Goal: Obtain resource: Download file/media

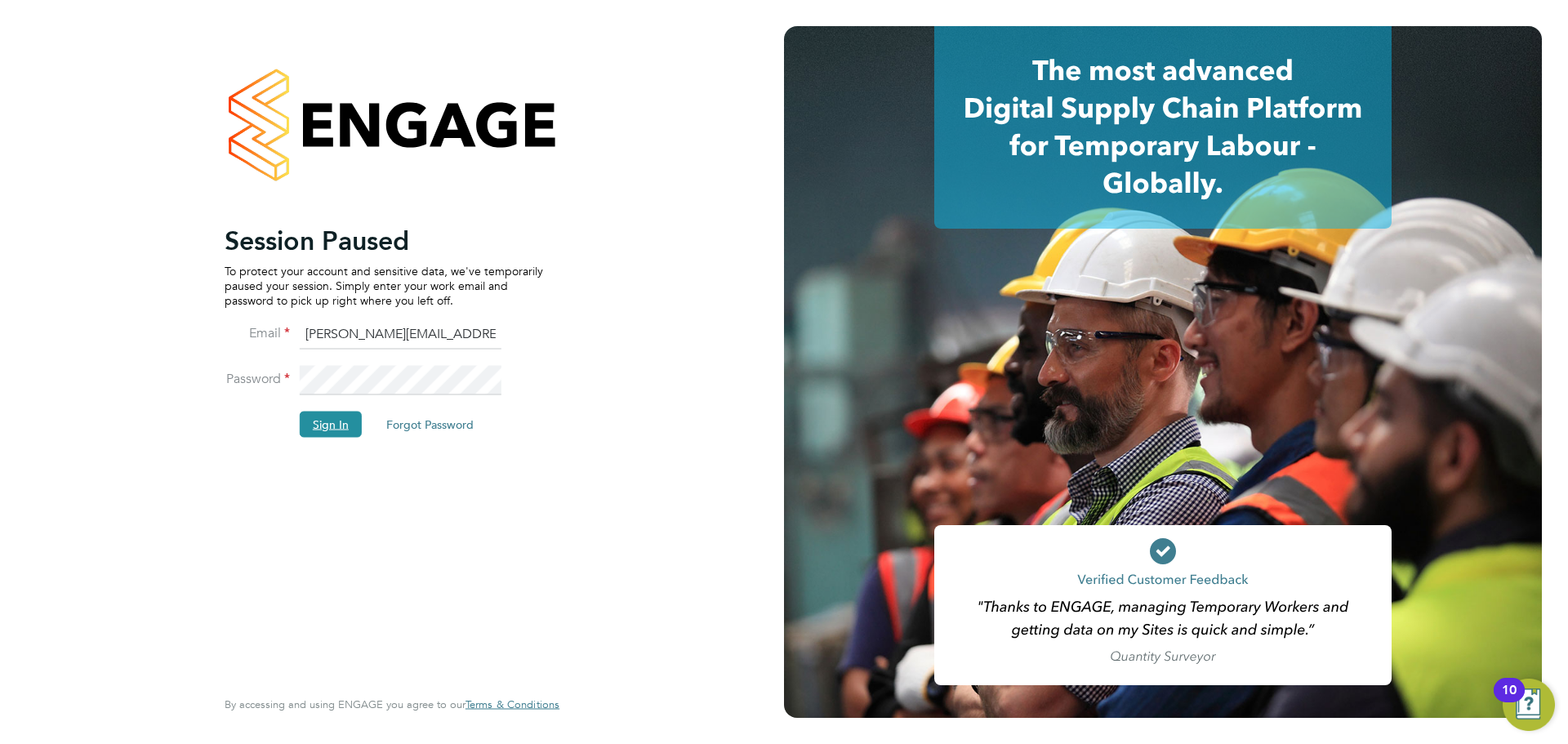
click at [346, 421] on button "Sign In" at bounding box center [331, 423] width 62 height 26
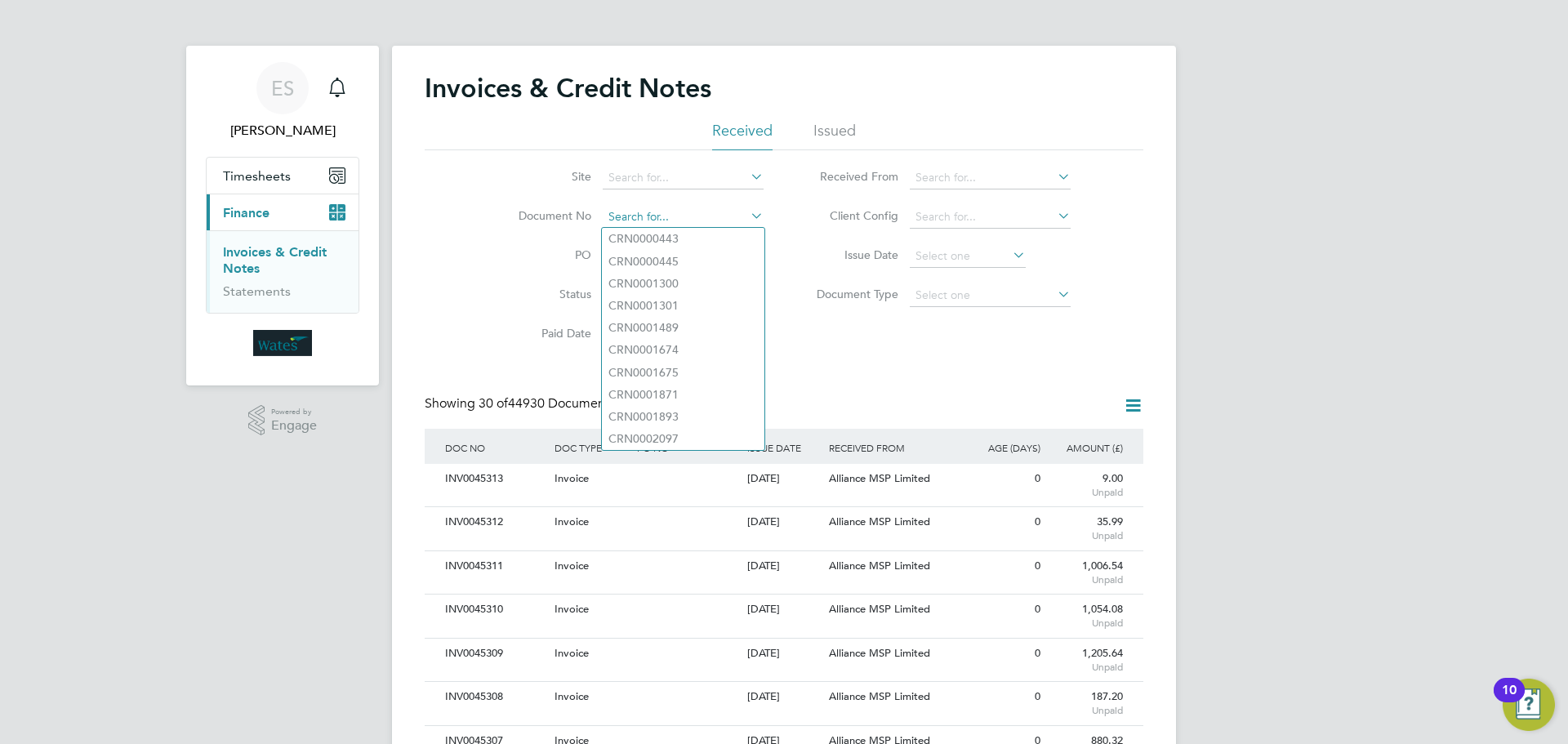
paste input "INV0045302"
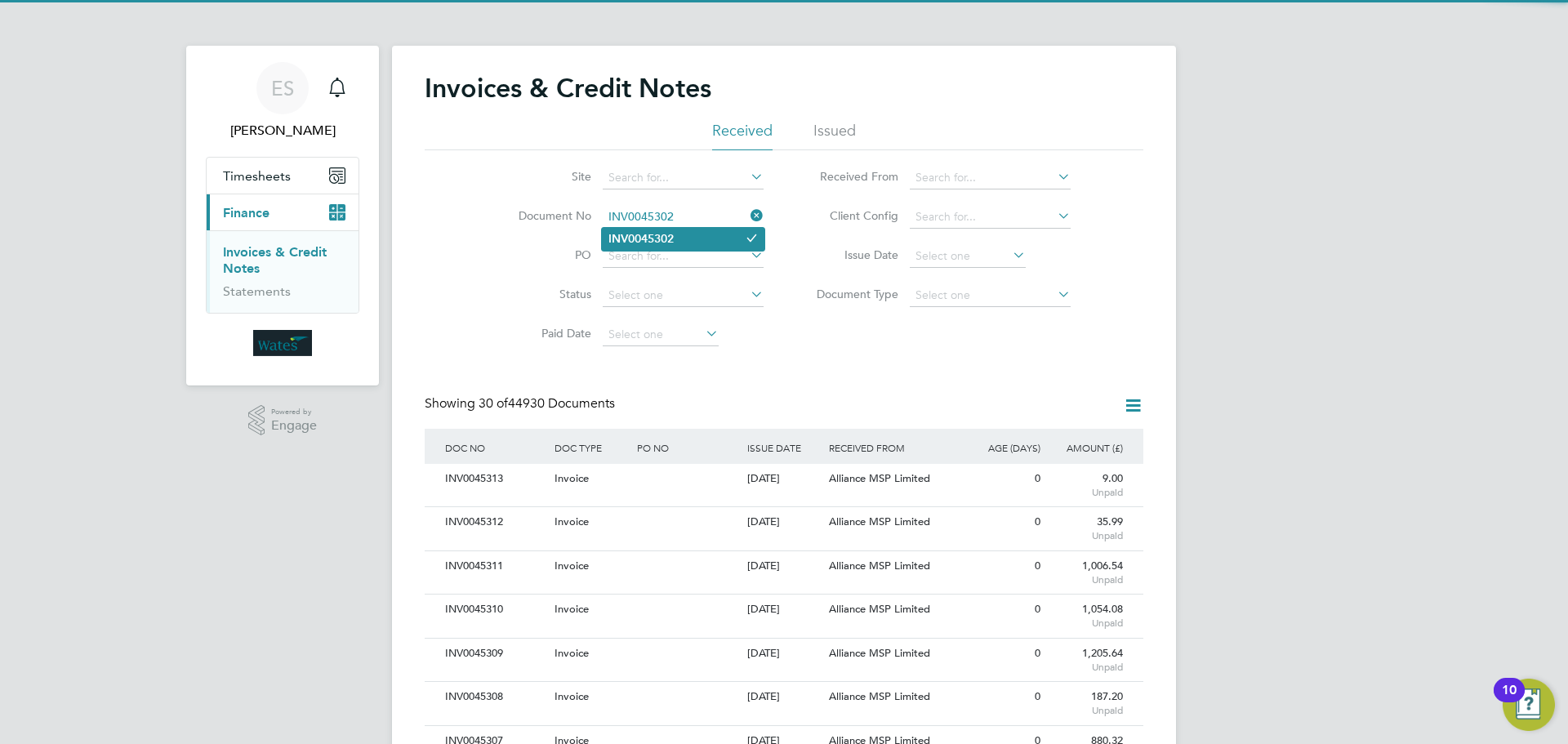
type input "INV0045302"
click at [622, 232] on b "INV0045302" at bounding box center [641, 239] width 65 height 14
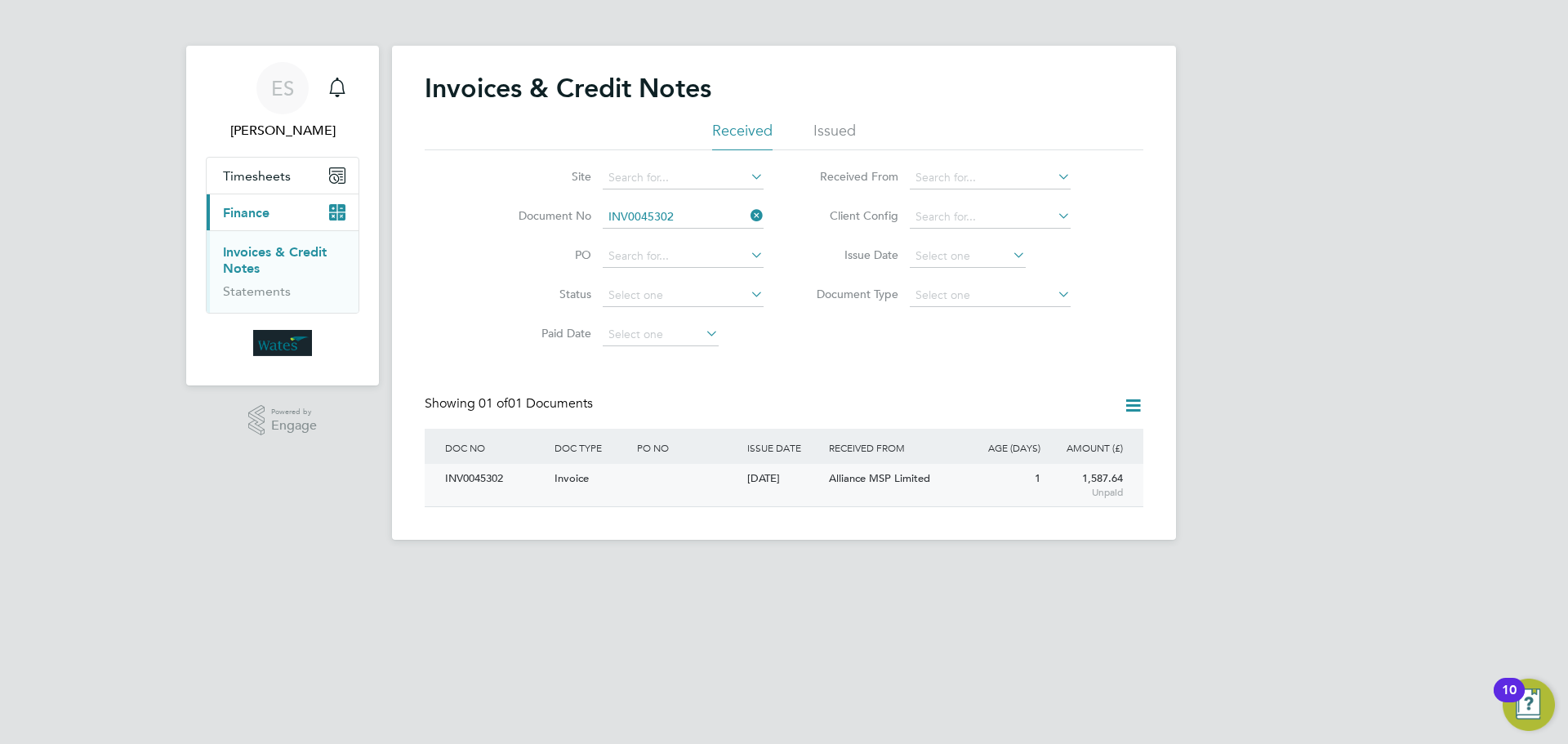
click at [484, 480] on div "INV0045302" at bounding box center [495, 478] width 109 height 30
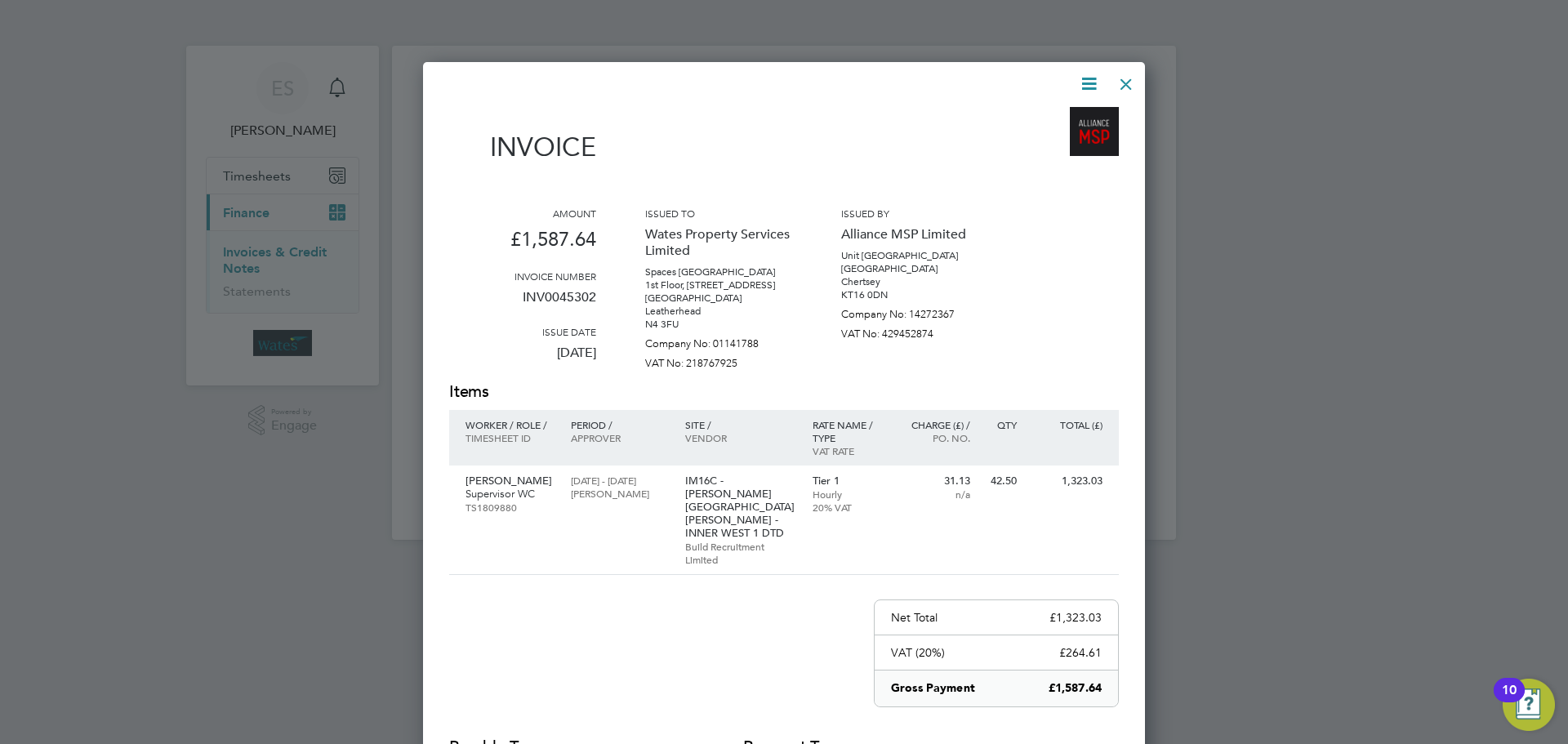
click at [1084, 76] on icon at bounding box center [1090, 84] width 21 height 21
click at [1073, 113] on li "Download Invoice" at bounding box center [1039, 122] width 112 height 23
click at [1085, 78] on icon at bounding box center [1090, 84] width 21 height 21
click at [1042, 140] on li "View timesheet" at bounding box center [1039, 145] width 112 height 23
click at [1129, 76] on div at bounding box center [1127, 80] width 29 height 29
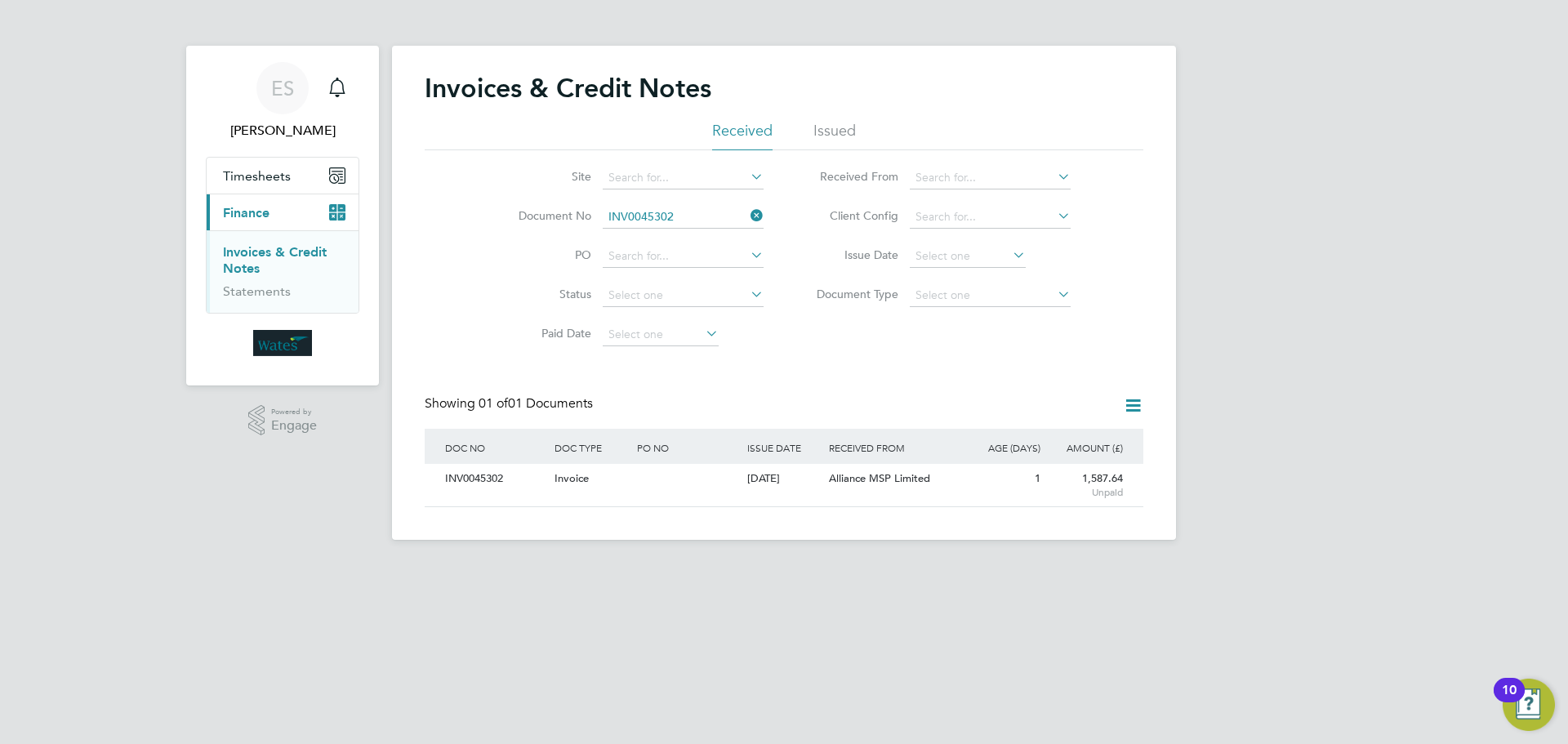
click at [747, 212] on icon at bounding box center [747, 215] width 0 height 23
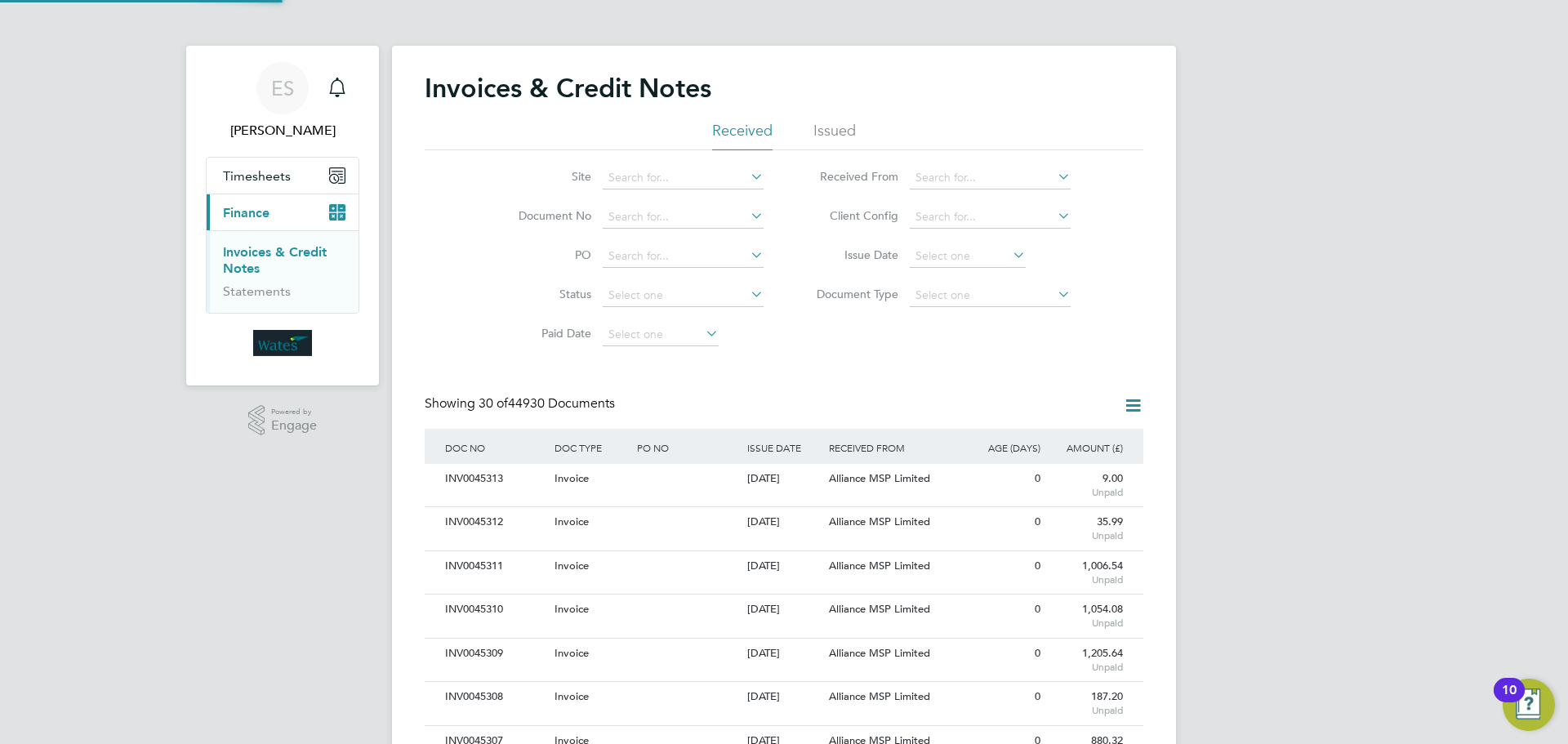
scroll to position [31, 138]
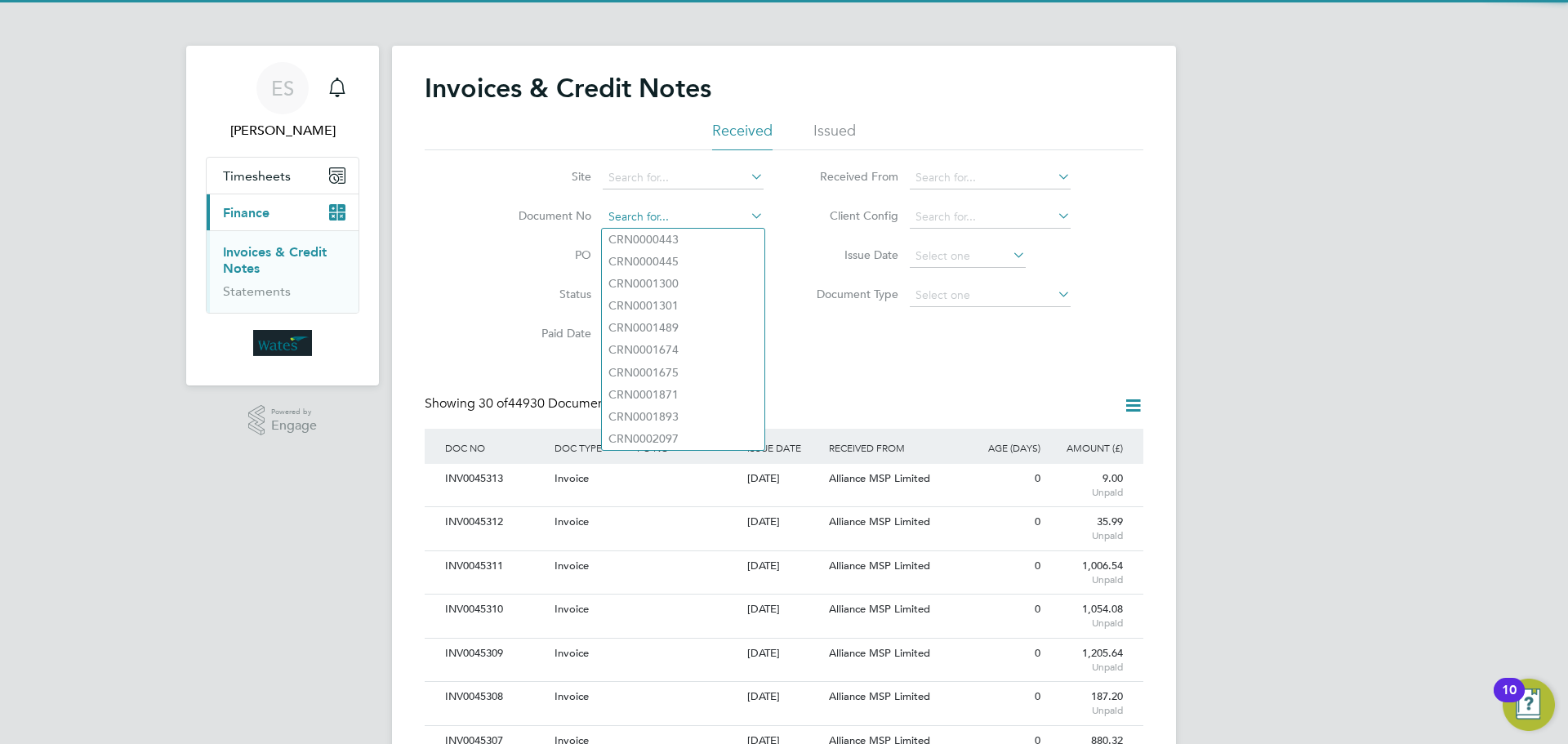
paste input "INV0045303"
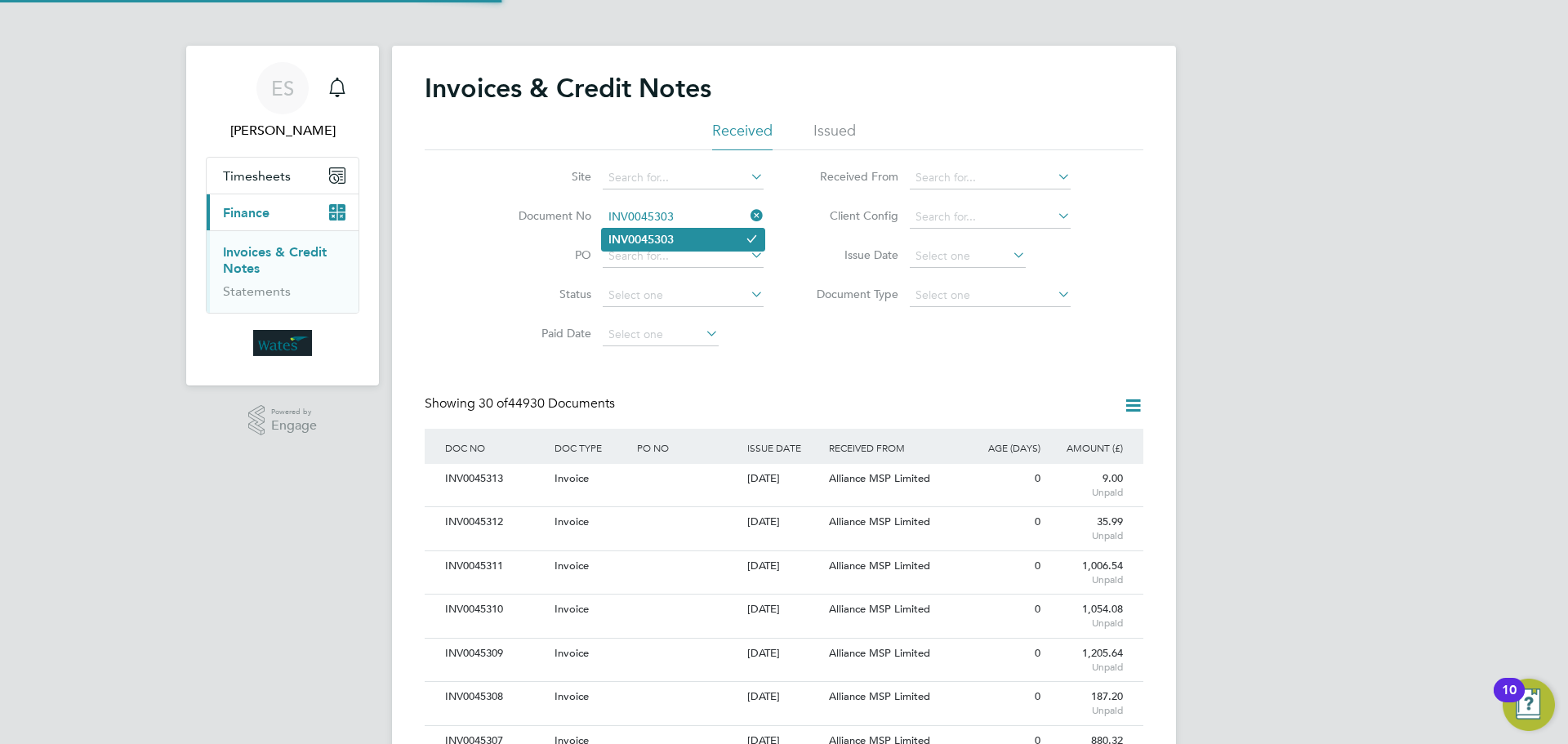
type input "INV0045303"
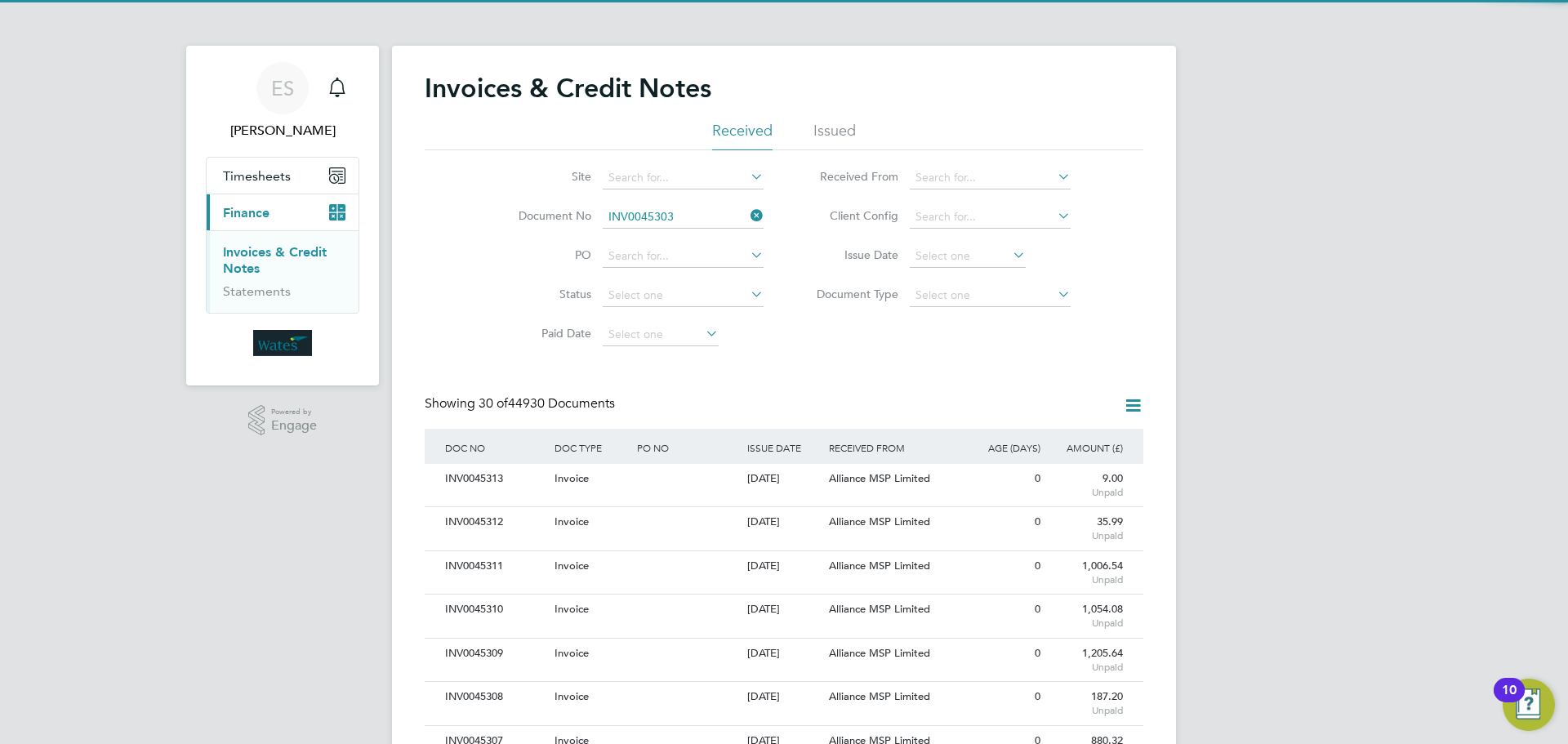
click at [695, 232] on li "INV0045303" at bounding box center [683, 239] width 162 height 22
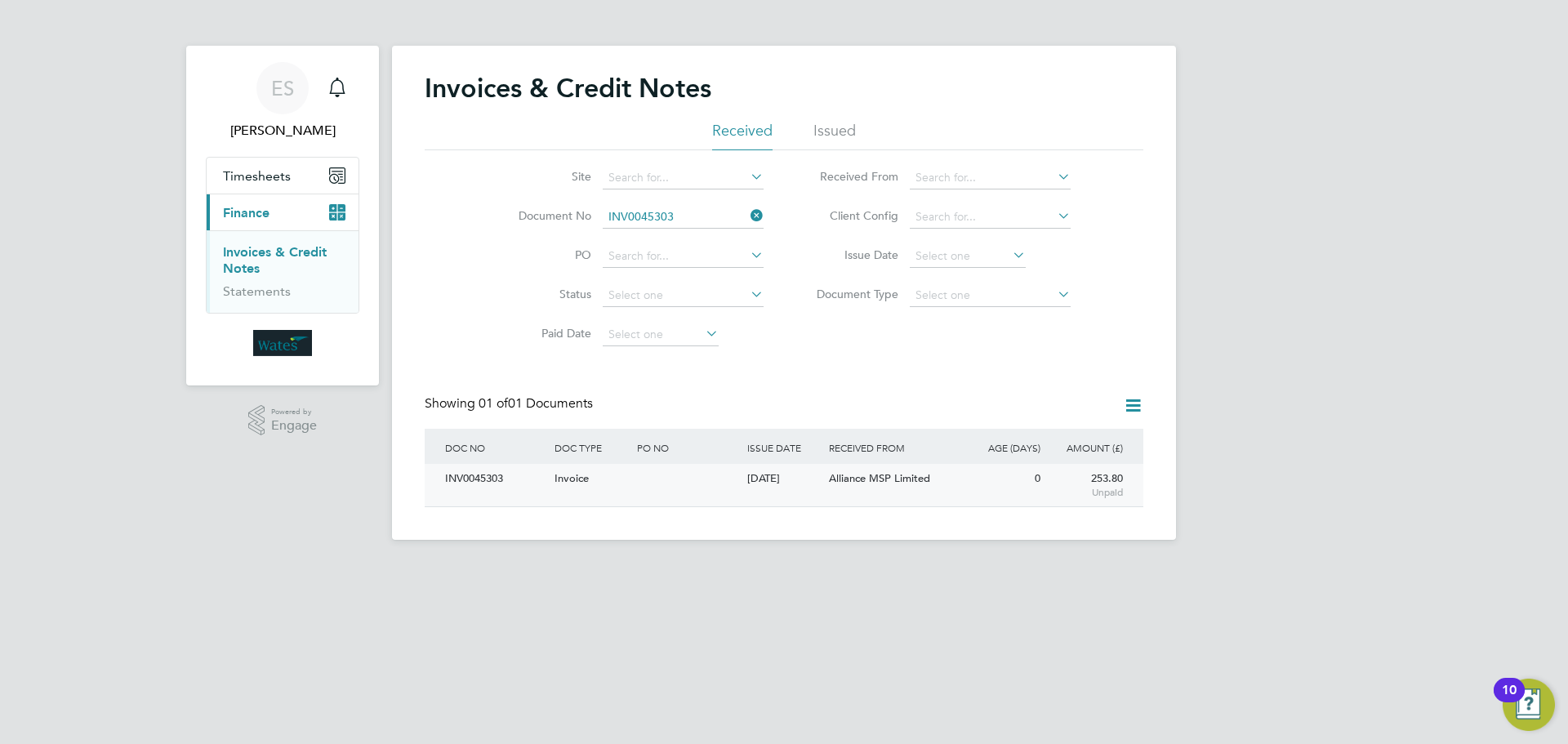
click at [499, 486] on div "INV0045303" at bounding box center [495, 478] width 109 height 30
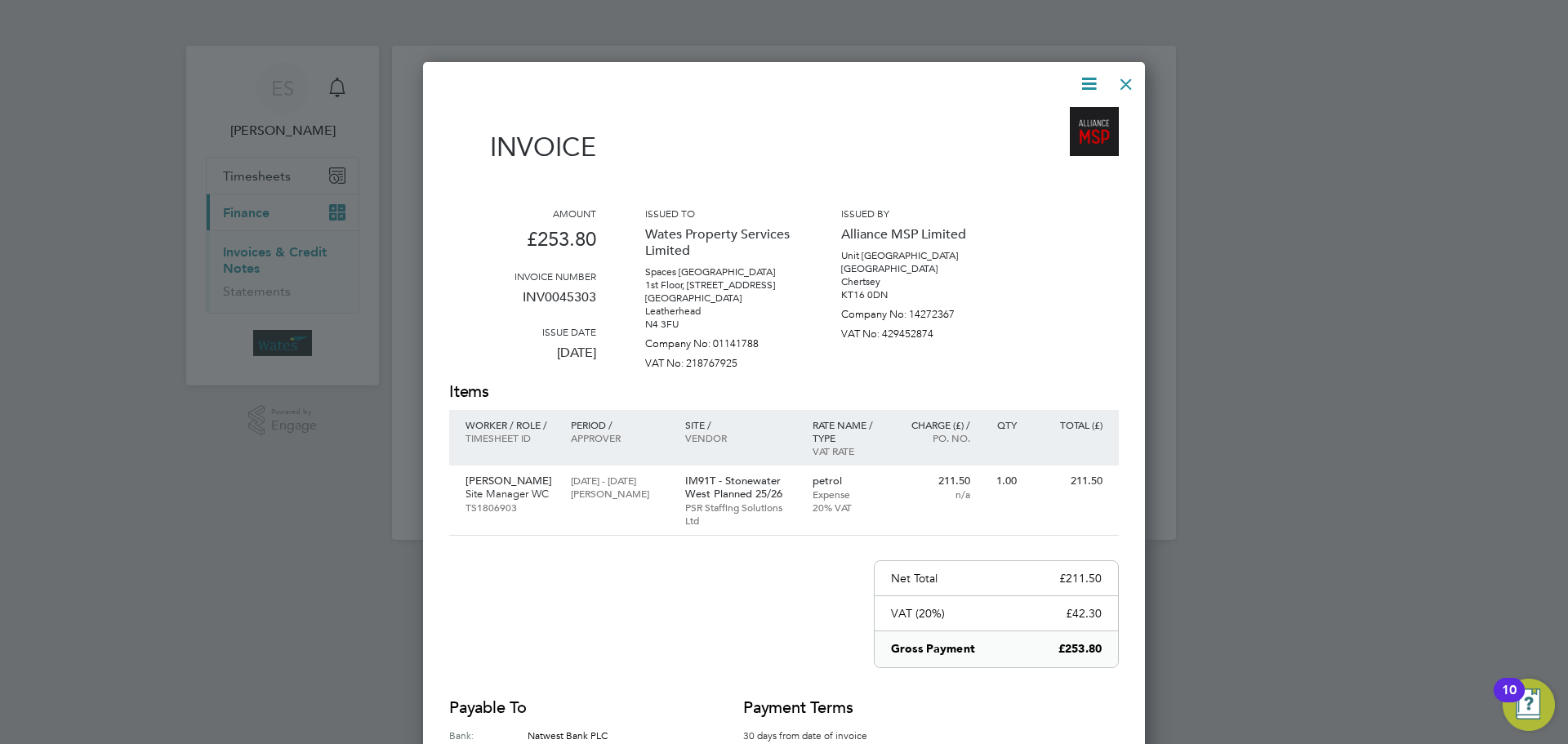
click at [1097, 85] on icon at bounding box center [1090, 84] width 21 height 21
click at [1062, 118] on li "Download Invoice" at bounding box center [1039, 122] width 112 height 23
click at [1096, 68] on div "Invoice Amount £253.80 Invoice number INV0045303 Issue date 28 Aug 2025 Issued …" at bounding box center [784, 470] width 722 height 817
click at [1090, 74] on icon at bounding box center [1090, 84] width 21 height 21
click at [1038, 135] on li "View timesheet" at bounding box center [1039, 145] width 112 height 23
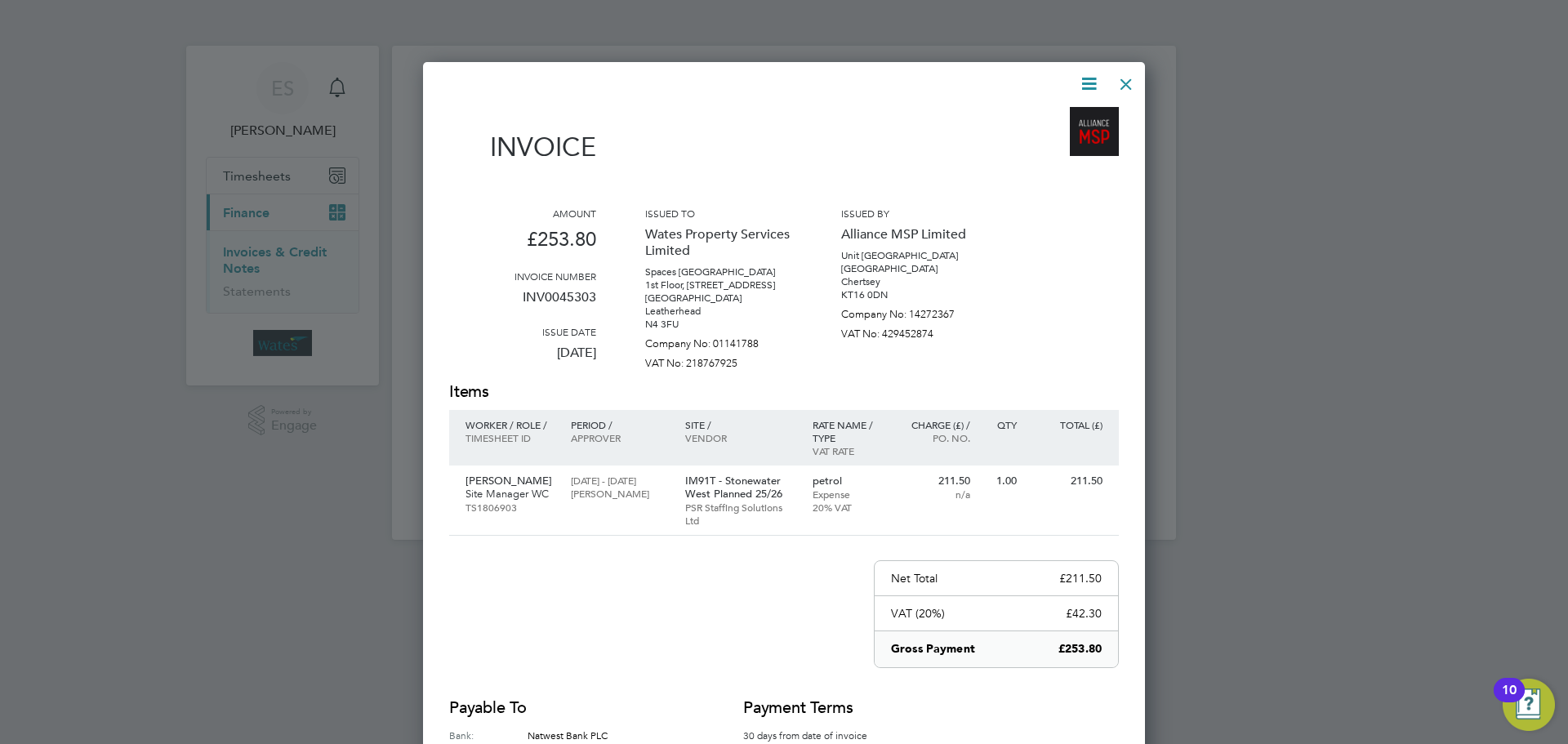
click at [1124, 76] on div at bounding box center [1127, 80] width 29 height 29
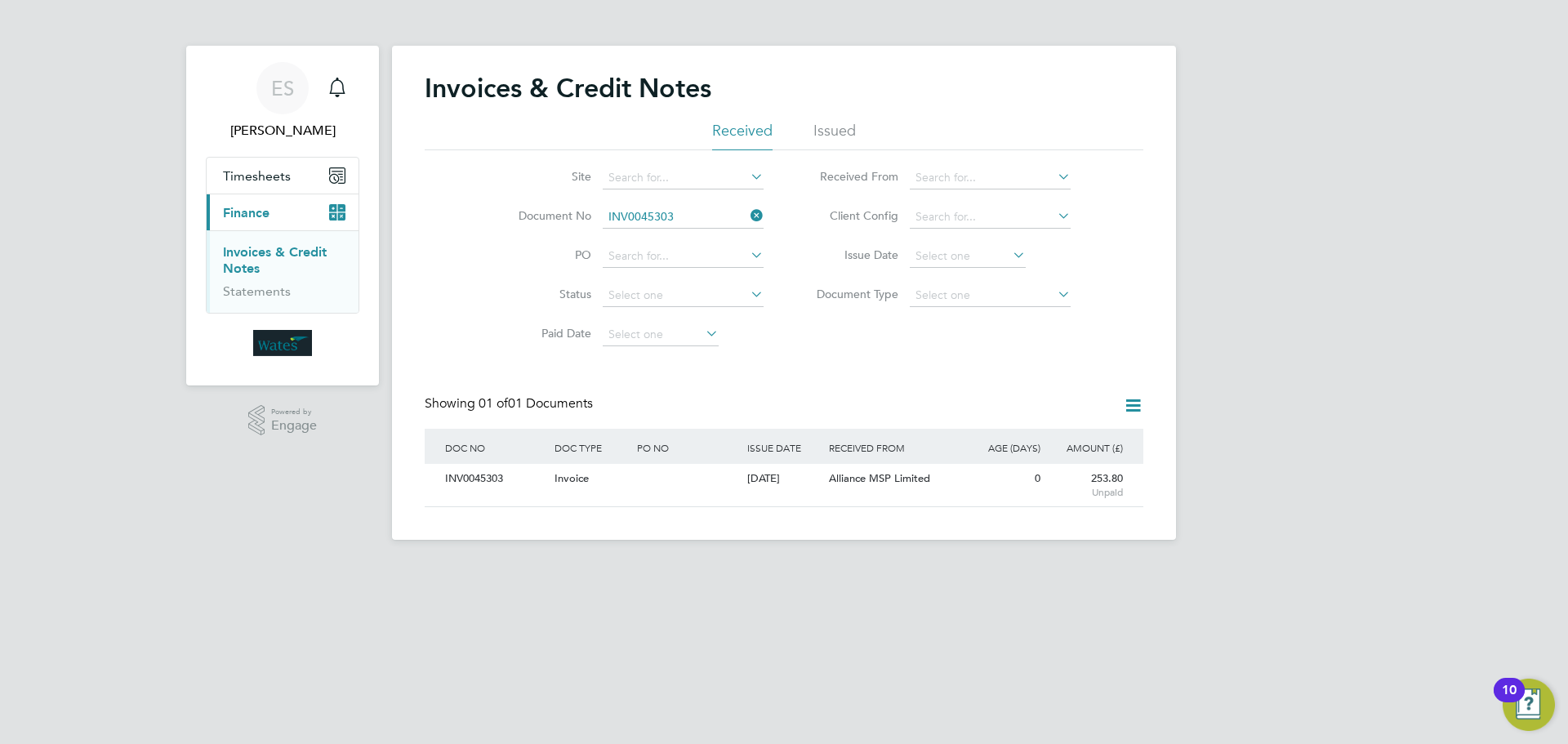
click at [747, 211] on icon at bounding box center [747, 215] width 0 height 23
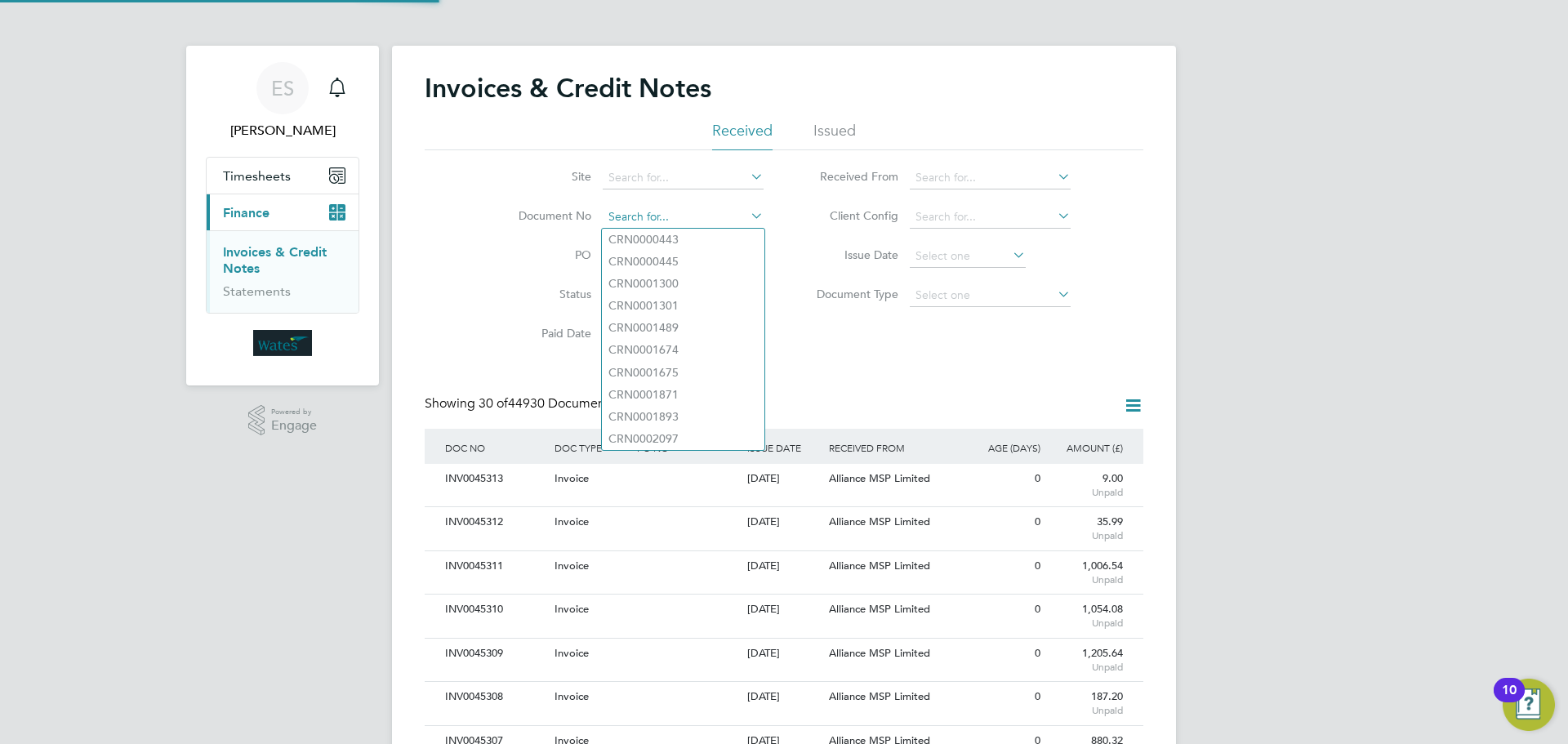
scroll to position [31, 111]
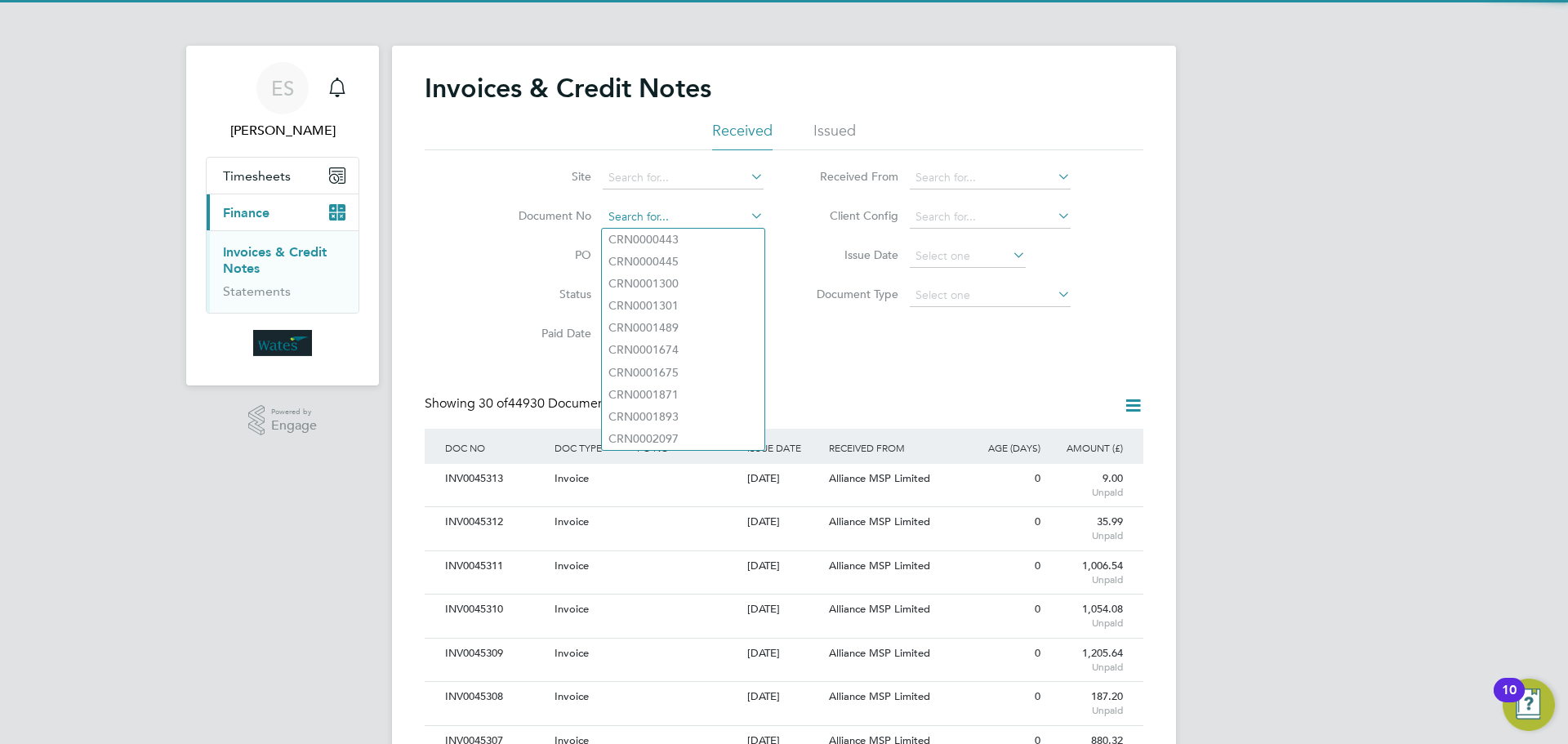
paste input "INV0045304"
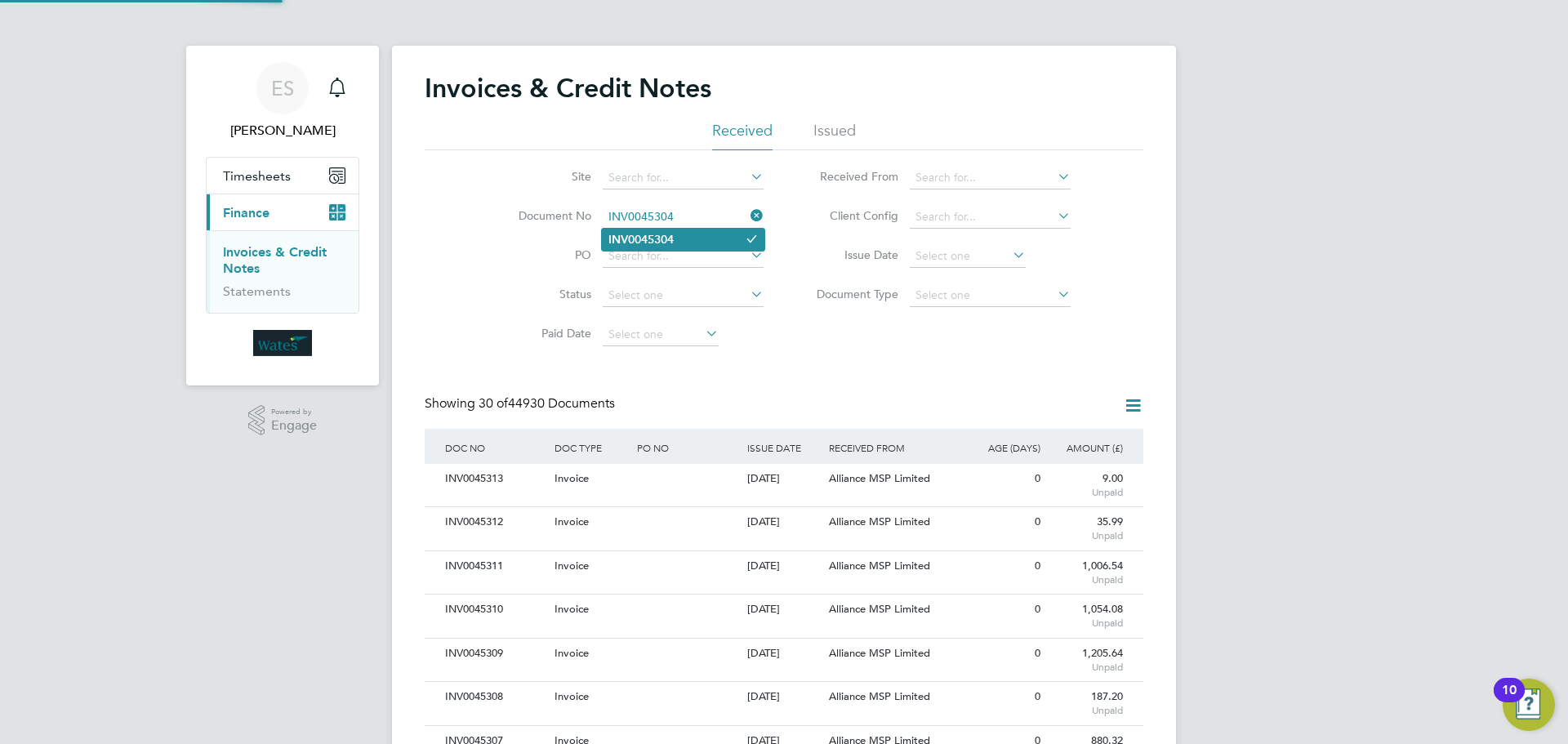
type input "INV0045304"
click at [660, 242] on b "INV0045304" at bounding box center [641, 239] width 65 height 14
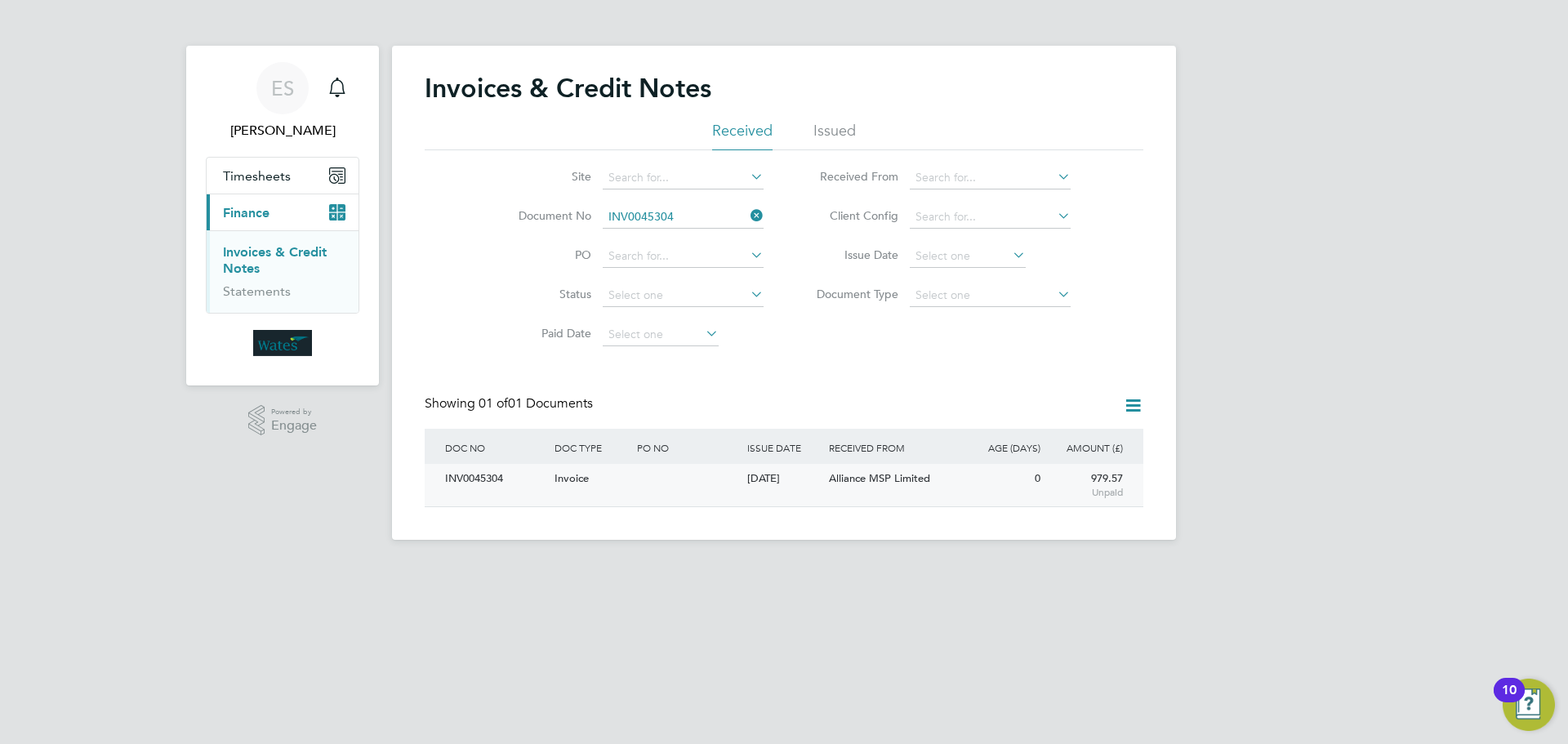
click at [469, 476] on div "INV0045304" at bounding box center [495, 478] width 109 height 30
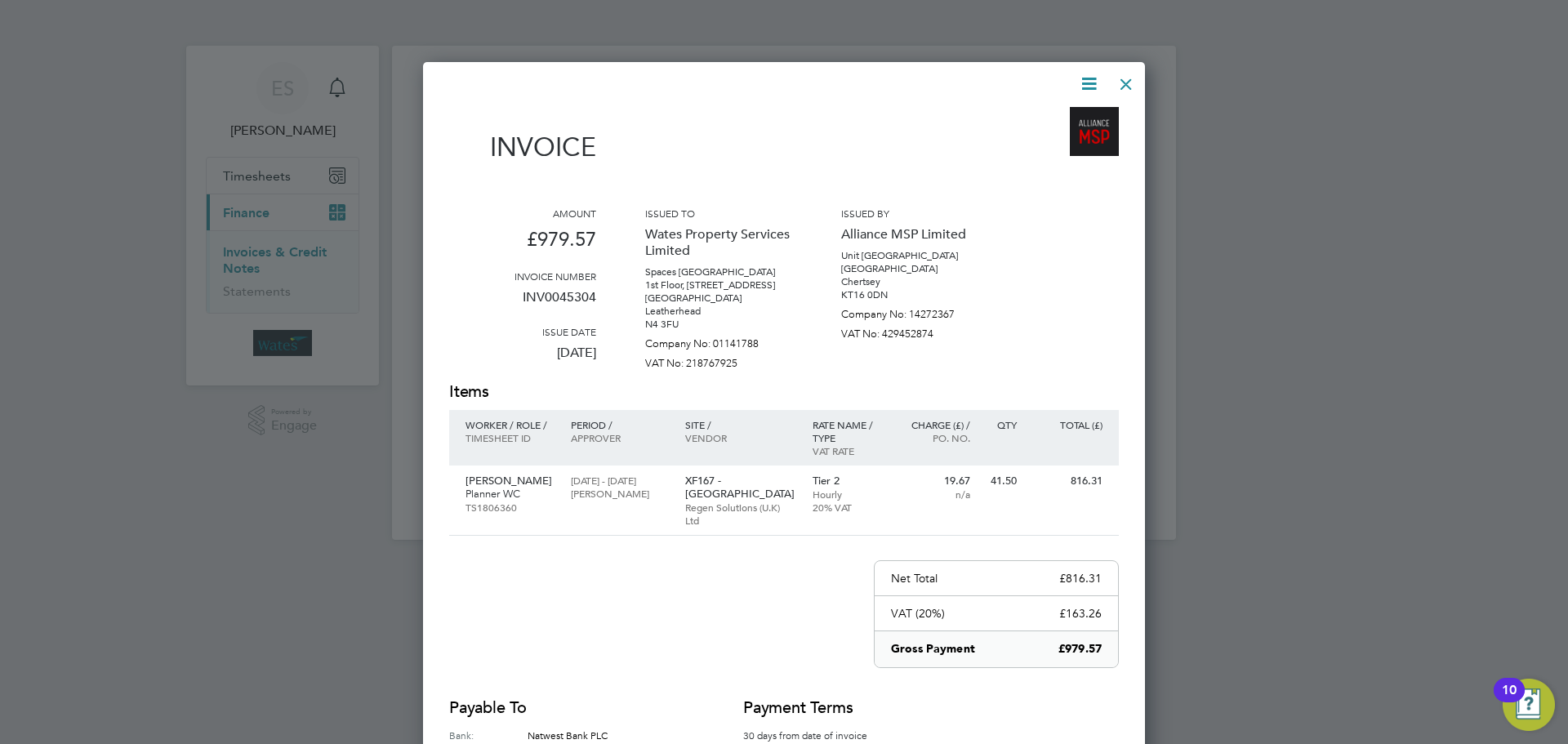
click at [1079, 78] on icon at bounding box center [1090, 84] width 21 height 21
click at [1048, 112] on li "Download Invoice" at bounding box center [1039, 122] width 112 height 23
click at [1080, 82] on icon at bounding box center [1090, 84] width 21 height 21
click at [1076, 142] on li "View timesheet" at bounding box center [1039, 145] width 112 height 23
click at [1131, 79] on div at bounding box center [1127, 80] width 29 height 29
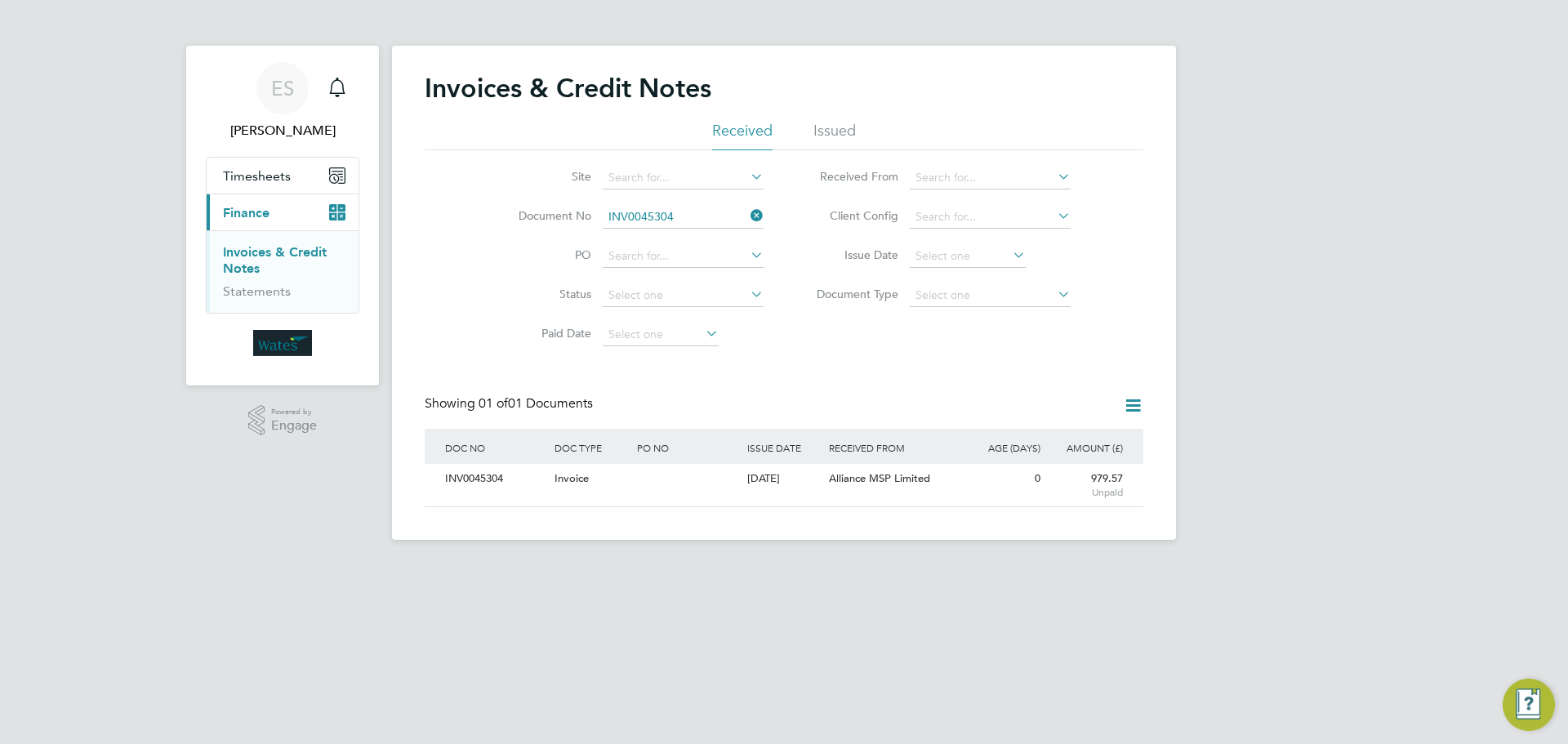
click at [747, 212] on icon at bounding box center [747, 215] width 0 height 23
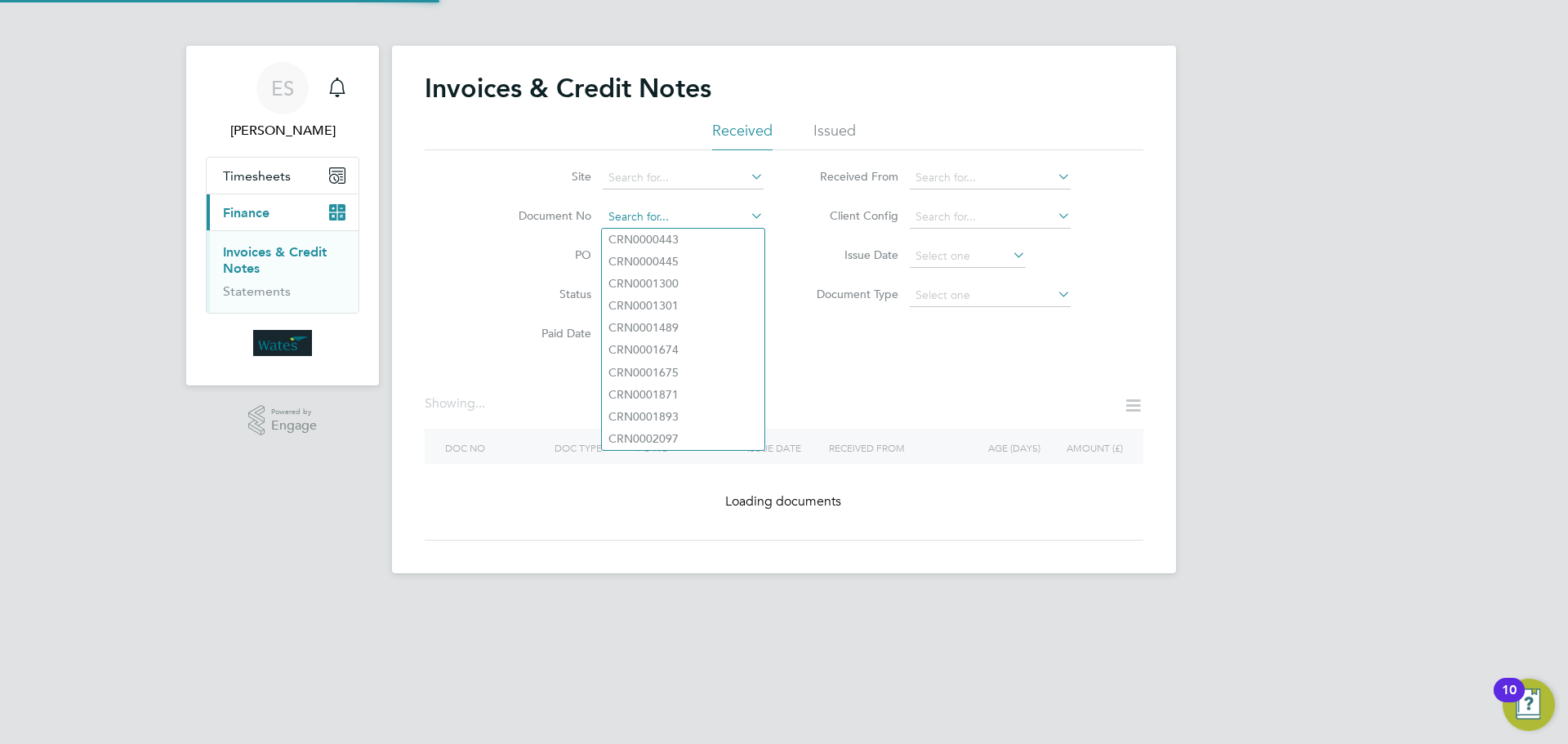
paste input "INV0045305"
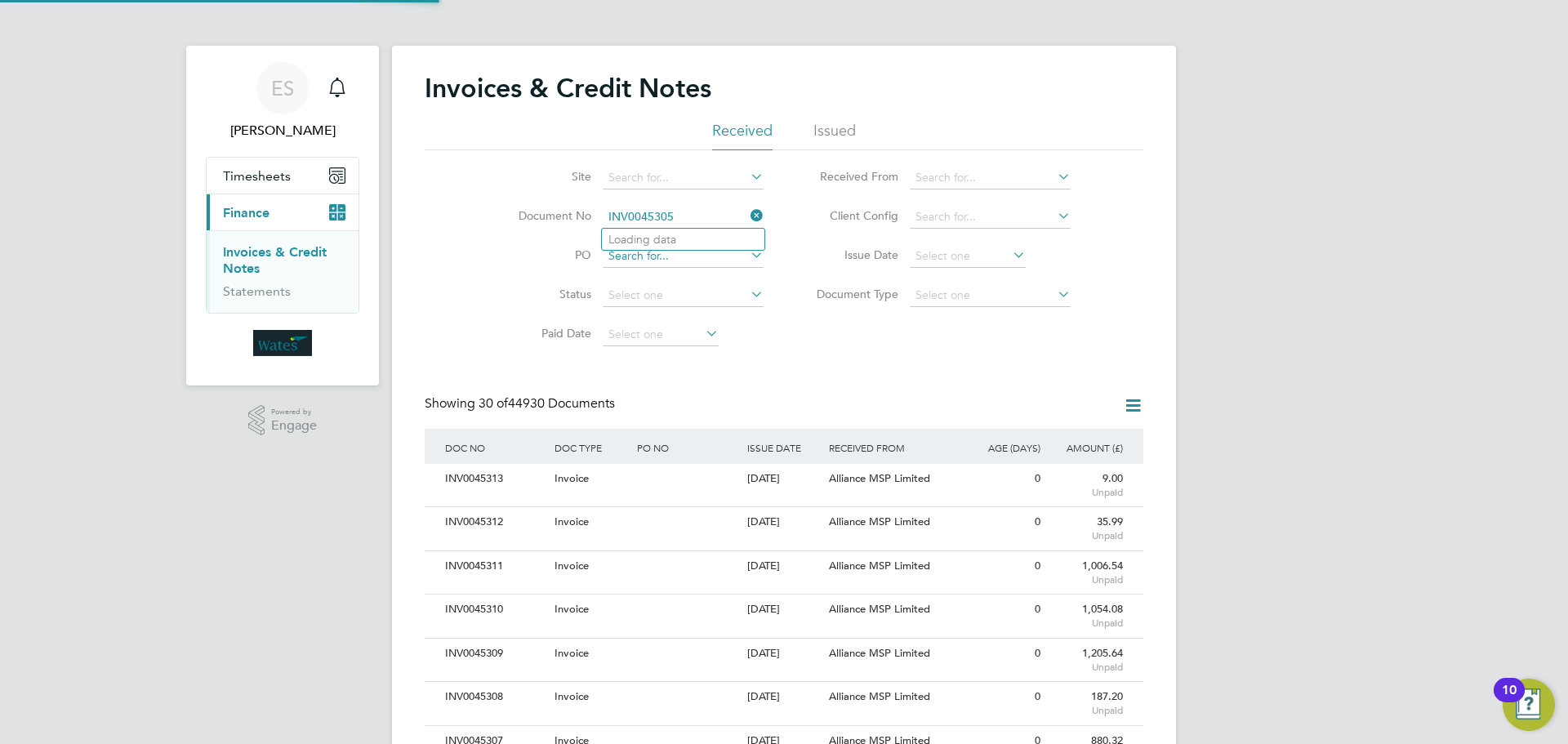
scroll to position [31, 111]
type input "INV0045305"
click at [656, 242] on b "INV0045305" at bounding box center [641, 239] width 65 height 14
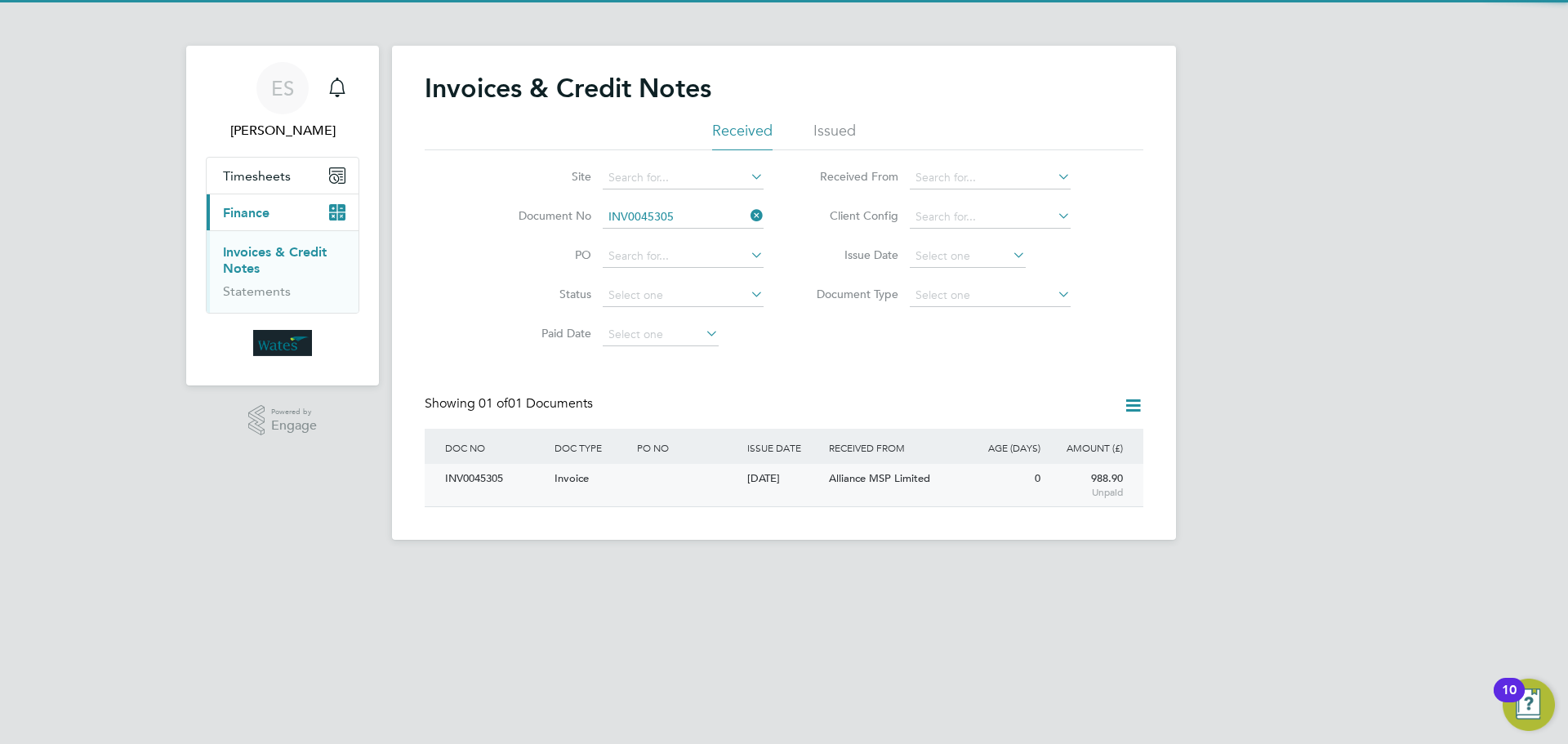
click at [489, 476] on div "INV0045305" at bounding box center [495, 478] width 109 height 30
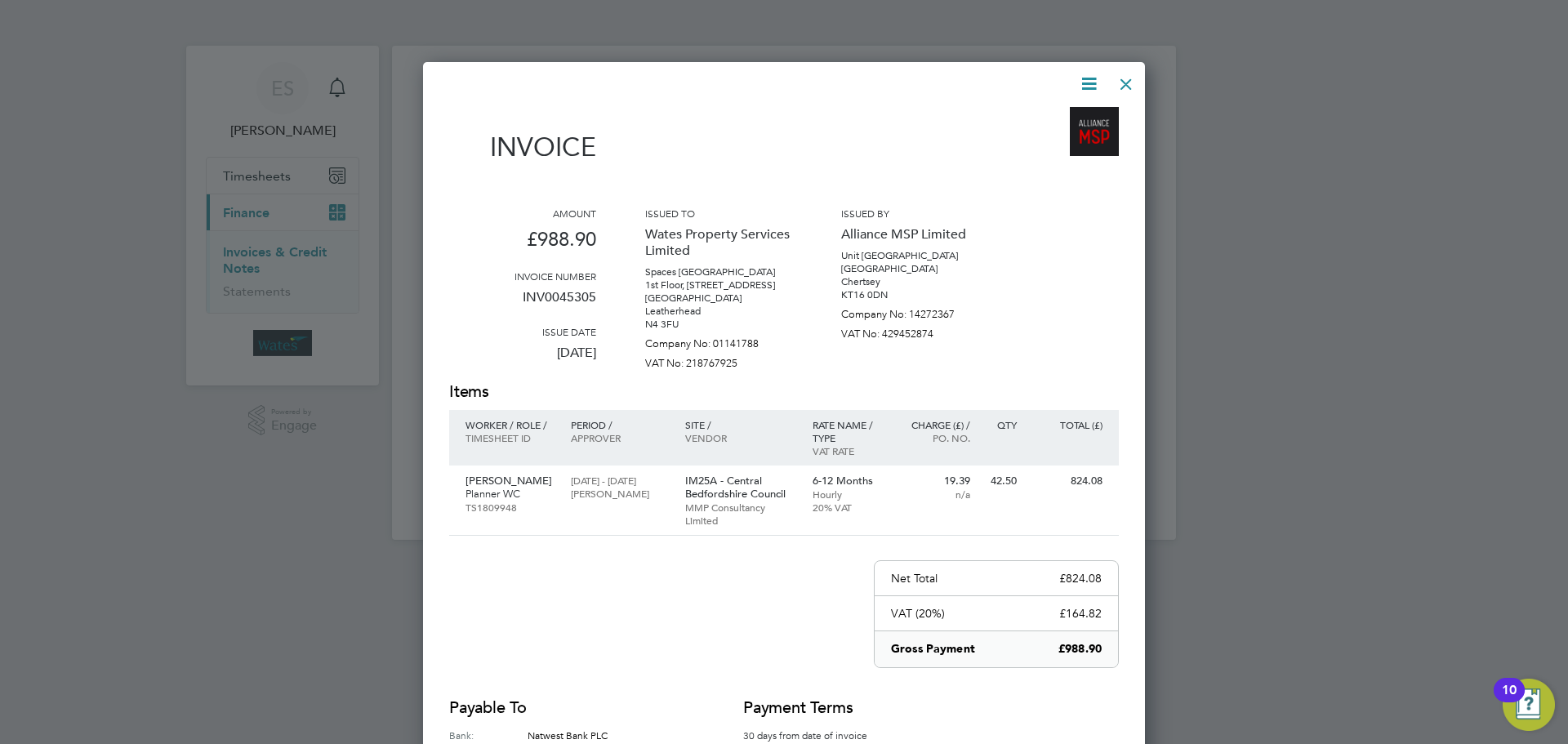
click at [1091, 85] on icon at bounding box center [1090, 84] width 21 height 21
click at [1063, 113] on li "Download Invoice" at bounding box center [1039, 122] width 112 height 23
click at [1088, 76] on icon at bounding box center [1090, 84] width 21 height 21
click at [1038, 135] on li "View timesheet" at bounding box center [1039, 145] width 112 height 23
click at [1121, 84] on div at bounding box center [1127, 80] width 29 height 29
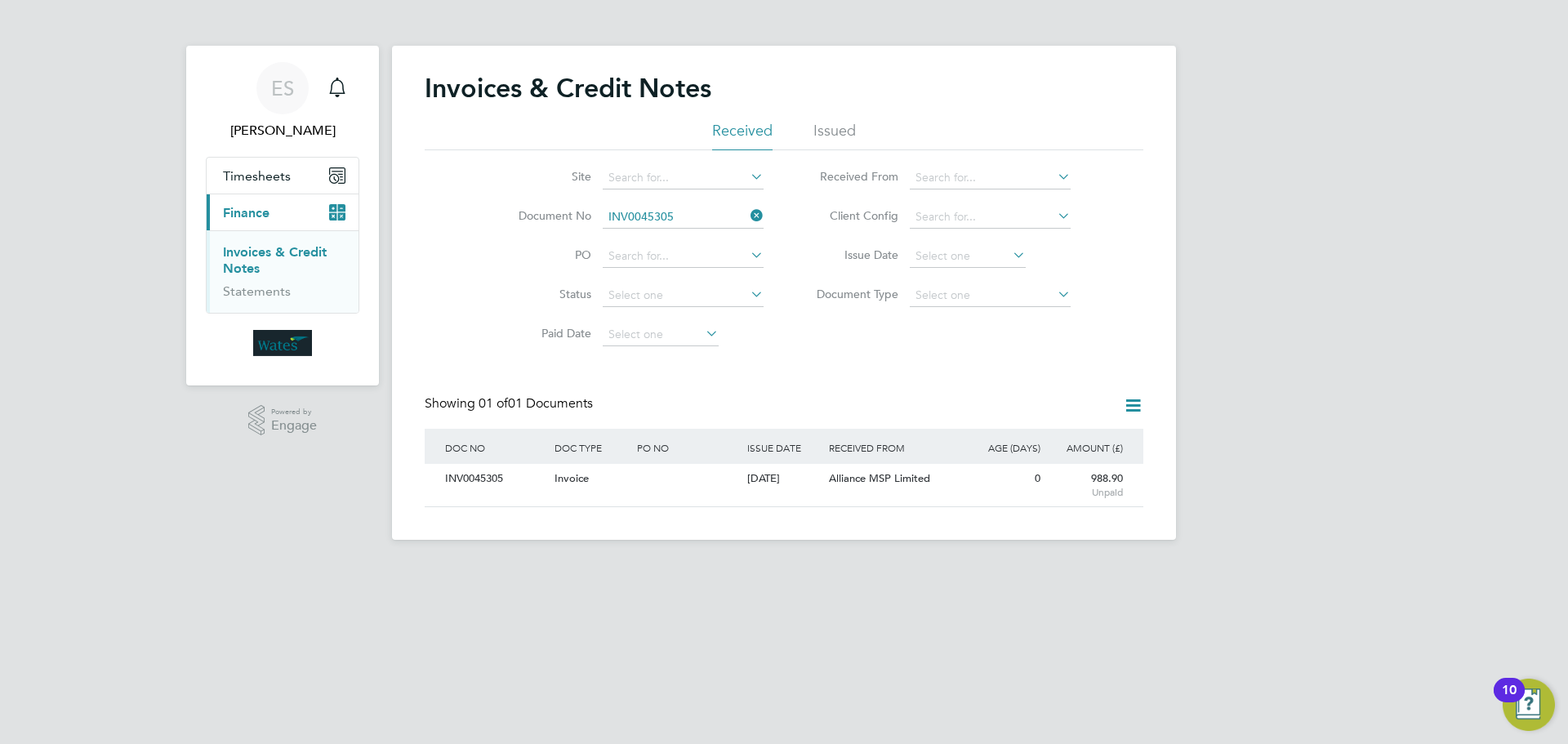
click at [747, 212] on icon at bounding box center [747, 215] width 0 height 23
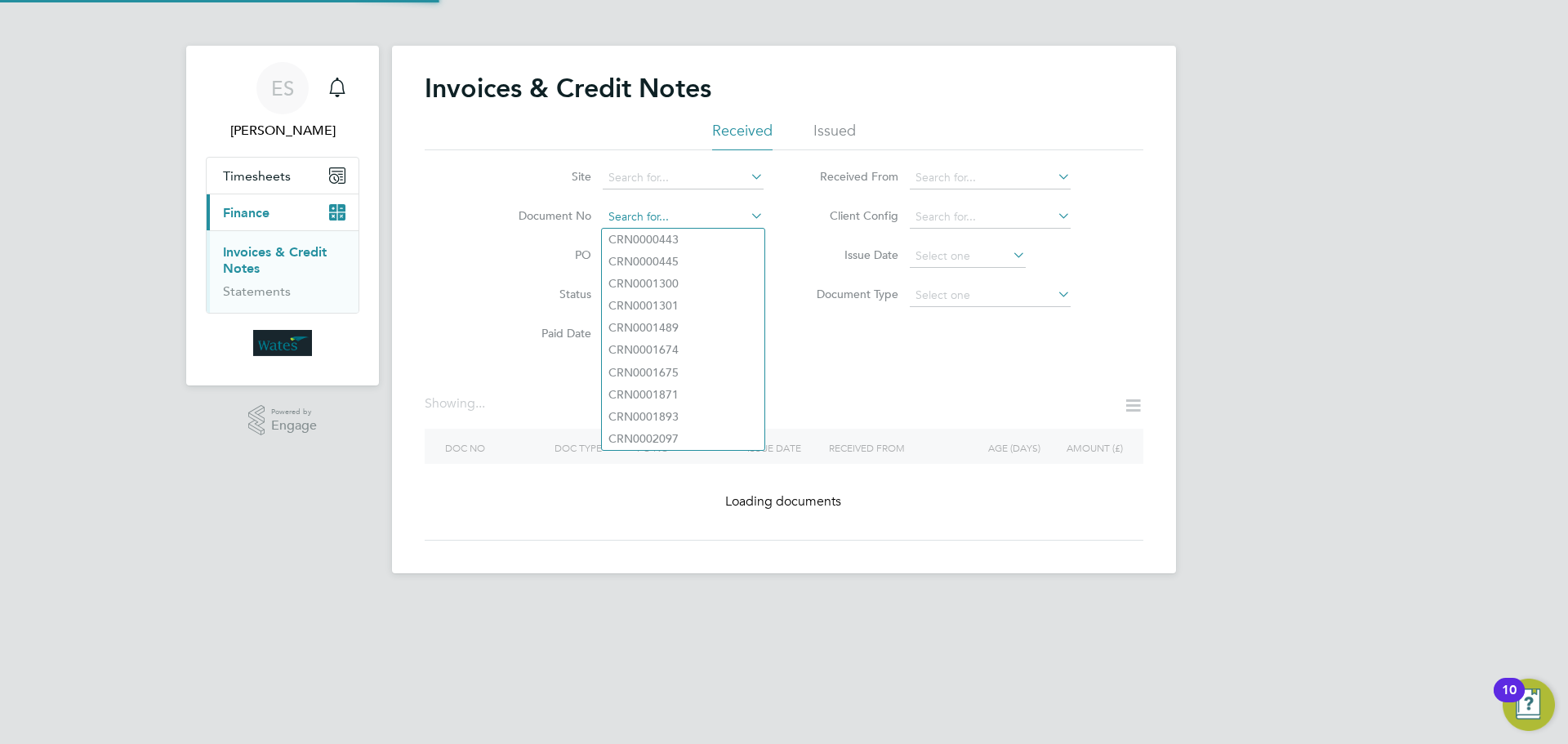
paste input "INV0045306"
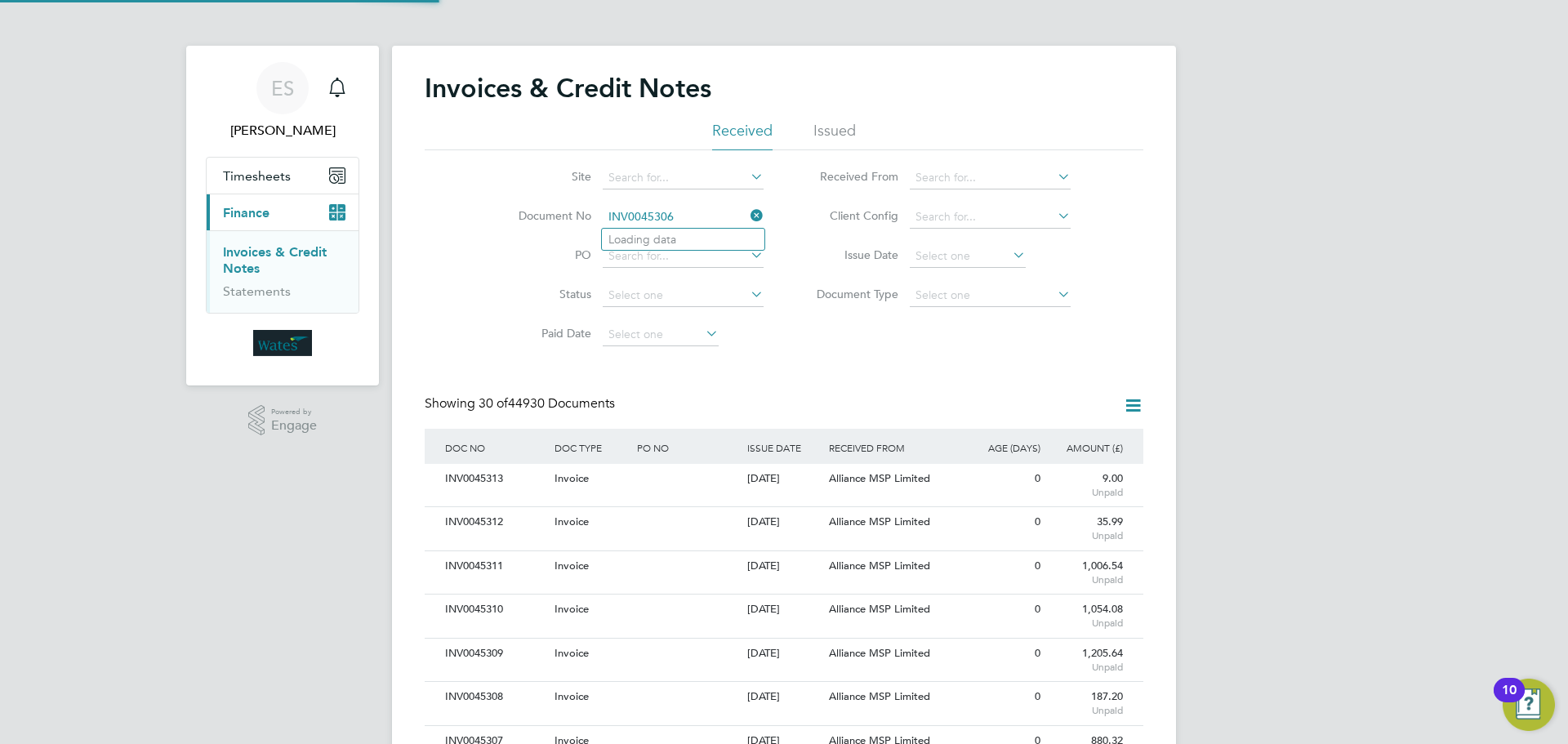
scroll to position [31, 111]
type input "INV0045306"
click at [652, 236] on b "INV0045306" at bounding box center [641, 239] width 65 height 14
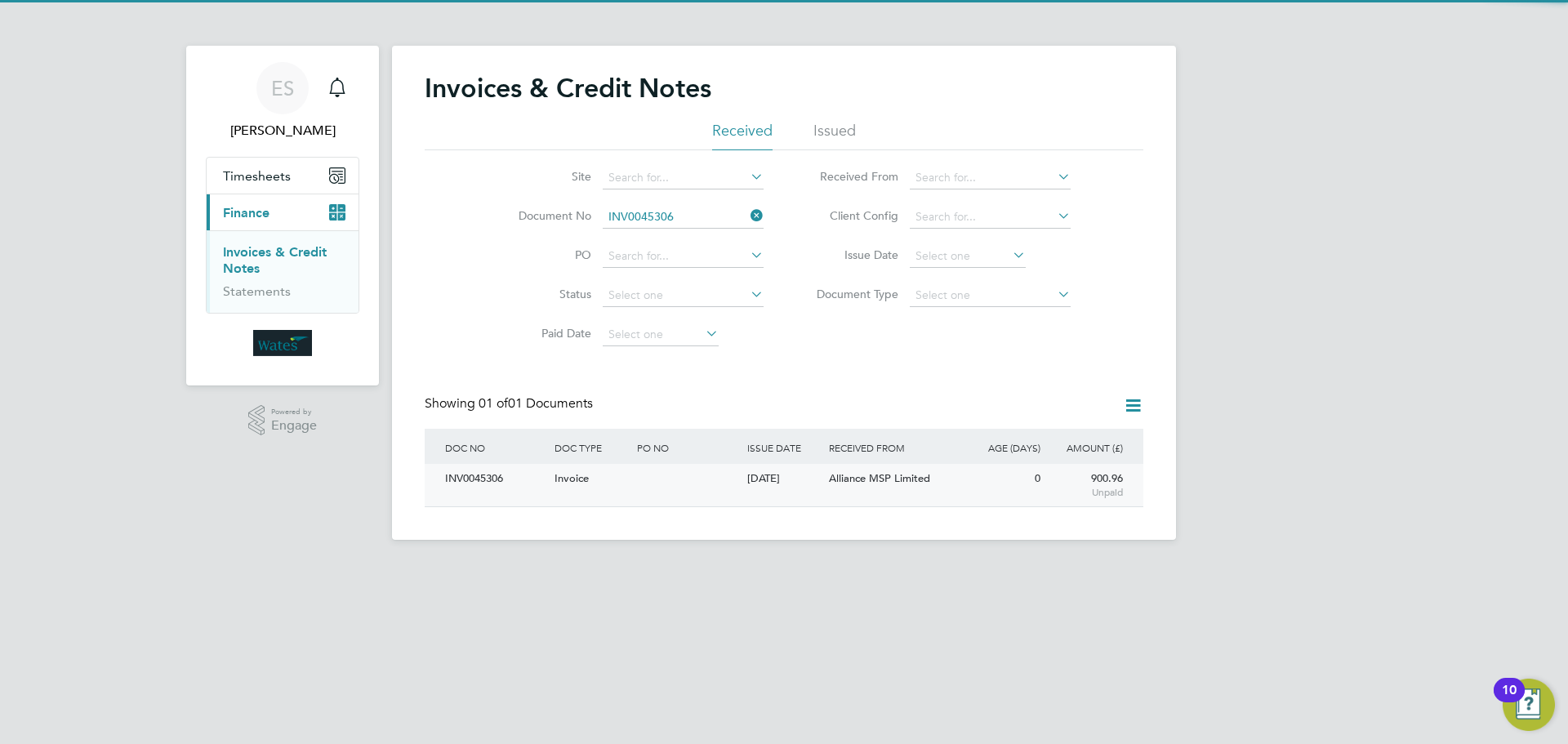
click at [462, 481] on div "INV0045306" at bounding box center [495, 478] width 109 height 30
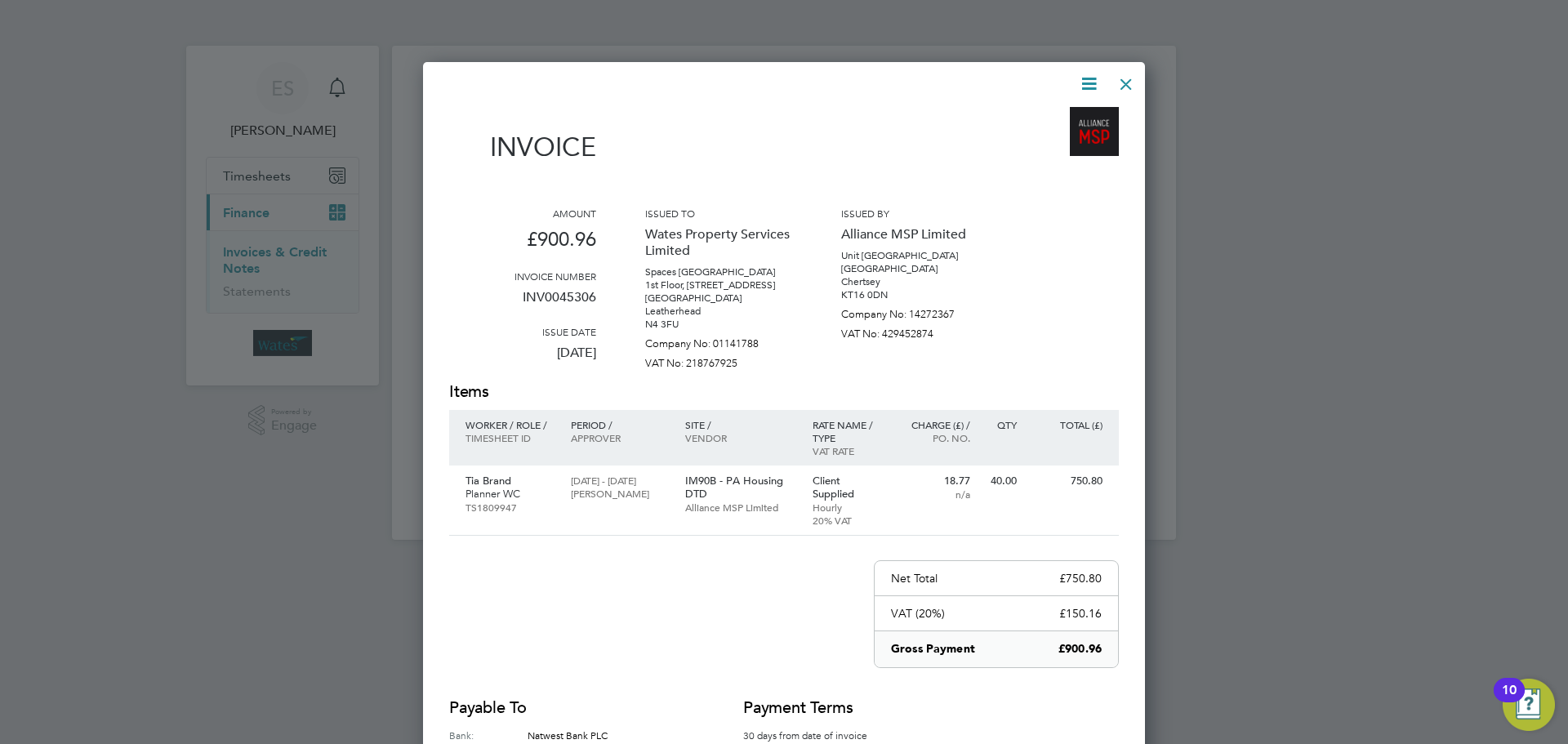
click at [1093, 83] on icon at bounding box center [1090, 84] width 21 height 21
click at [1059, 118] on li "Download Invoice" at bounding box center [1039, 122] width 112 height 23
click at [1091, 78] on icon at bounding box center [1090, 84] width 21 height 21
click at [1058, 135] on li "View timesheet" at bounding box center [1039, 145] width 112 height 23
click at [1120, 74] on div at bounding box center [1127, 80] width 29 height 29
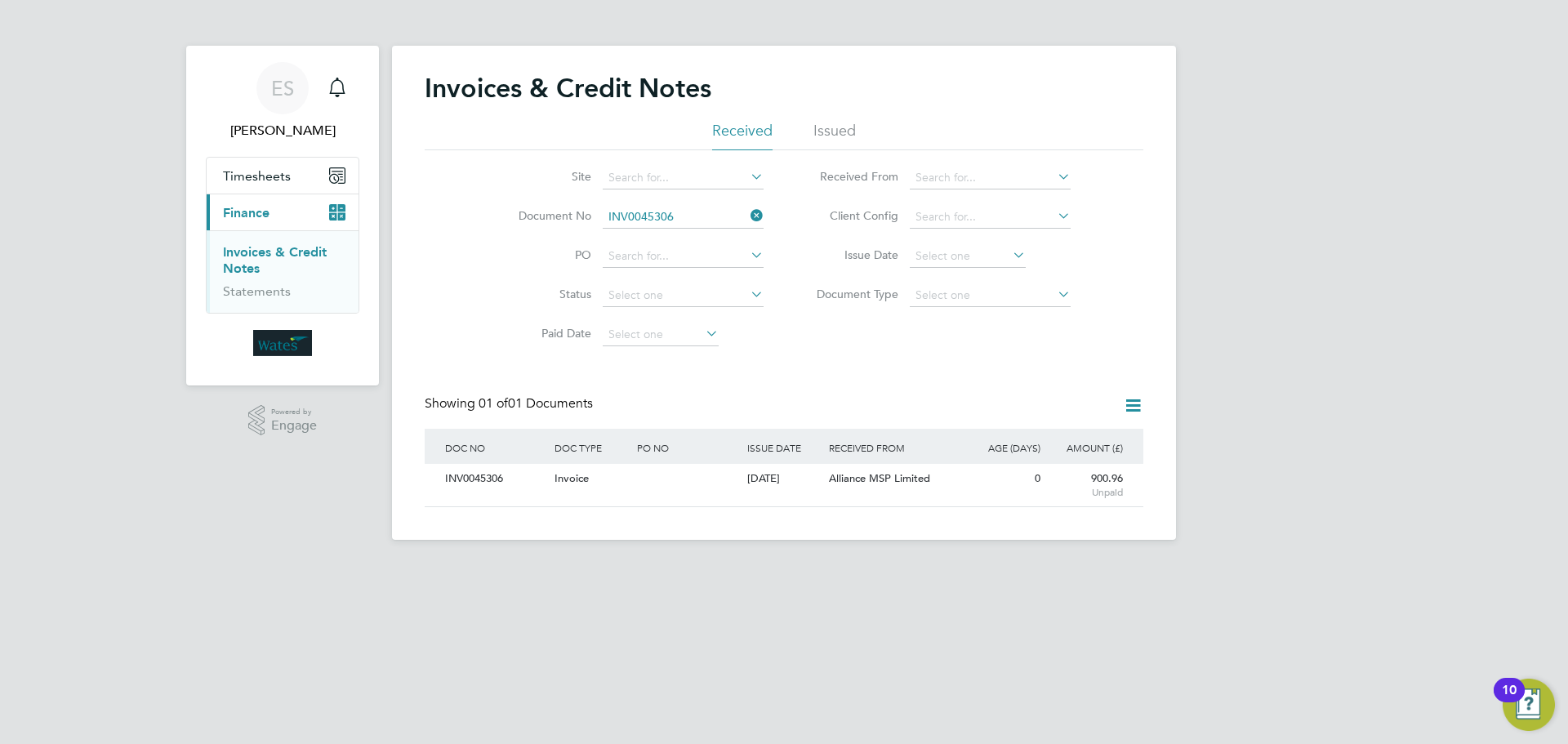
click at [747, 212] on icon at bounding box center [747, 215] width 0 height 23
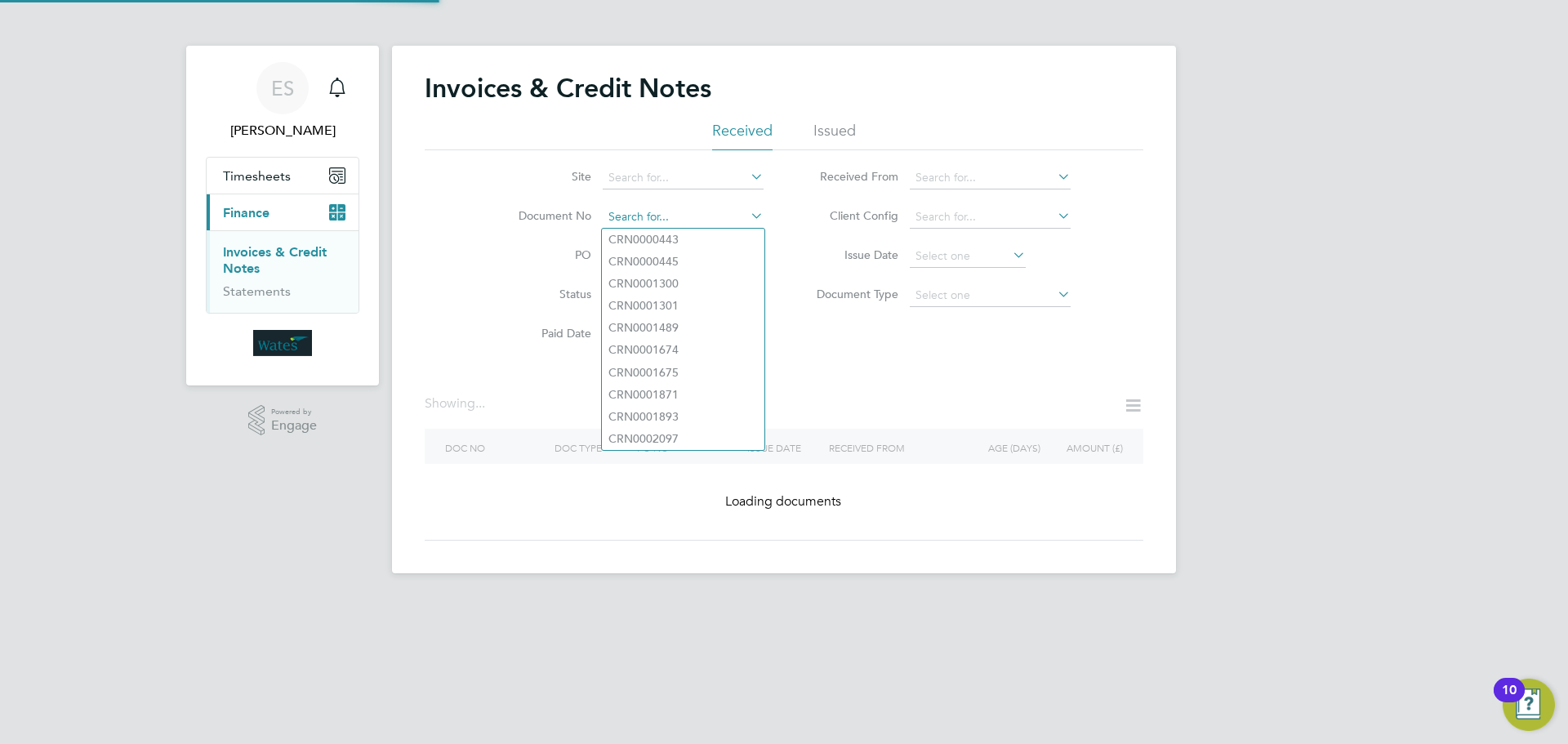
paste input "INV0045307"
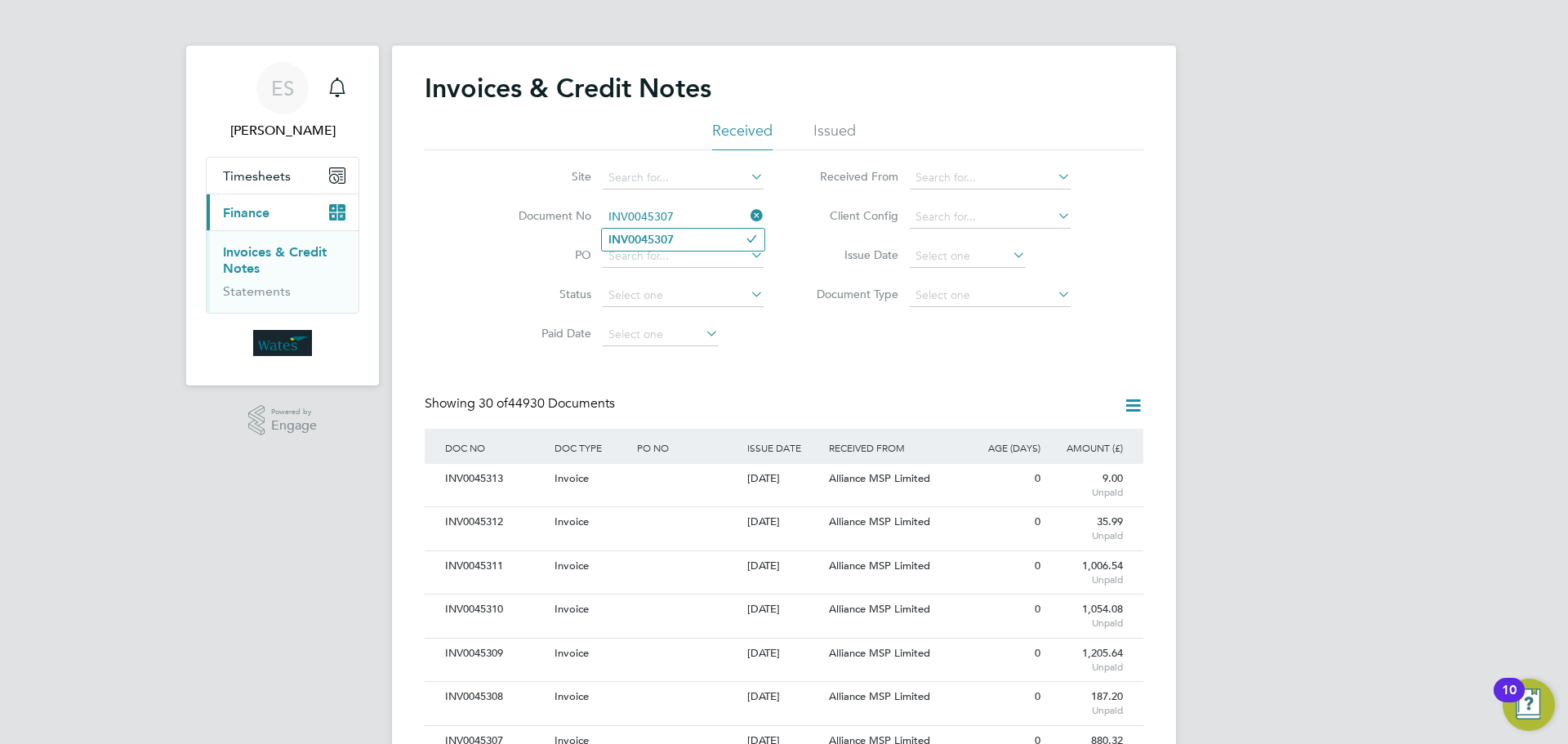
type input "INV0045307"
click at [693, 240] on li "INV0045307" at bounding box center [683, 239] width 162 height 22
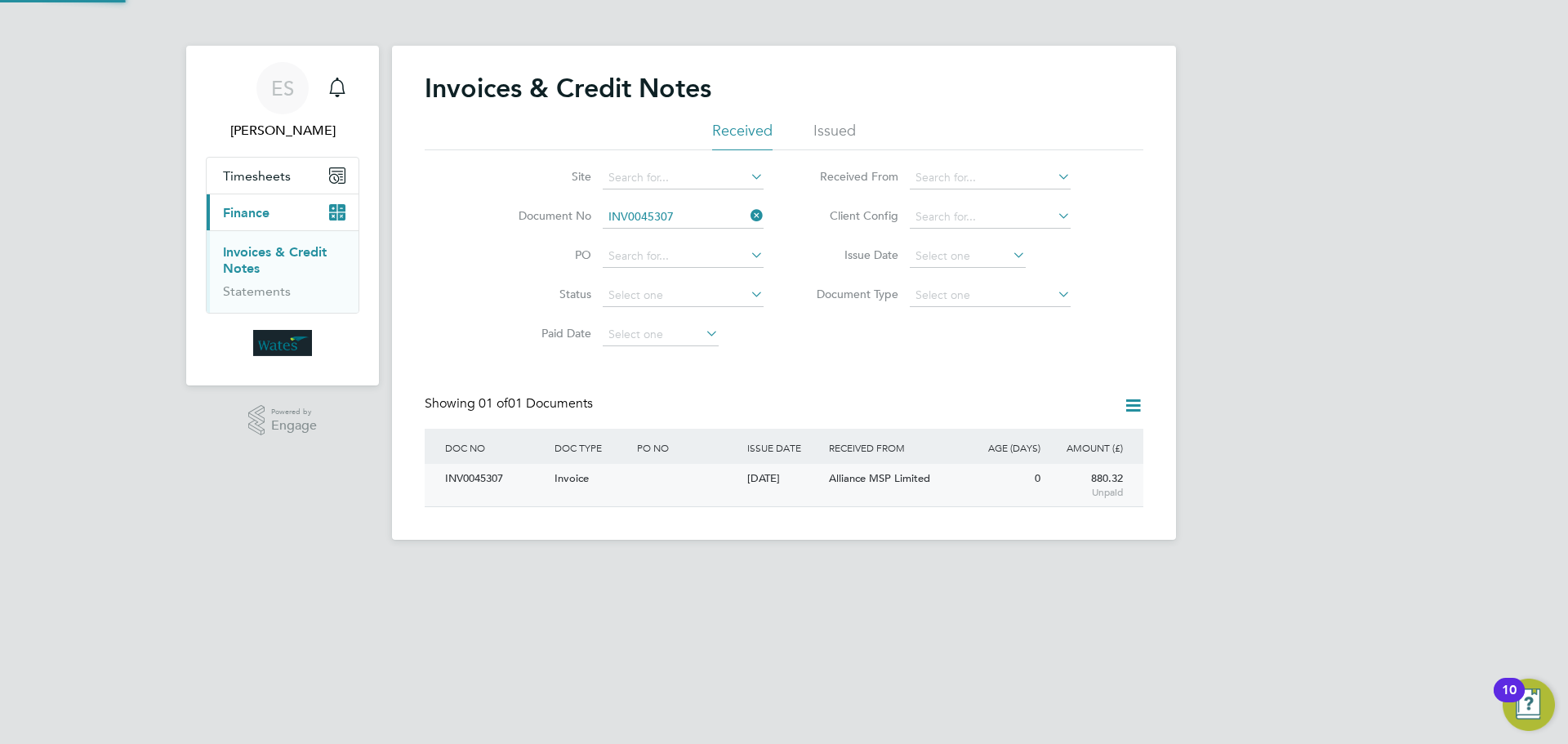
click at [496, 481] on div "INV0045307" at bounding box center [495, 478] width 109 height 30
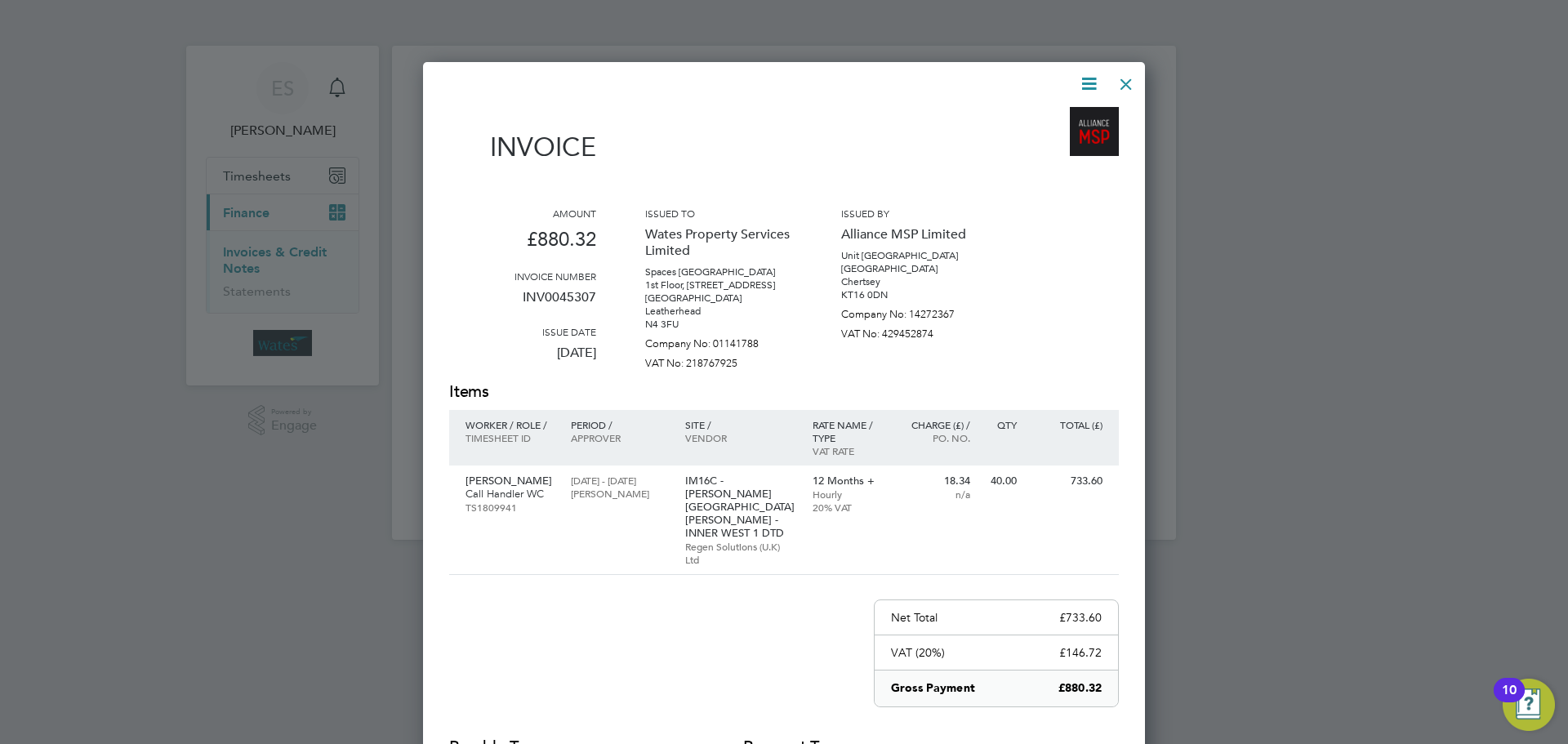
drag, startPoint x: 1091, startPoint y: 70, endPoint x: 1095, endPoint y: 80, distance: 10.8
click at [1092, 74] on icon at bounding box center [1090, 84] width 21 height 21
click at [1063, 120] on li "Download Invoice" at bounding box center [1039, 122] width 112 height 23
click at [1088, 86] on icon at bounding box center [1090, 84] width 21 height 21
click at [1053, 142] on li "View timesheet" at bounding box center [1039, 145] width 112 height 23
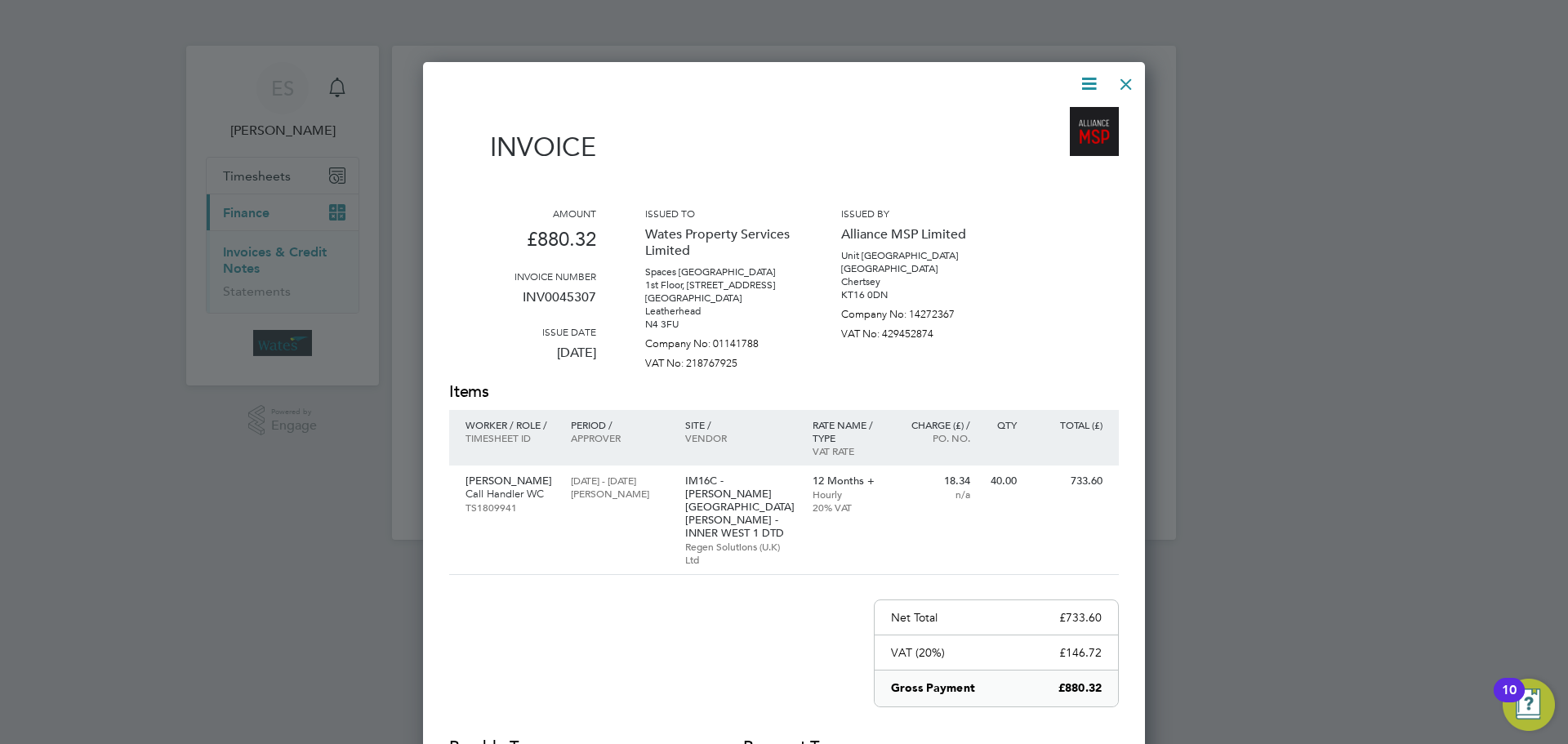
click at [1121, 83] on div at bounding box center [1127, 80] width 29 height 29
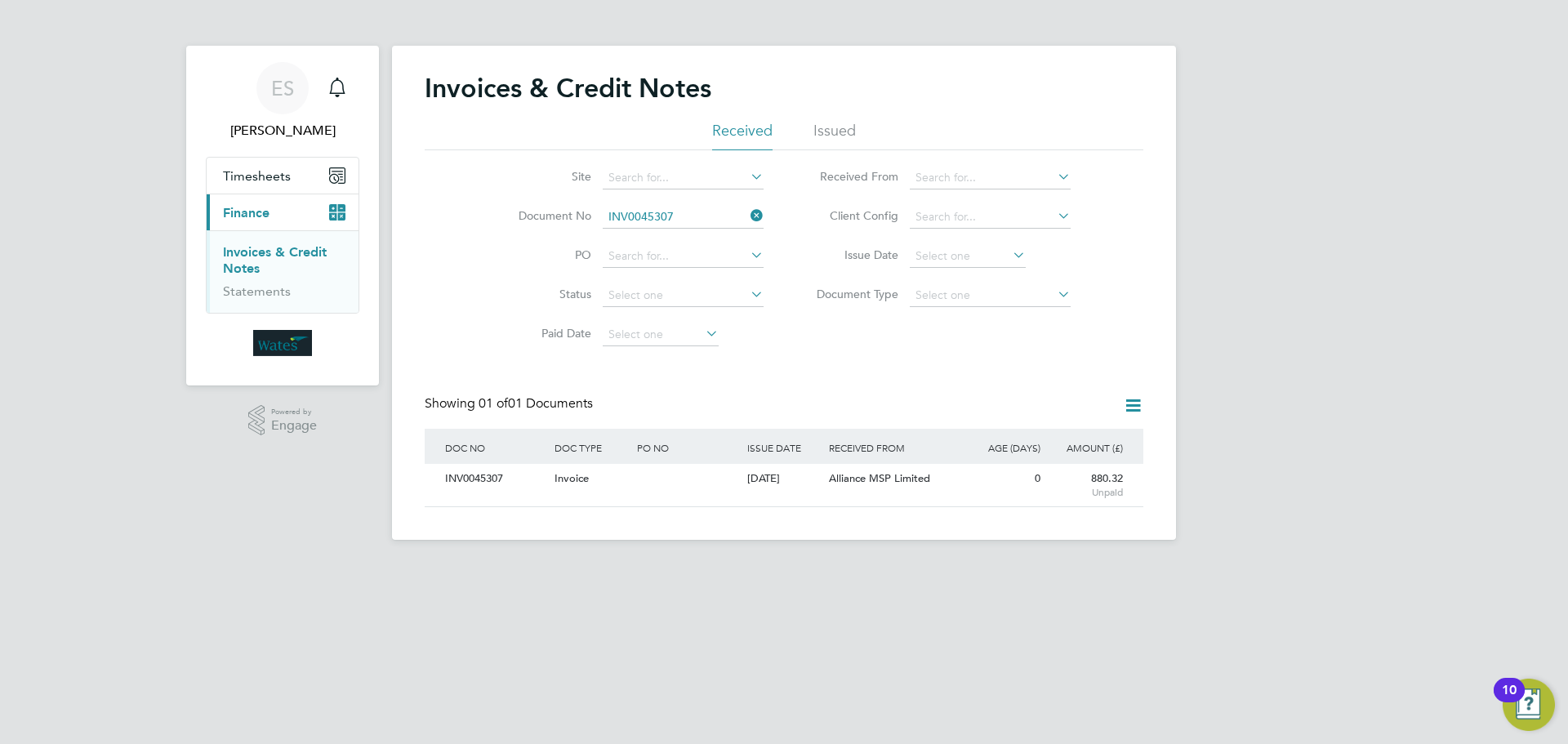
click at [747, 213] on icon at bounding box center [747, 215] width 0 height 23
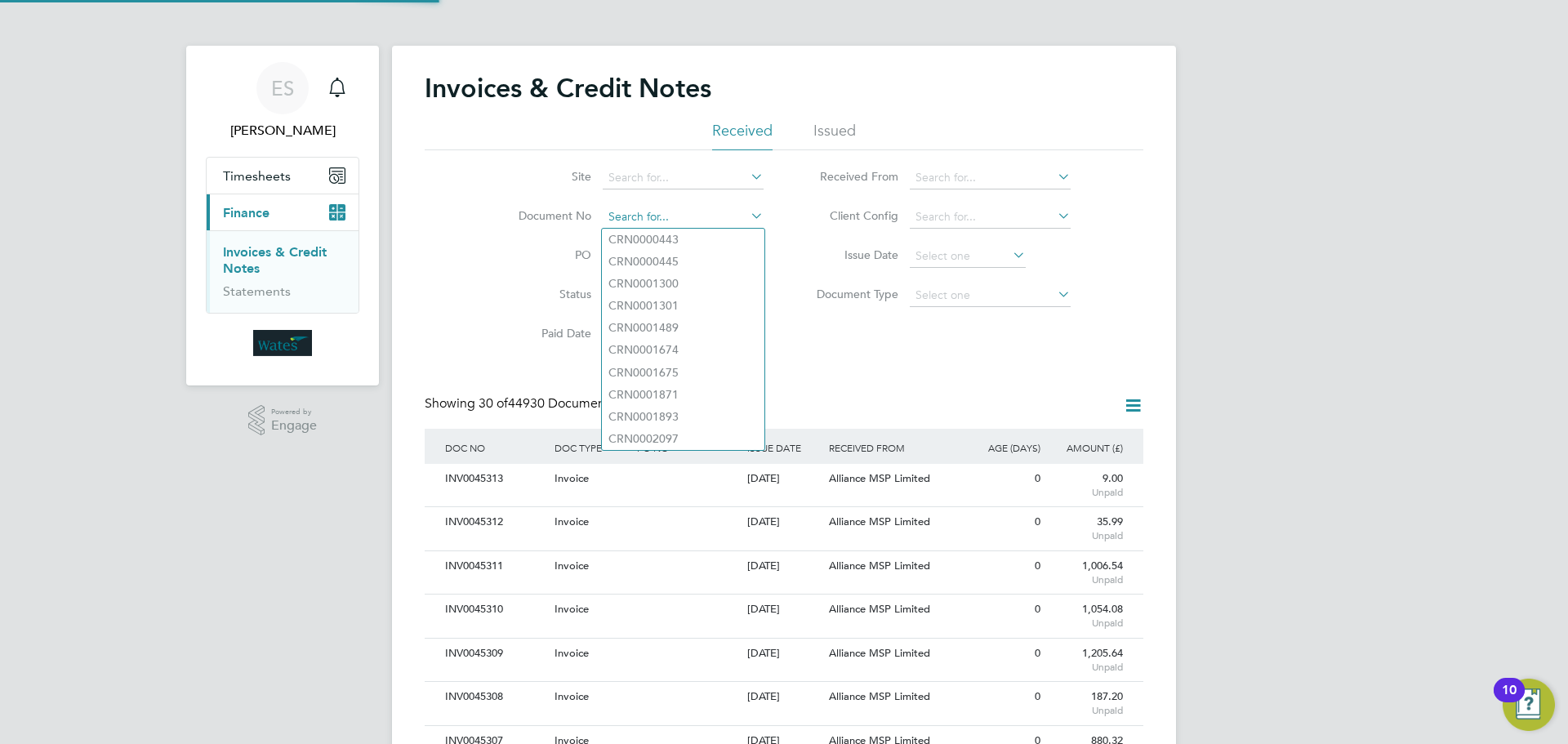
paste input "INV0045308"
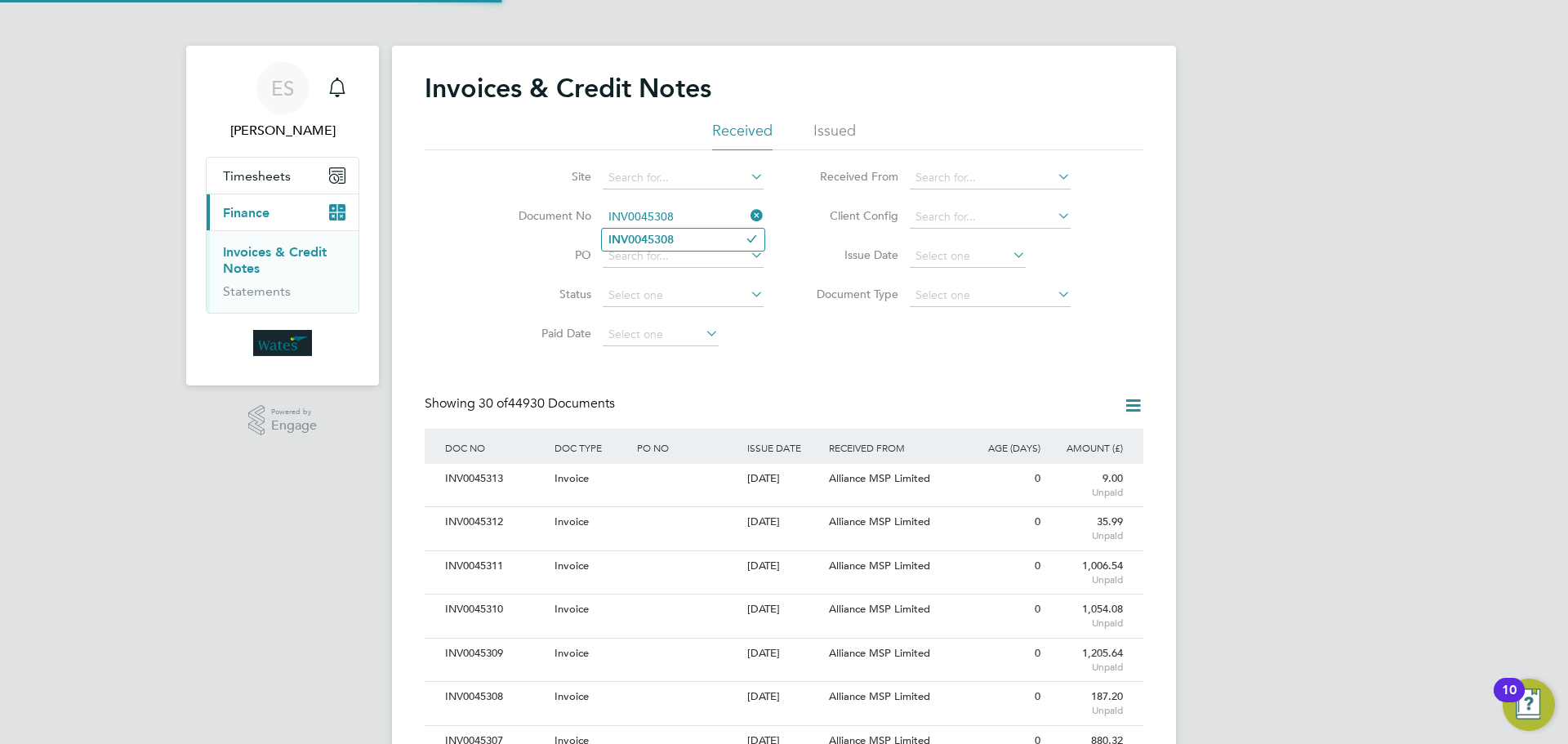
type input "INV0045308"
click at [695, 239] on li "INV0045308" at bounding box center [683, 239] width 162 height 22
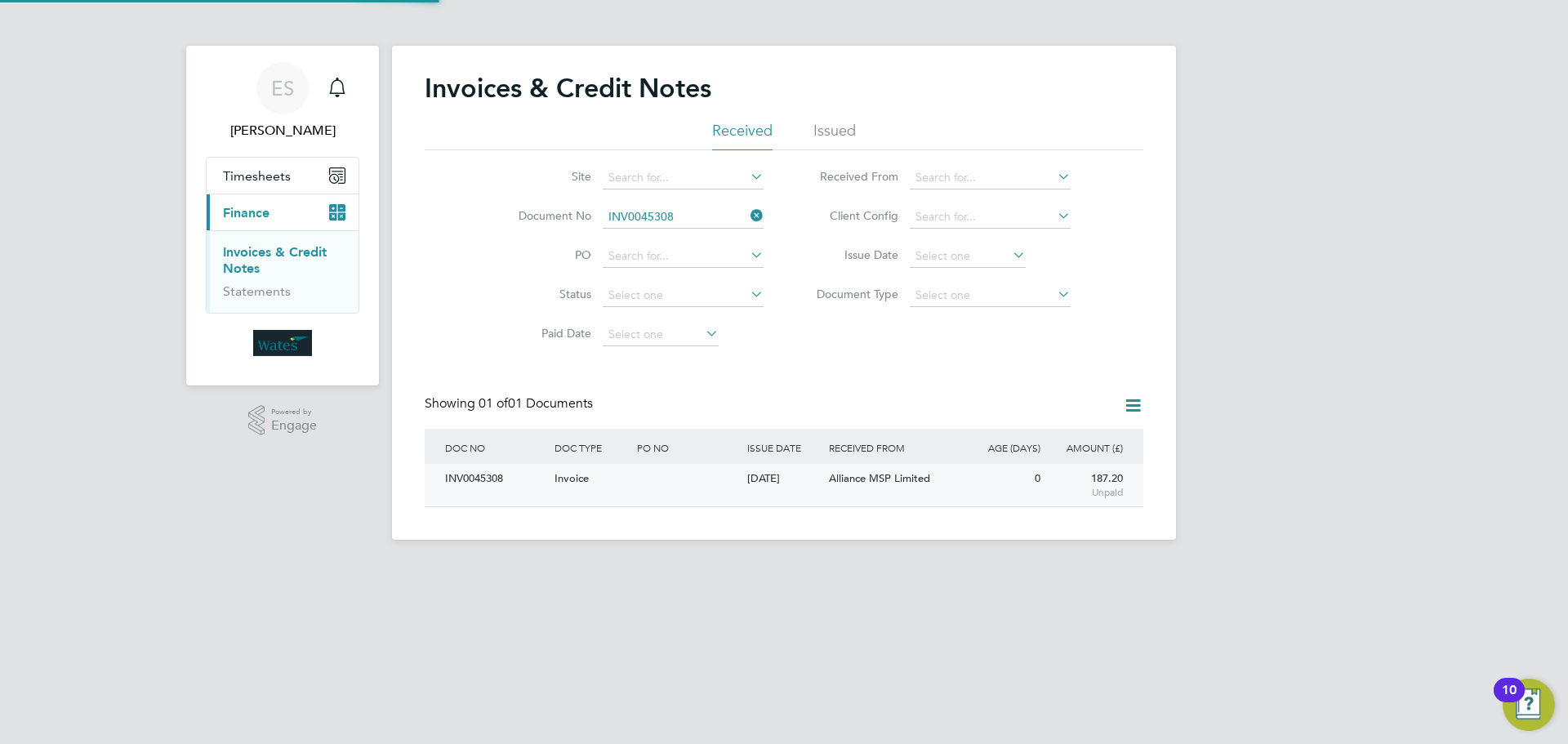
click at [477, 473] on div "INV0045308" at bounding box center [495, 478] width 109 height 30
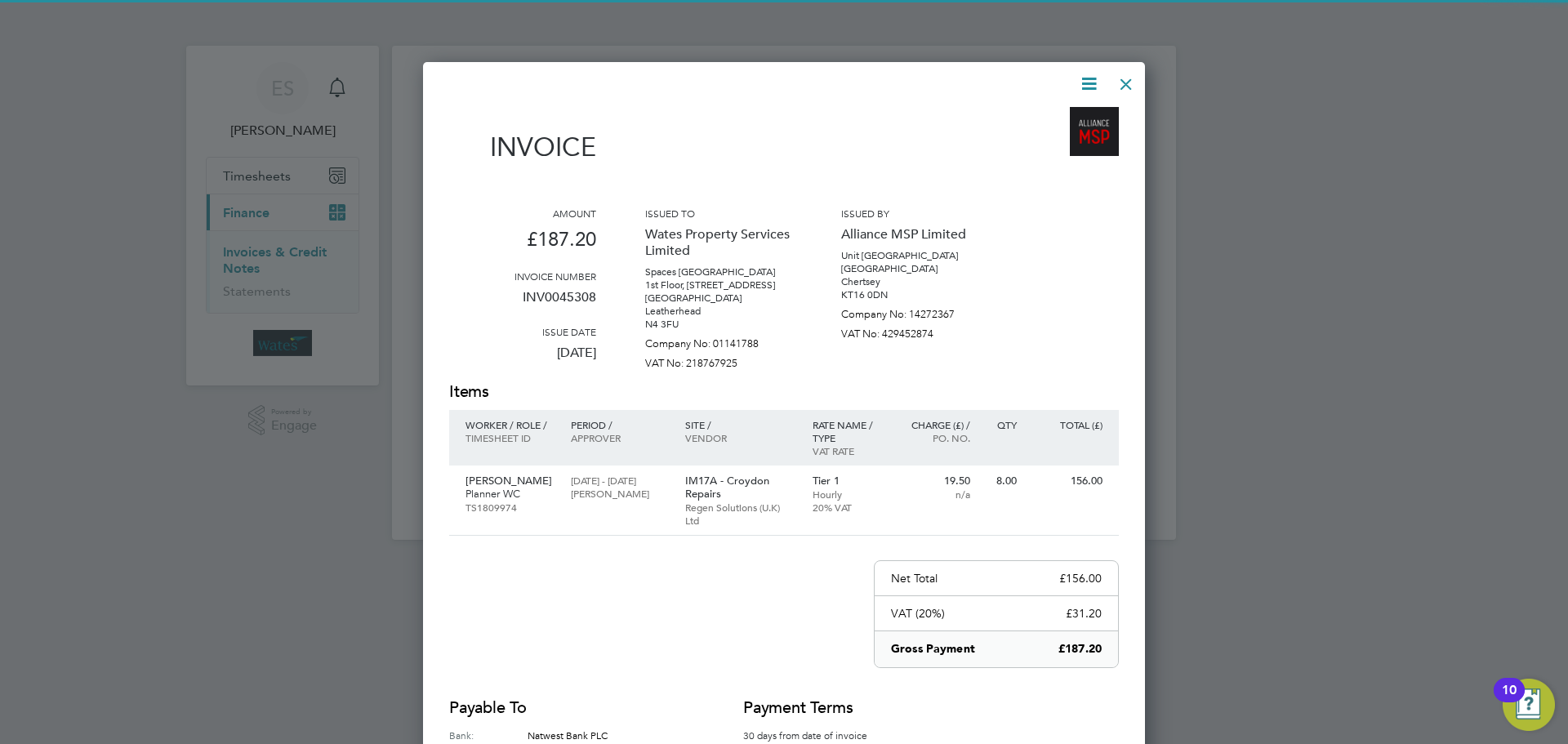
click at [1091, 75] on icon at bounding box center [1090, 84] width 21 height 21
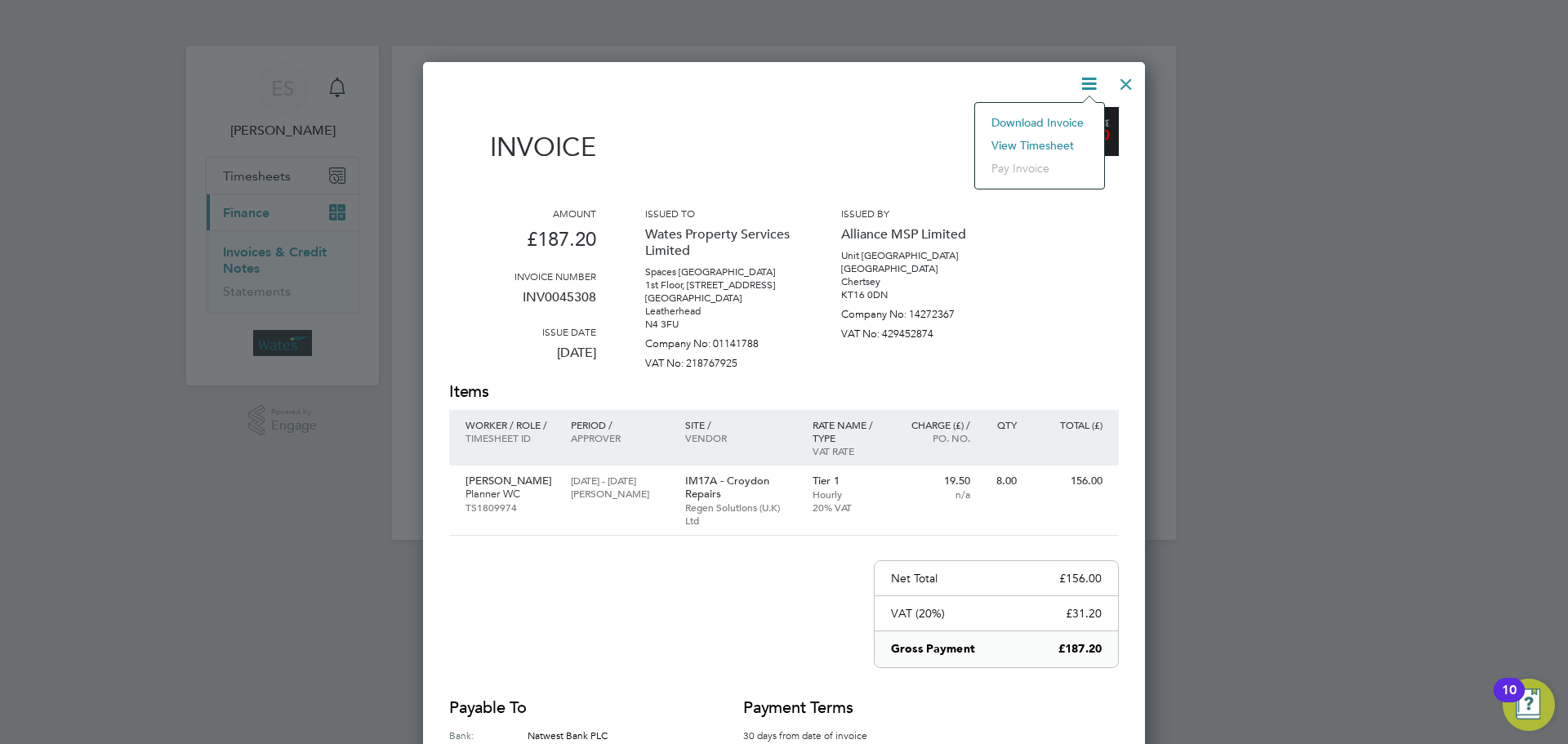
click at [1069, 118] on li "Download Invoice" at bounding box center [1039, 122] width 112 height 23
click at [1094, 85] on icon at bounding box center [1090, 84] width 21 height 21
click at [1045, 142] on li "View timesheet" at bounding box center [1039, 145] width 112 height 23
click at [1114, 88] on div at bounding box center [1127, 80] width 29 height 29
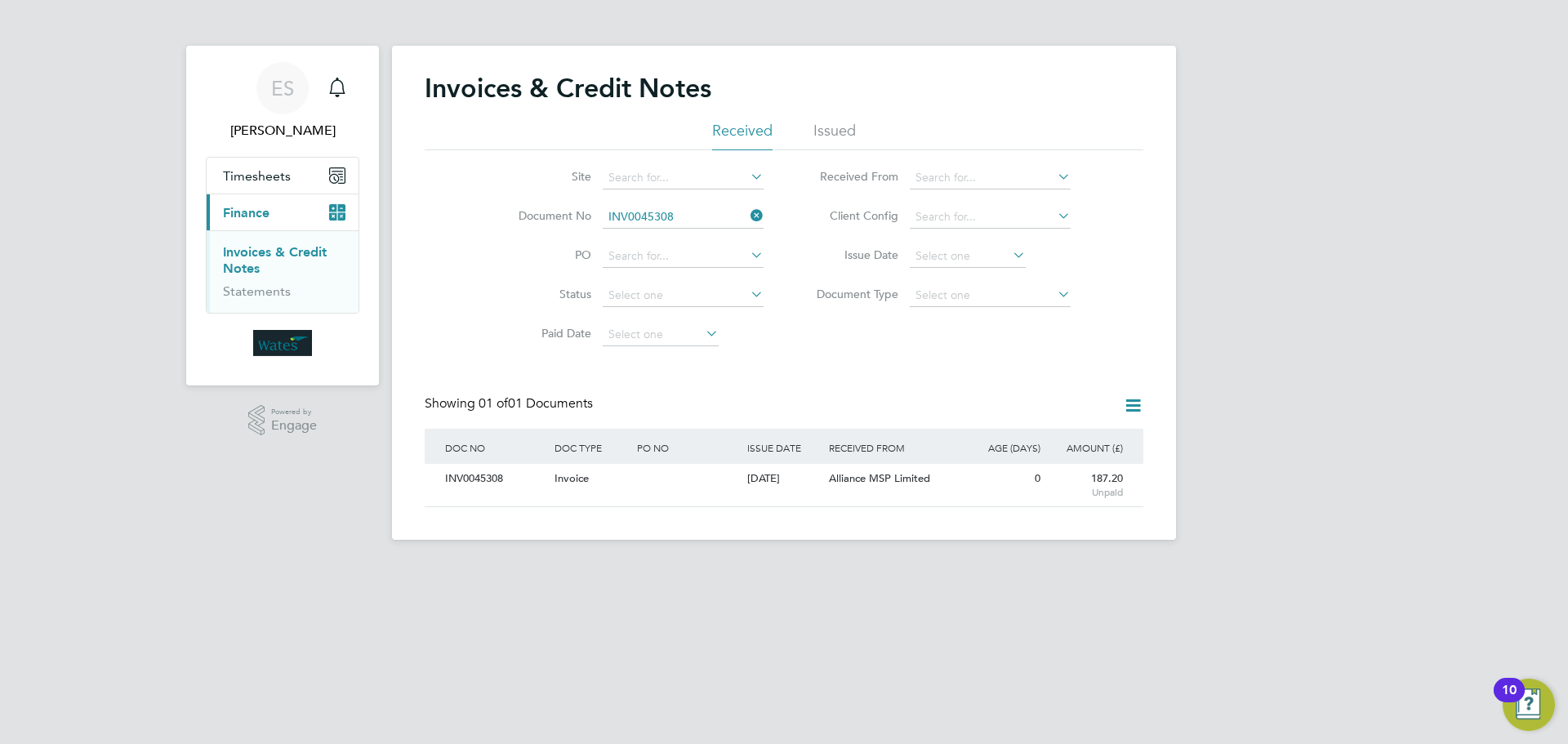
click at [747, 211] on icon at bounding box center [747, 215] width 0 height 23
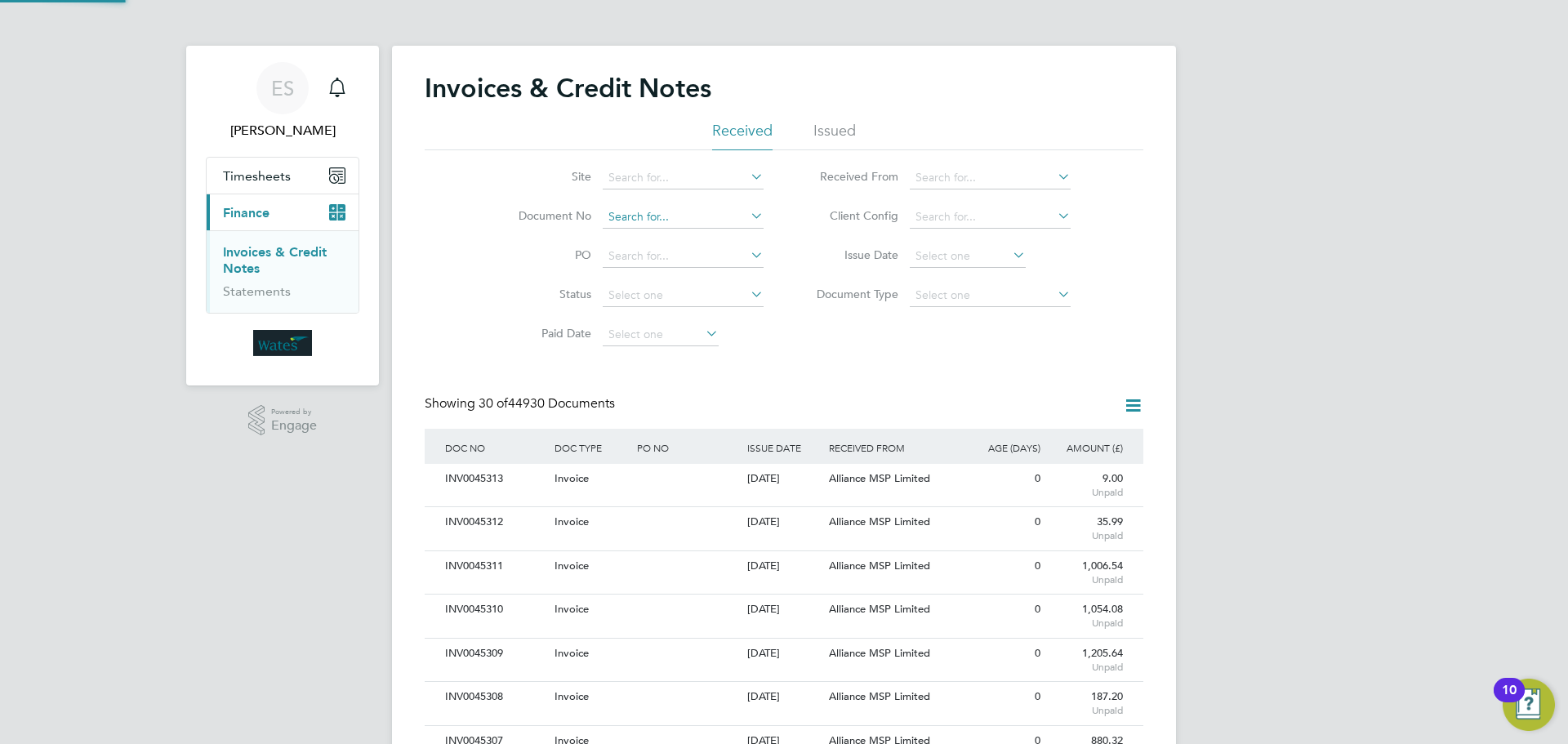
scroll to position [31, 111]
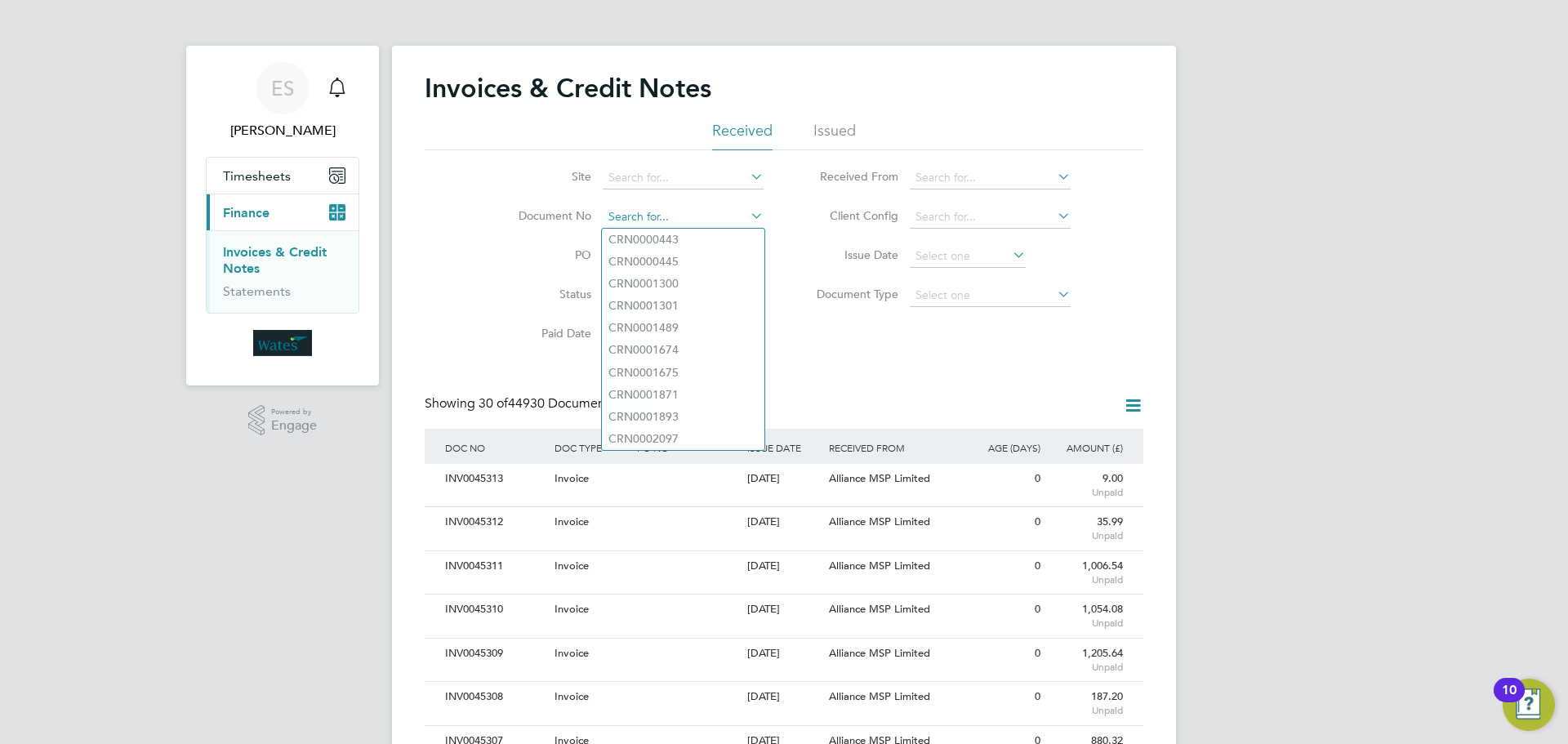
paste input "INV0045309"
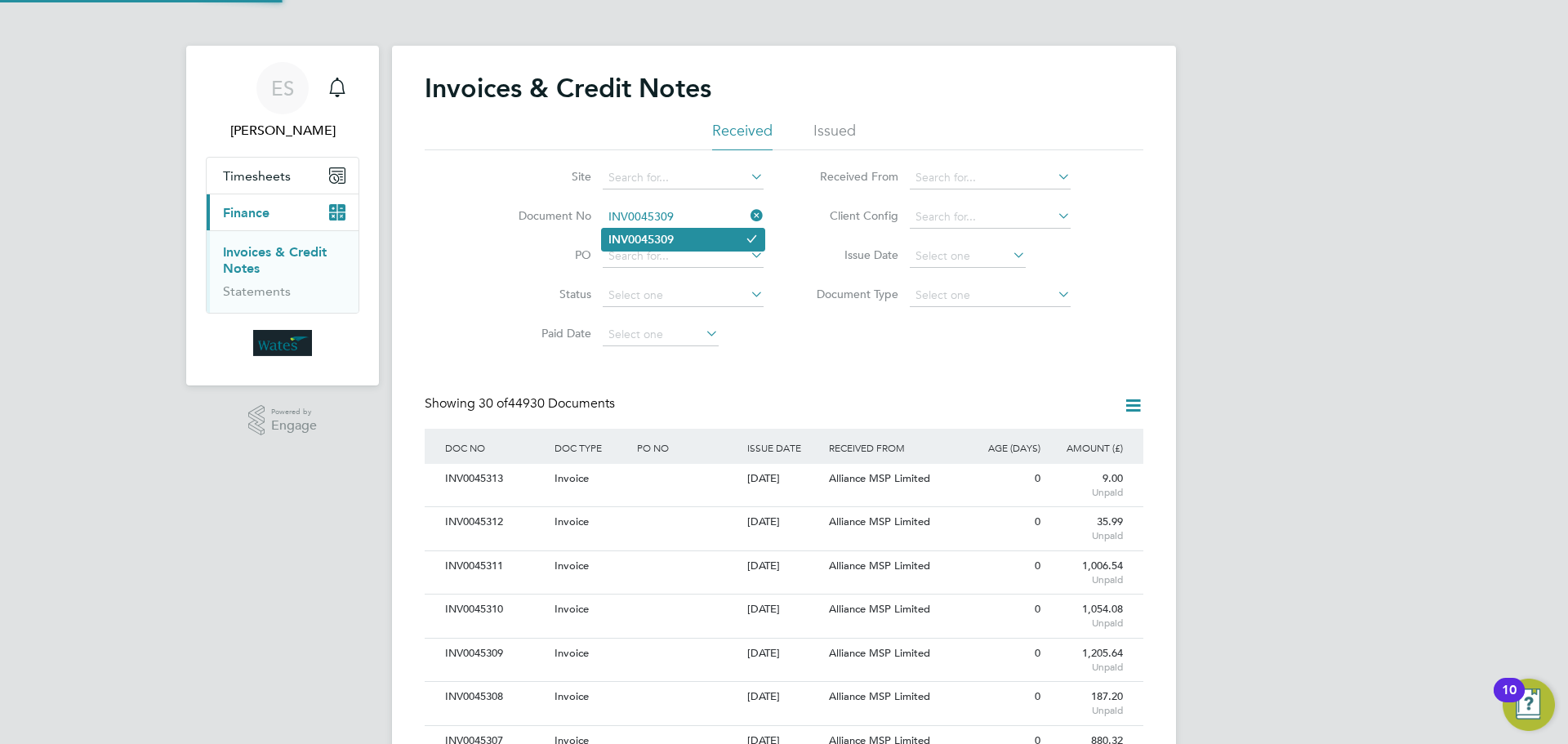
type input "INV0045309"
click at [718, 237] on li "INV0045309" at bounding box center [683, 239] width 162 height 22
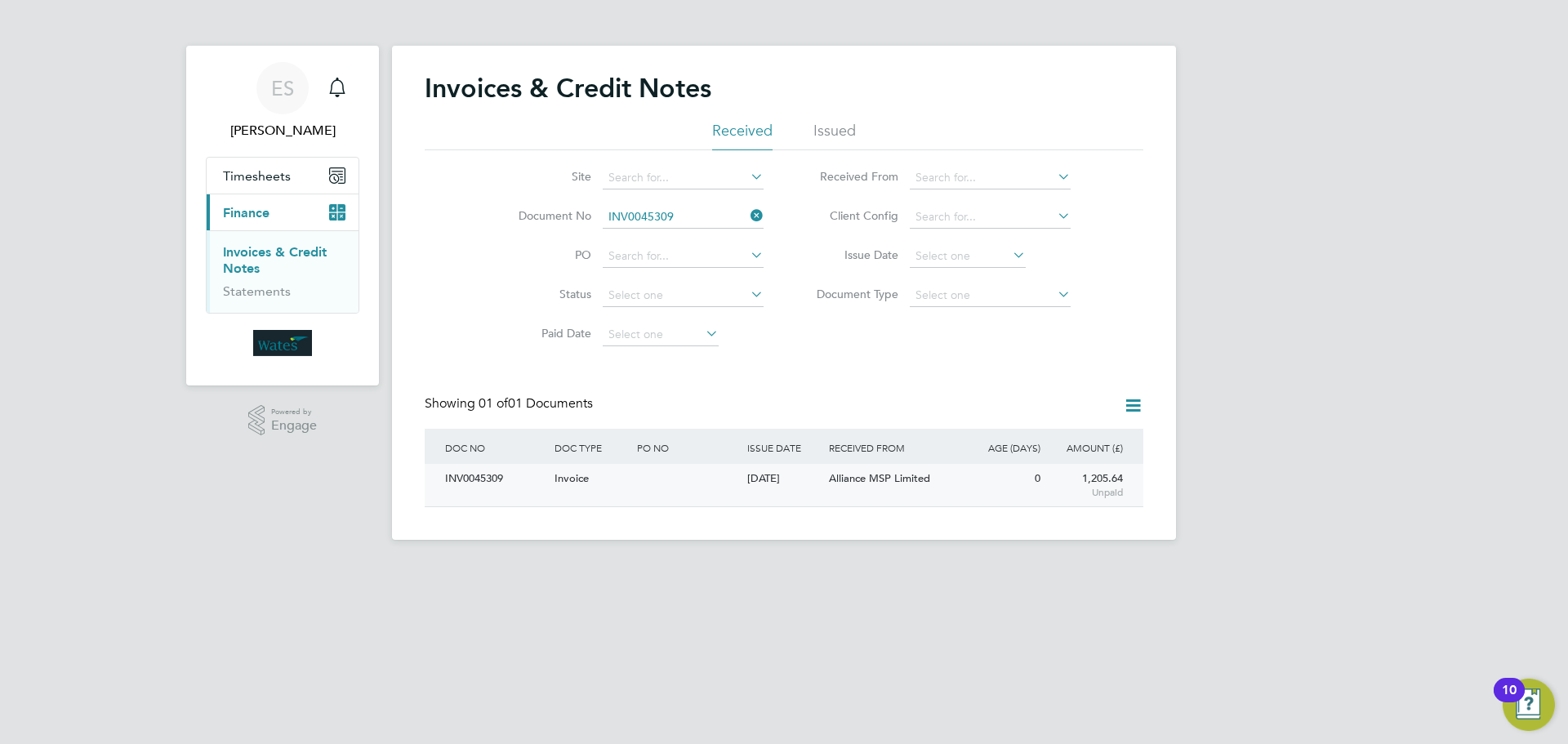
click at [459, 478] on div "INV0045309" at bounding box center [495, 478] width 109 height 30
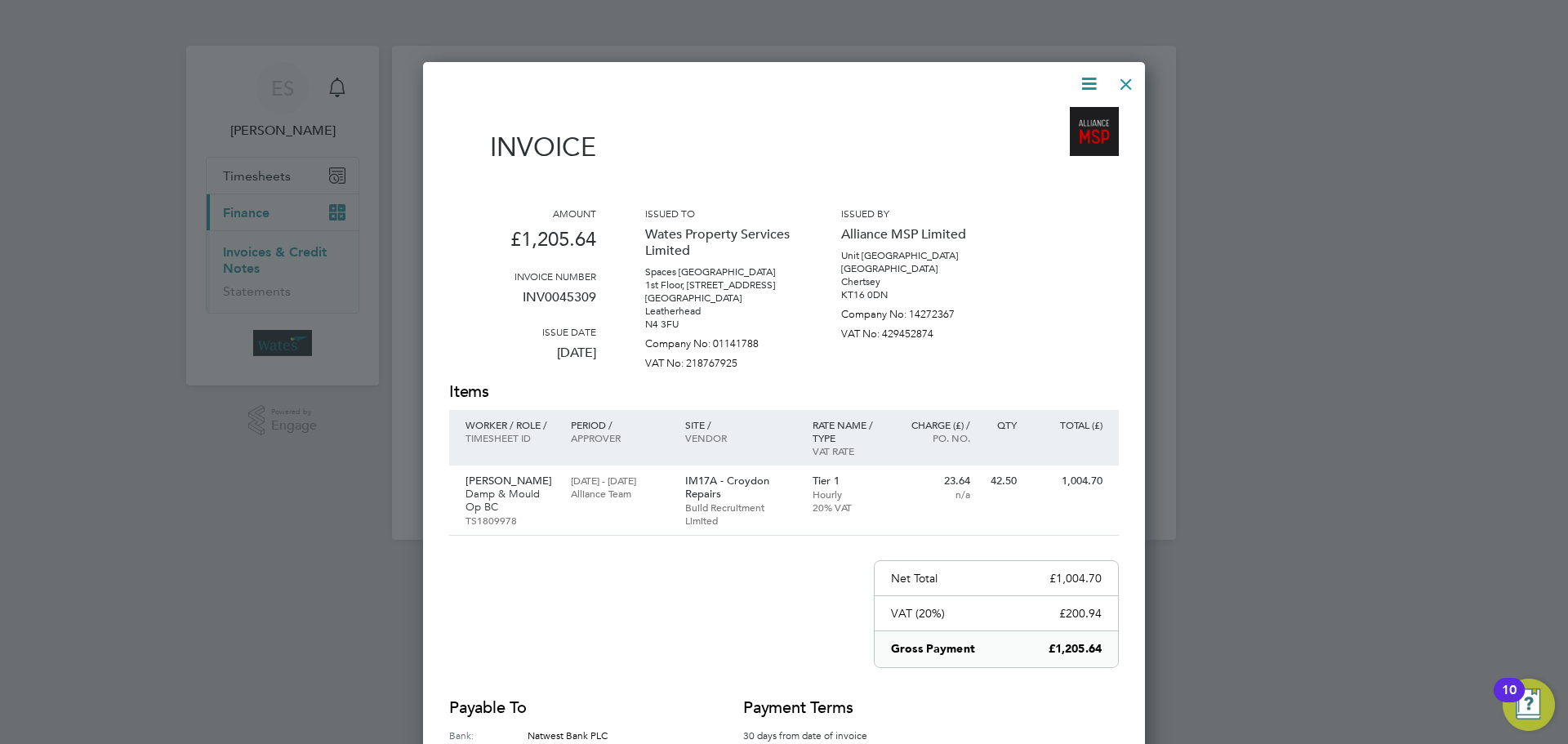
click at [1083, 82] on icon at bounding box center [1090, 84] width 21 height 21
click at [1061, 117] on li "Download Invoice" at bounding box center [1039, 122] width 112 height 23
click at [1097, 78] on icon at bounding box center [1090, 84] width 21 height 21
click at [1064, 134] on li "View timesheet" at bounding box center [1039, 145] width 112 height 23
click at [1133, 77] on div at bounding box center [1127, 80] width 29 height 29
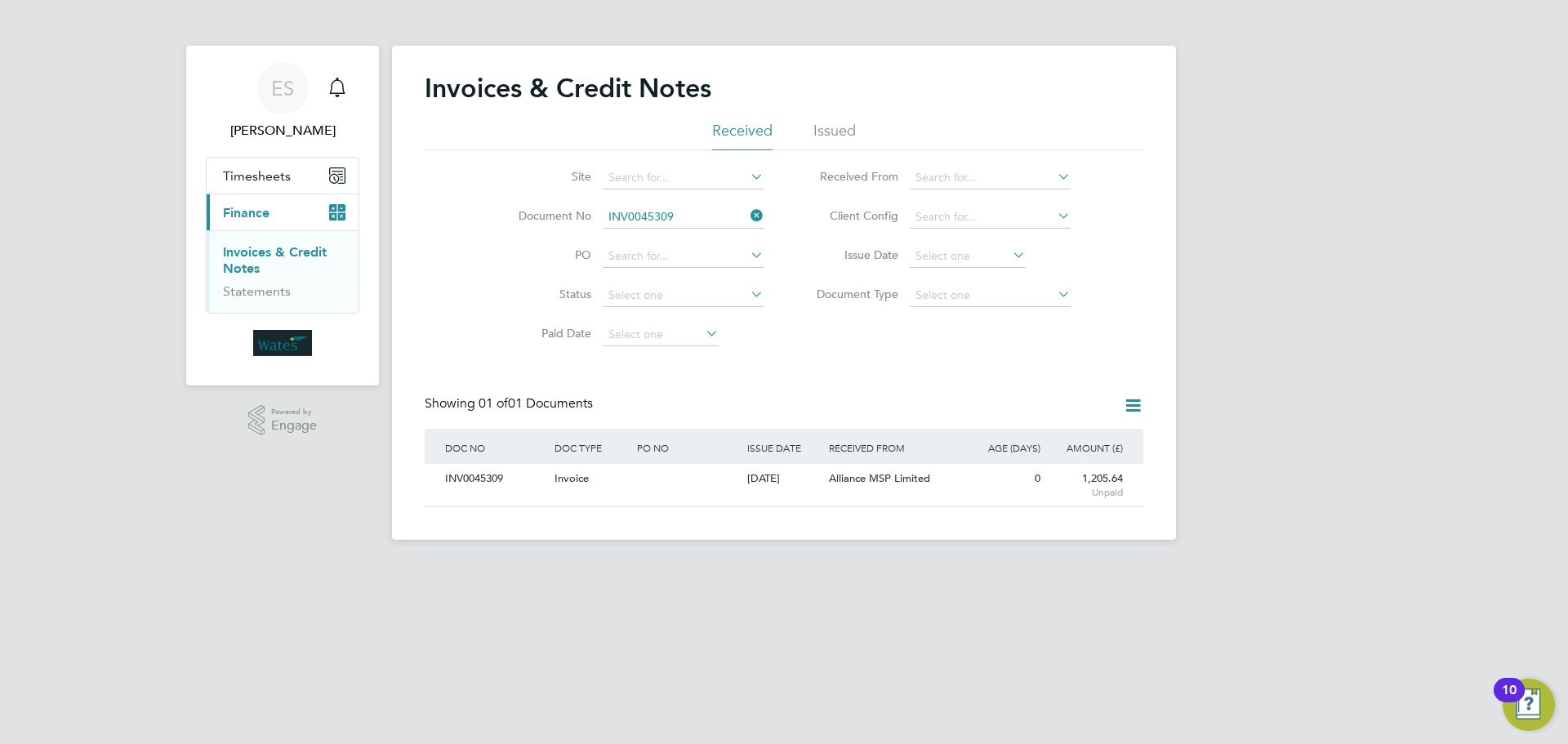
click at [747, 212] on icon at bounding box center [747, 215] width 0 height 23
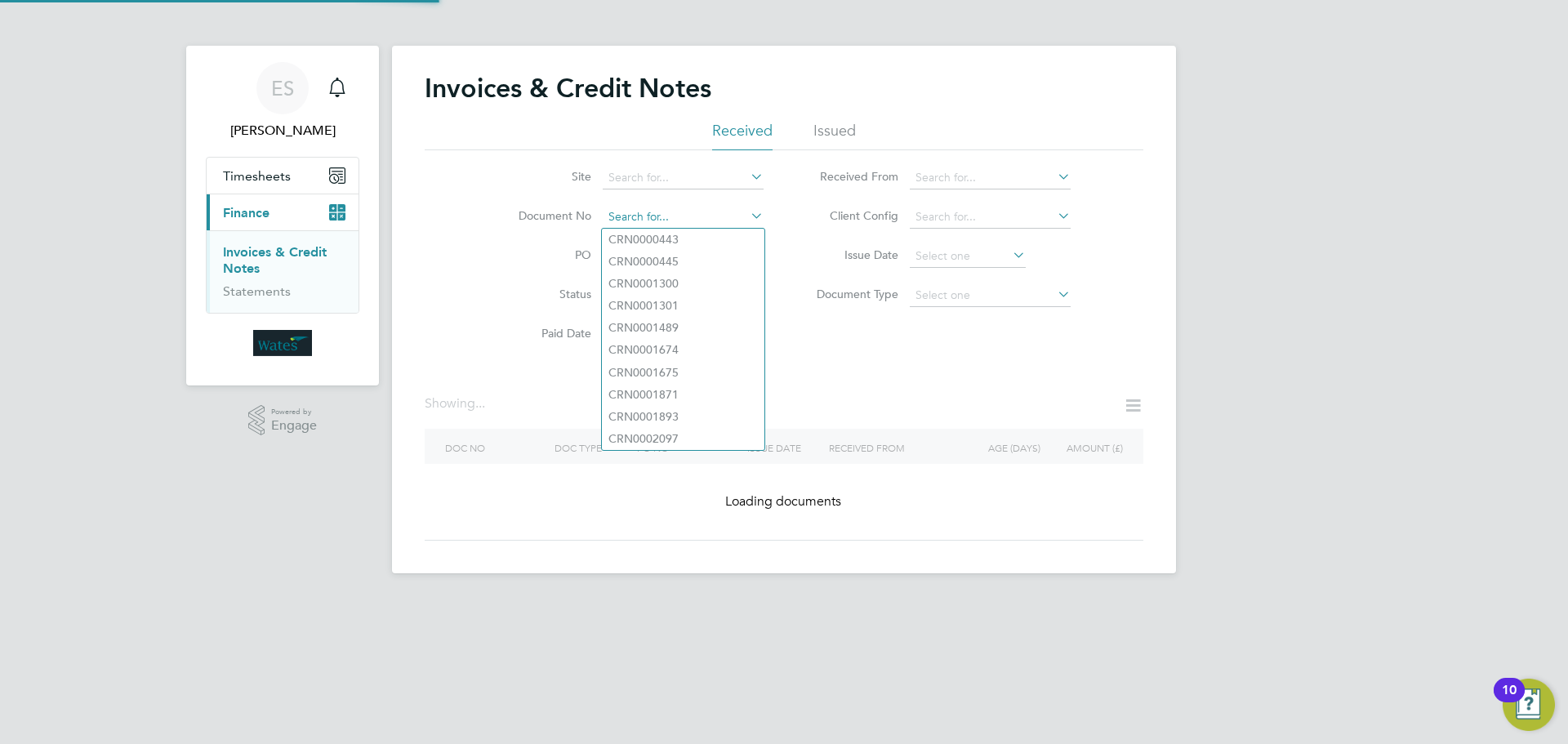
paste input "INV0045310"
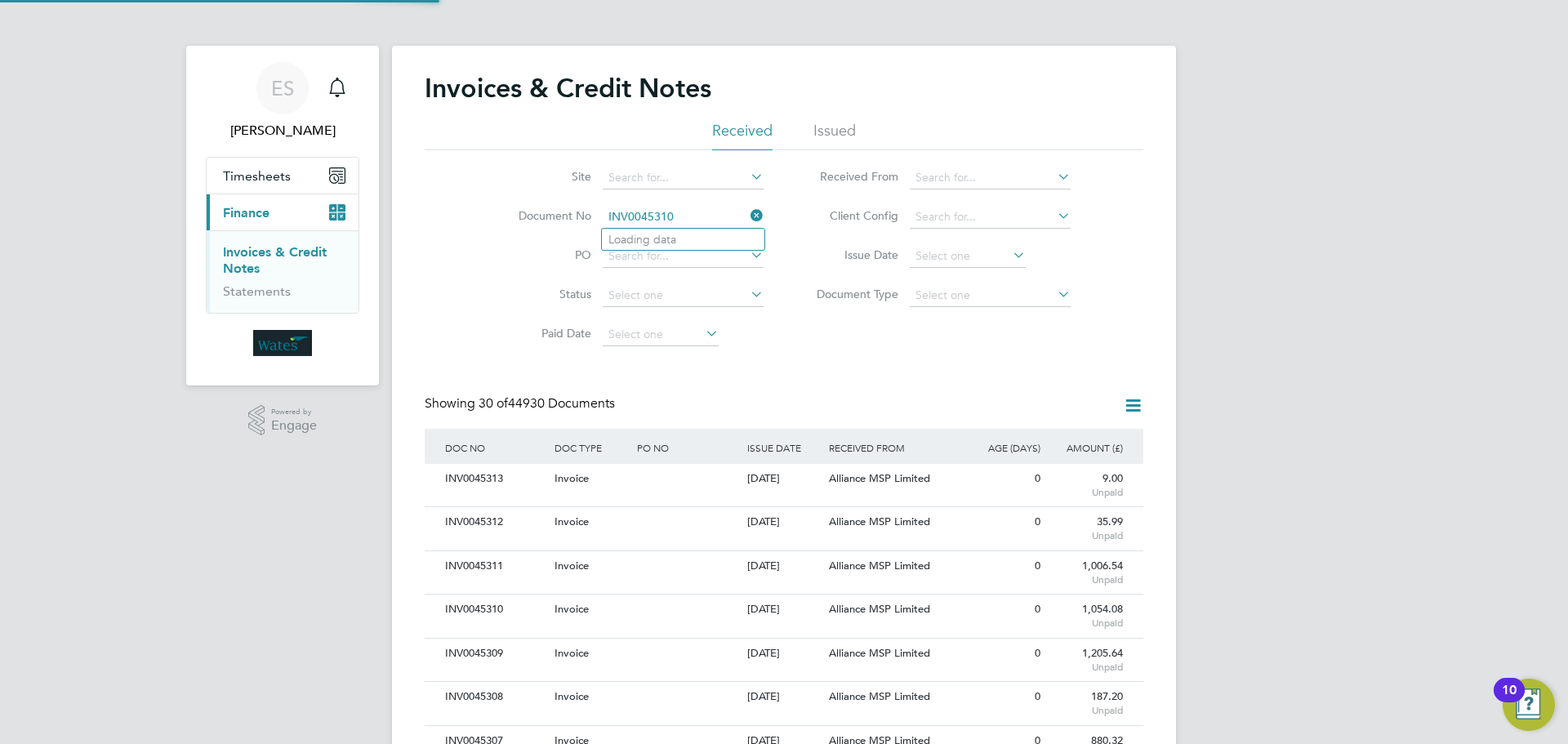
scroll to position [31, 111]
type input "INV0045310"
click at [653, 243] on b "INV0045310" at bounding box center [641, 239] width 65 height 14
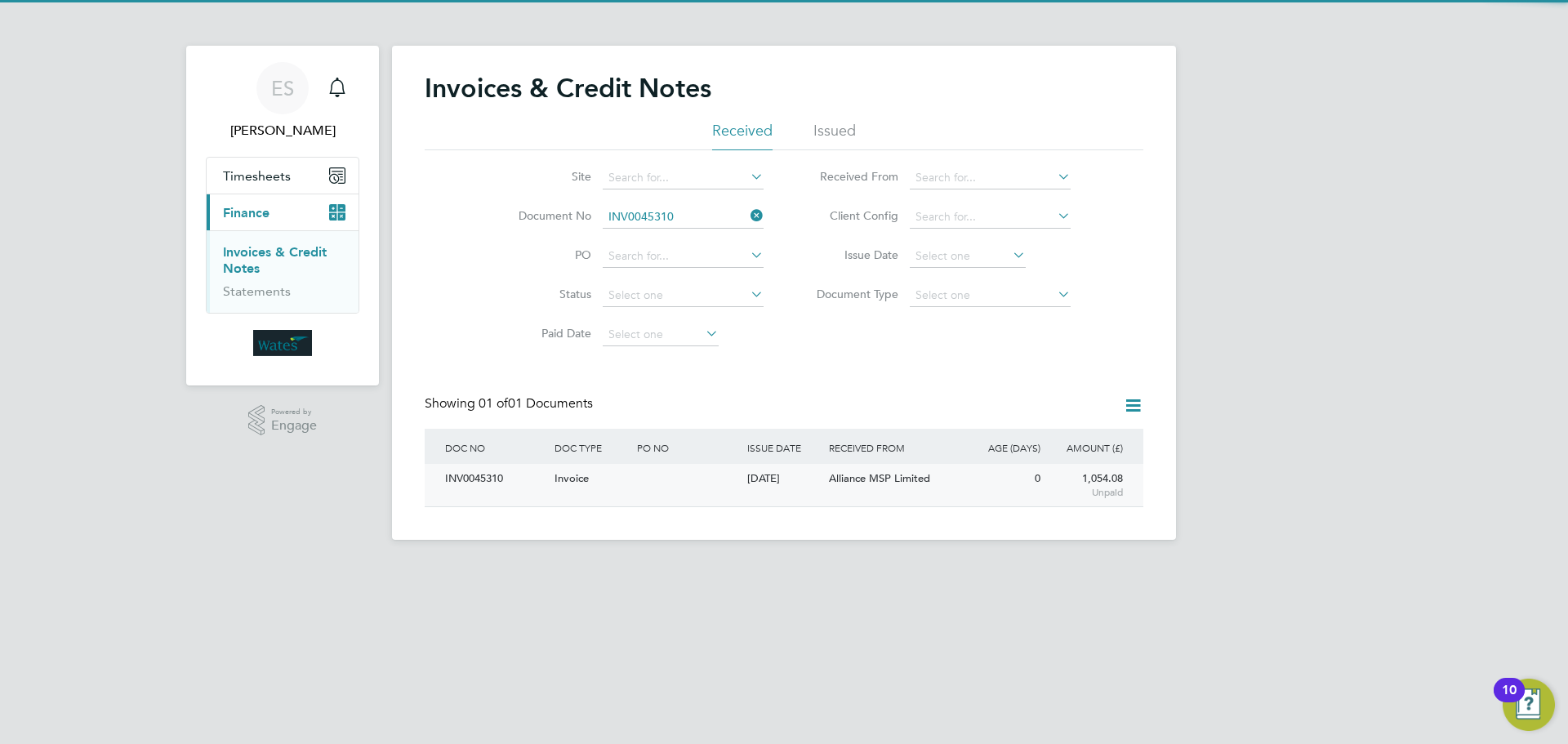
click at [475, 481] on div "INV0045310" at bounding box center [495, 478] width 109 height 30
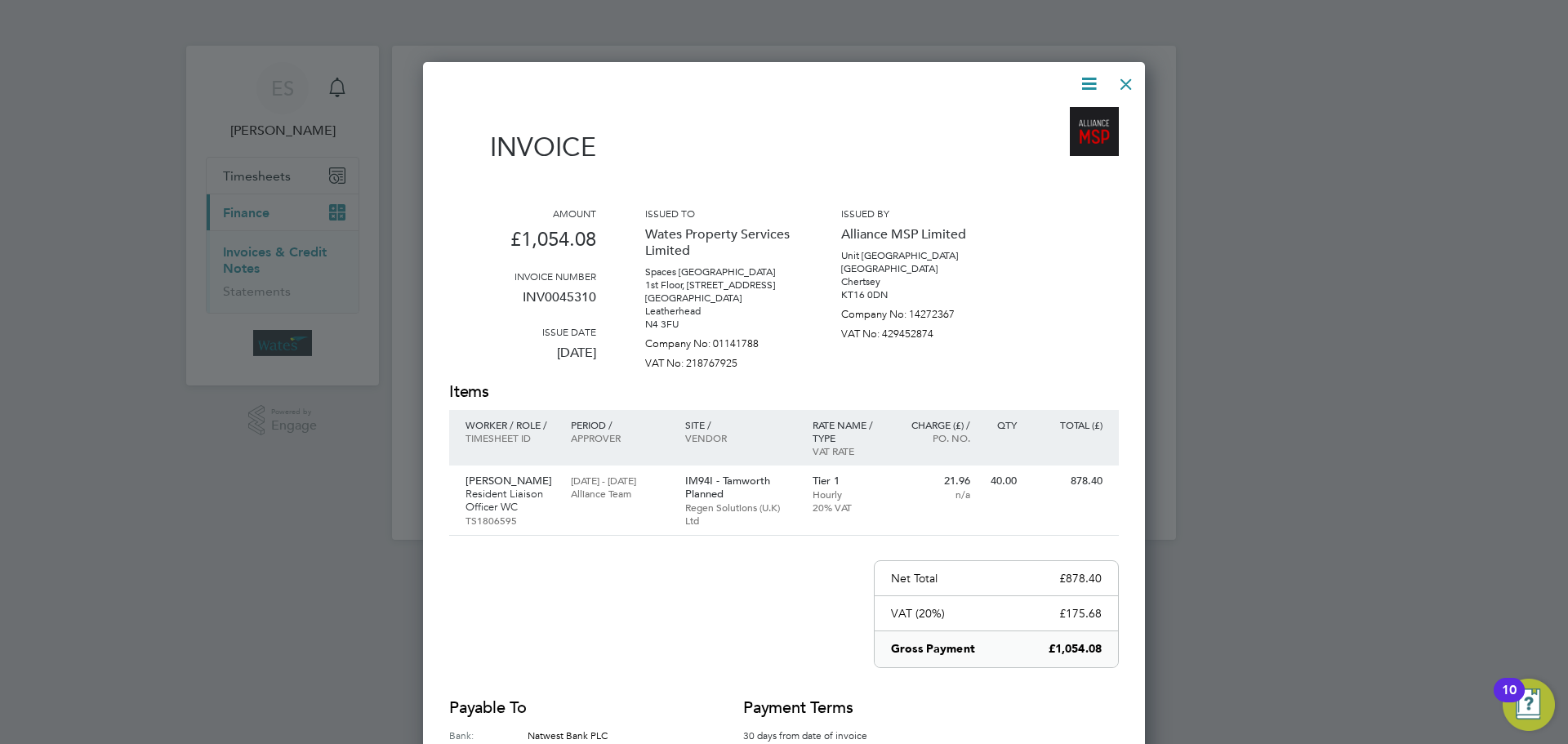
click at [1079, 76] on icon at bounding box center [1090, 84] width 21 height 21
click at [1054, 118] on li "Download Invoice" at bounding box center [1039, 122] width 112 height 23
drag, startPoint x: 1091, startPoint y: 77, endPoint x: 1070, endPoint y: 115, distance: 43.4
click at [1091, 77] on icon at bounding box center [1090, 84] width 21 height 21
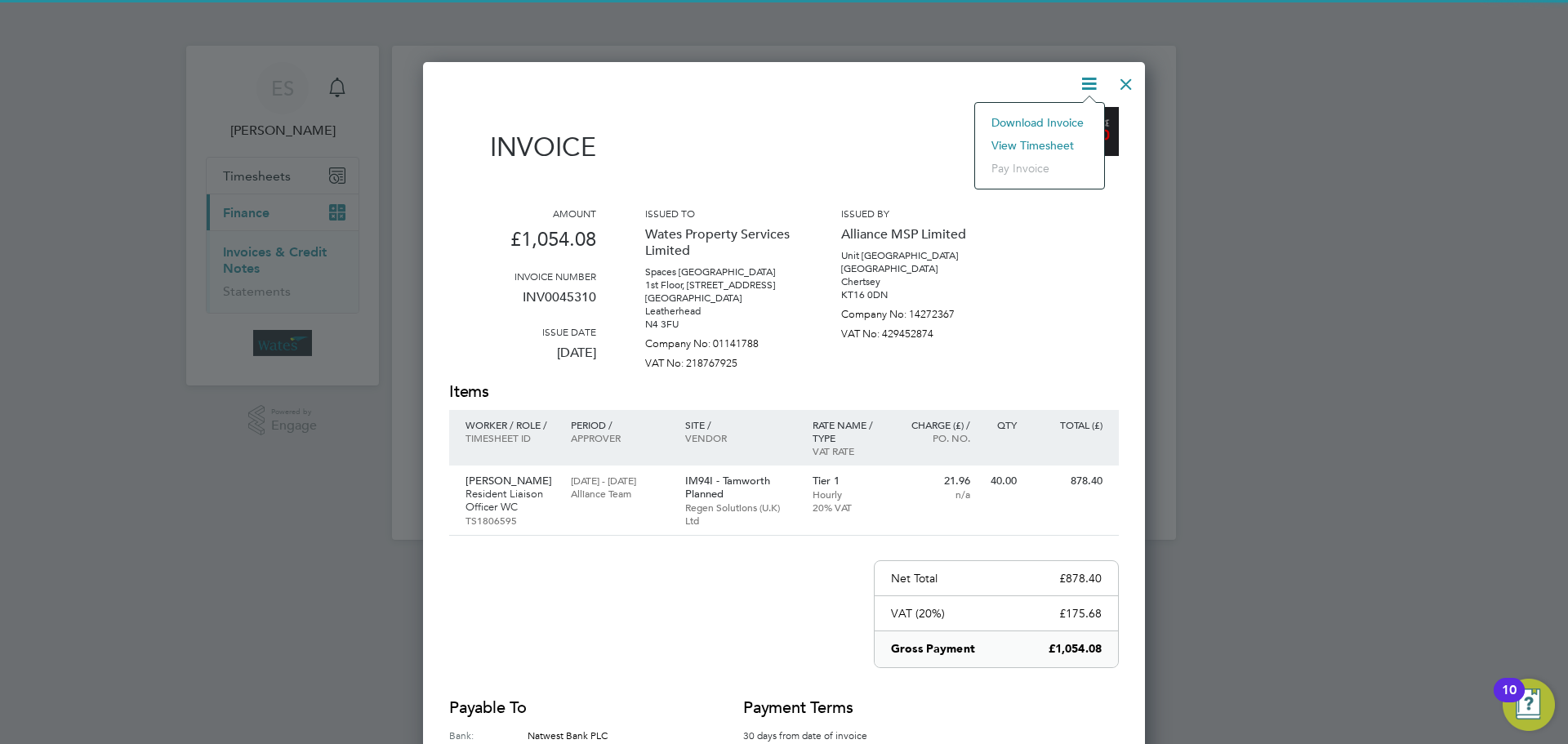
click at [1054, 136] on li "View timesheet" at bounding box center [1039, 145] width 112 height 23
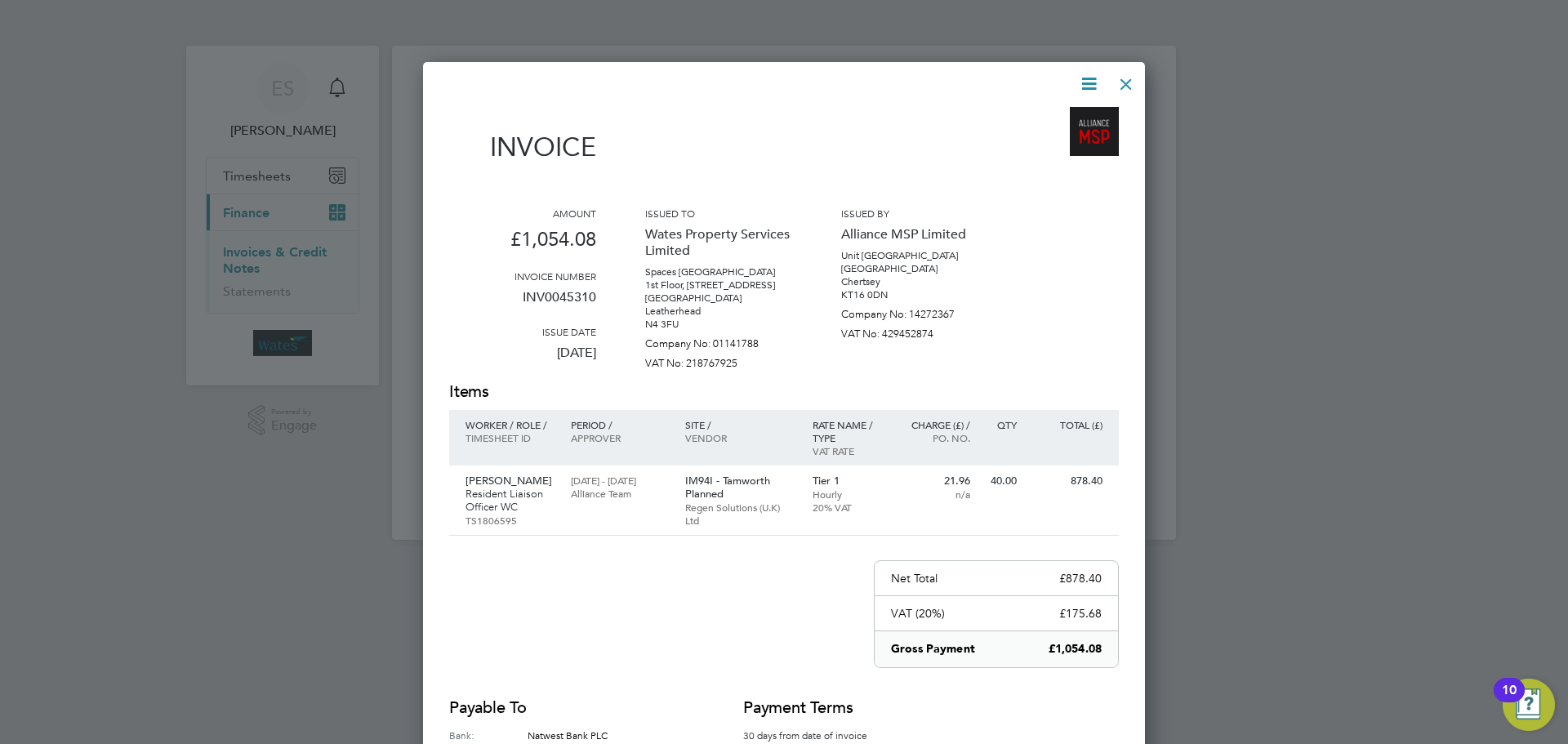
click at [1125, 68] on div at bounding box center [1127, 80] width 29 height 29
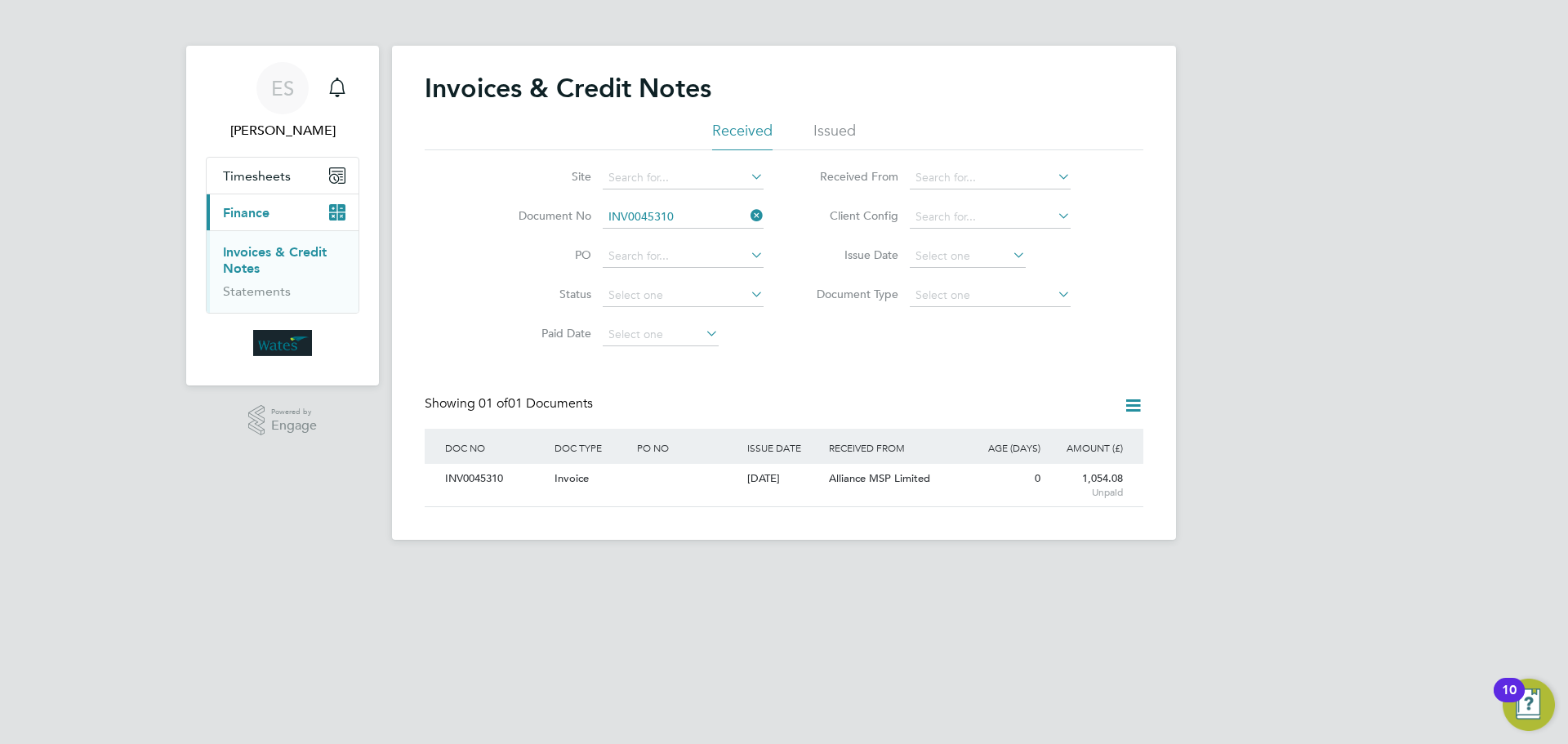
click at [747, 209] on icon at bounding box center [747, 215] width 0 height 23
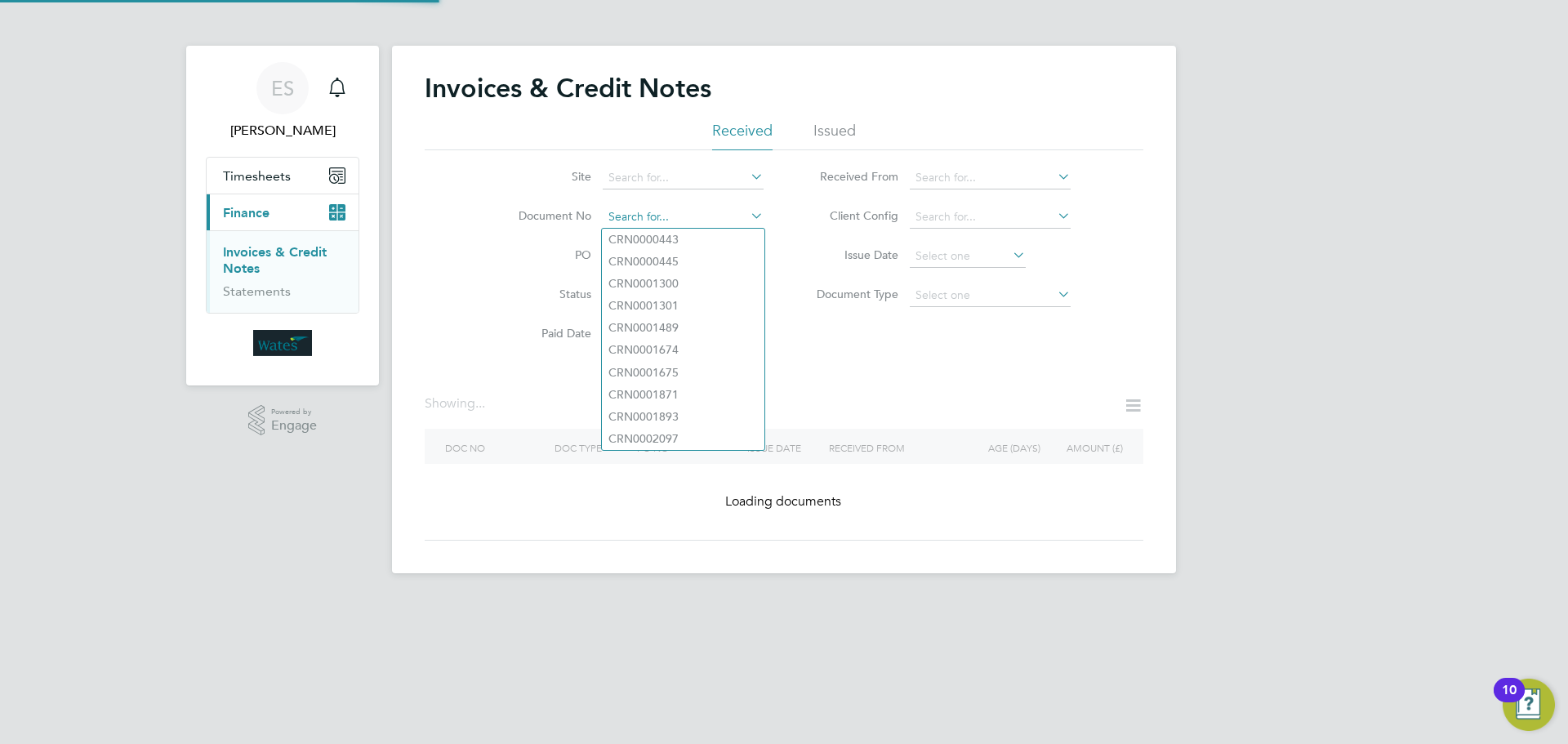
paste input "INV0045311"
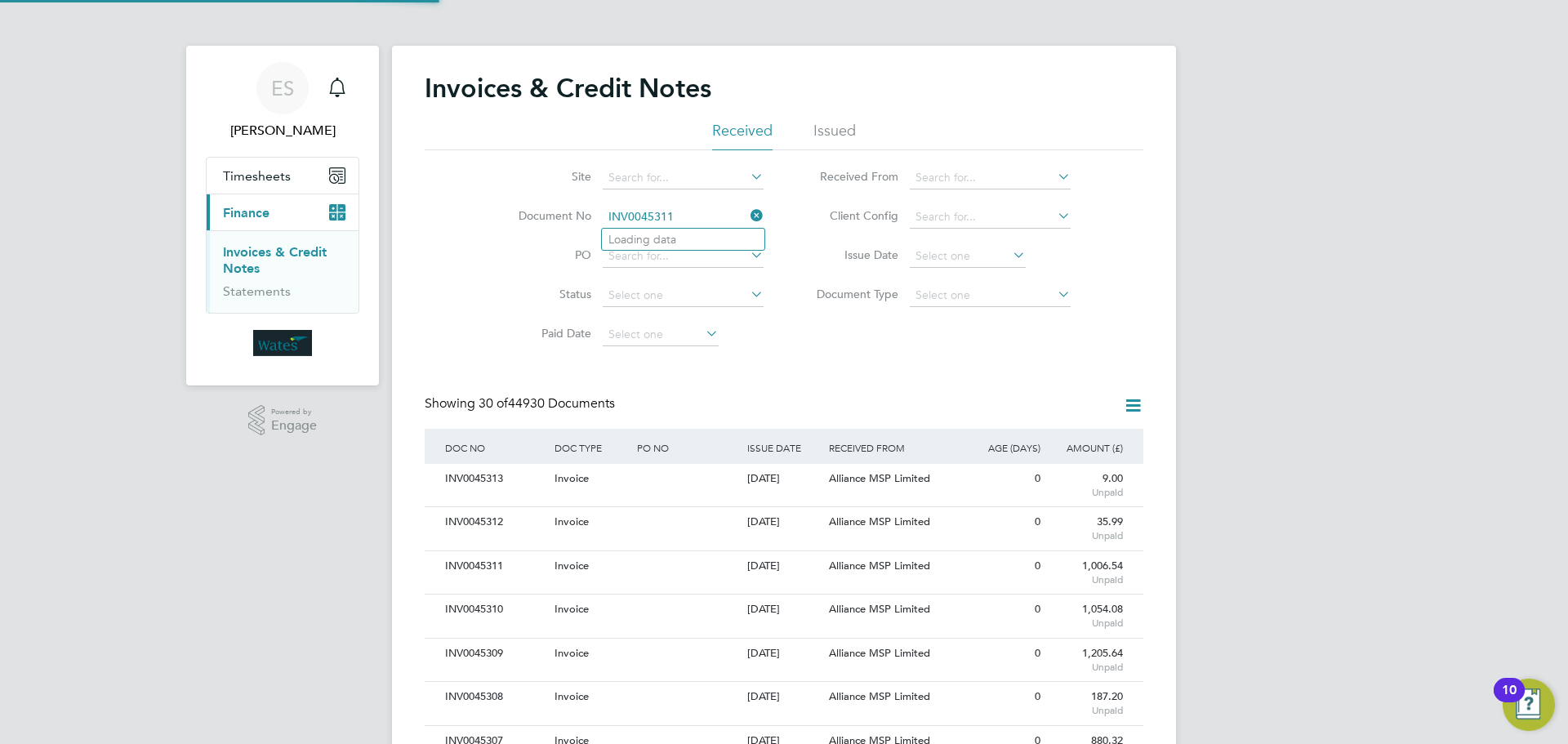
scroll to position [31, 111]
type input "INV0045311"
click at [684, 237] on li "INV0045311" at bounding box center [683, 239] width 162 height 22
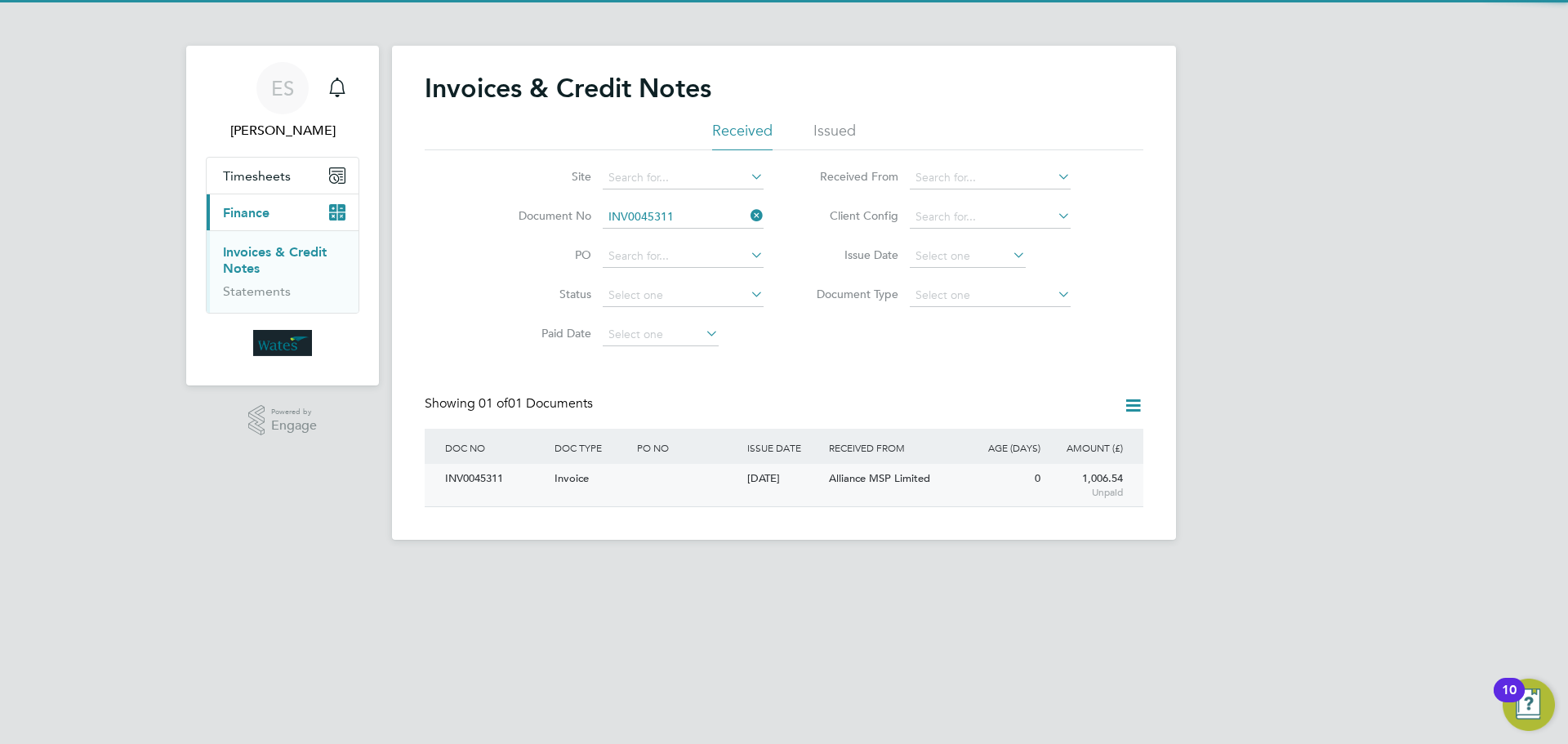
click at [488, 483] on div "INV0045311" at bounding box center [495, 478] width 109 height 30
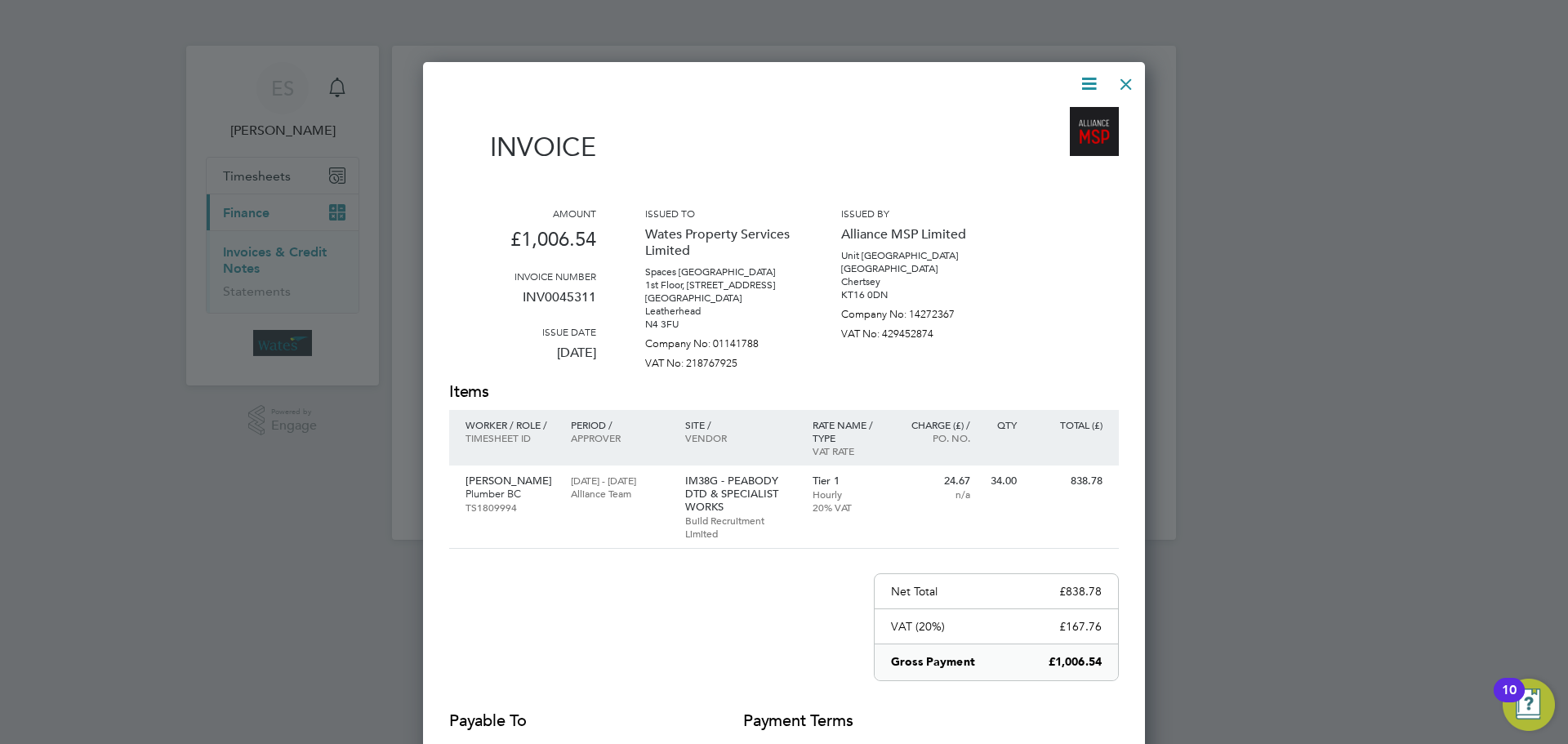
click at [1085, 85] on icon at bounding box center [1090, 84] width 21 height 21
click at [1049, 113] on li "Download Invoice" at bounding box center [1039, 122] width 112 height 23
click at [1079, 80] on icon at bounding box center [1090, 84] width 21 height 21
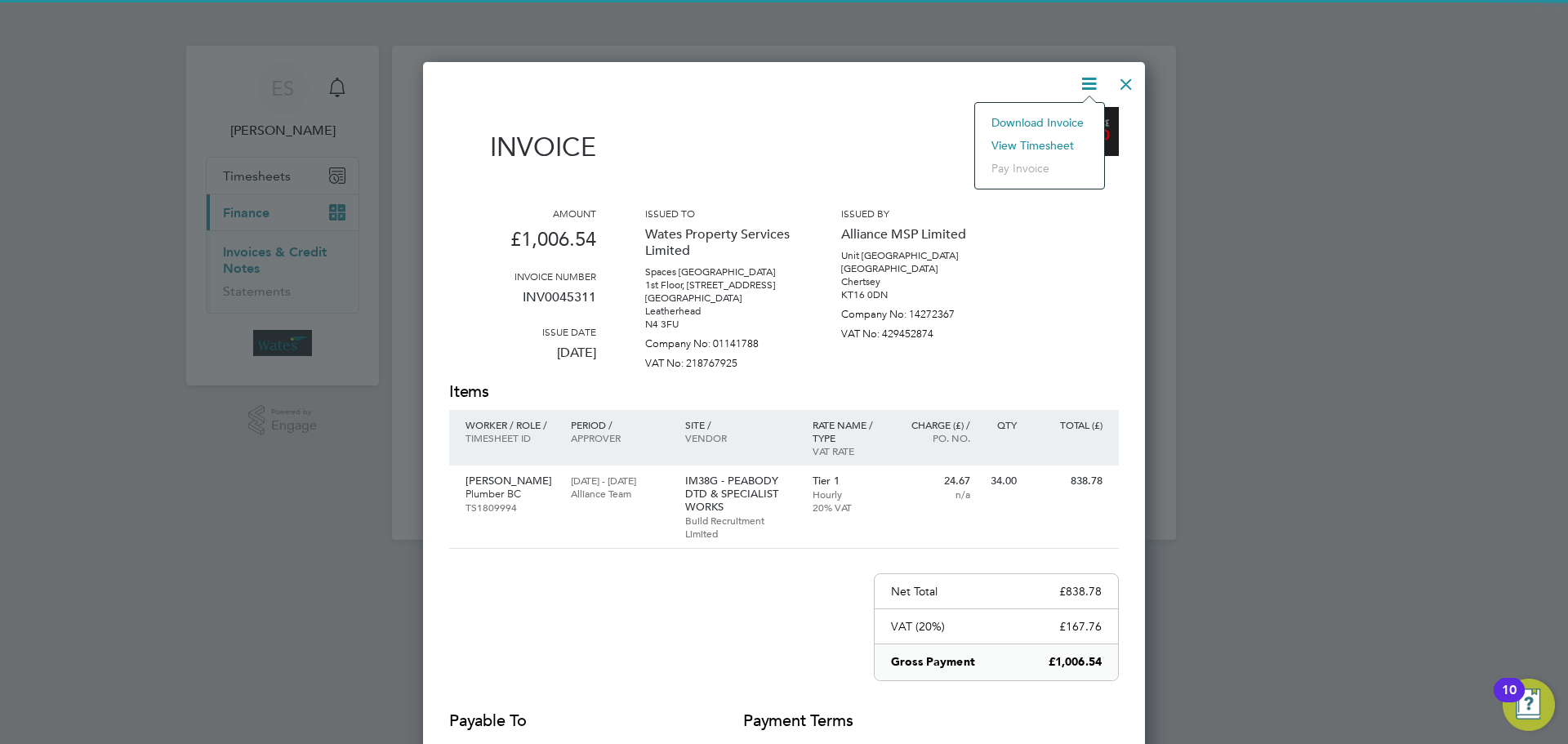
click at [997, 142] on li "View timesheet" at bounding box center [1039, 145] width 112 height 23
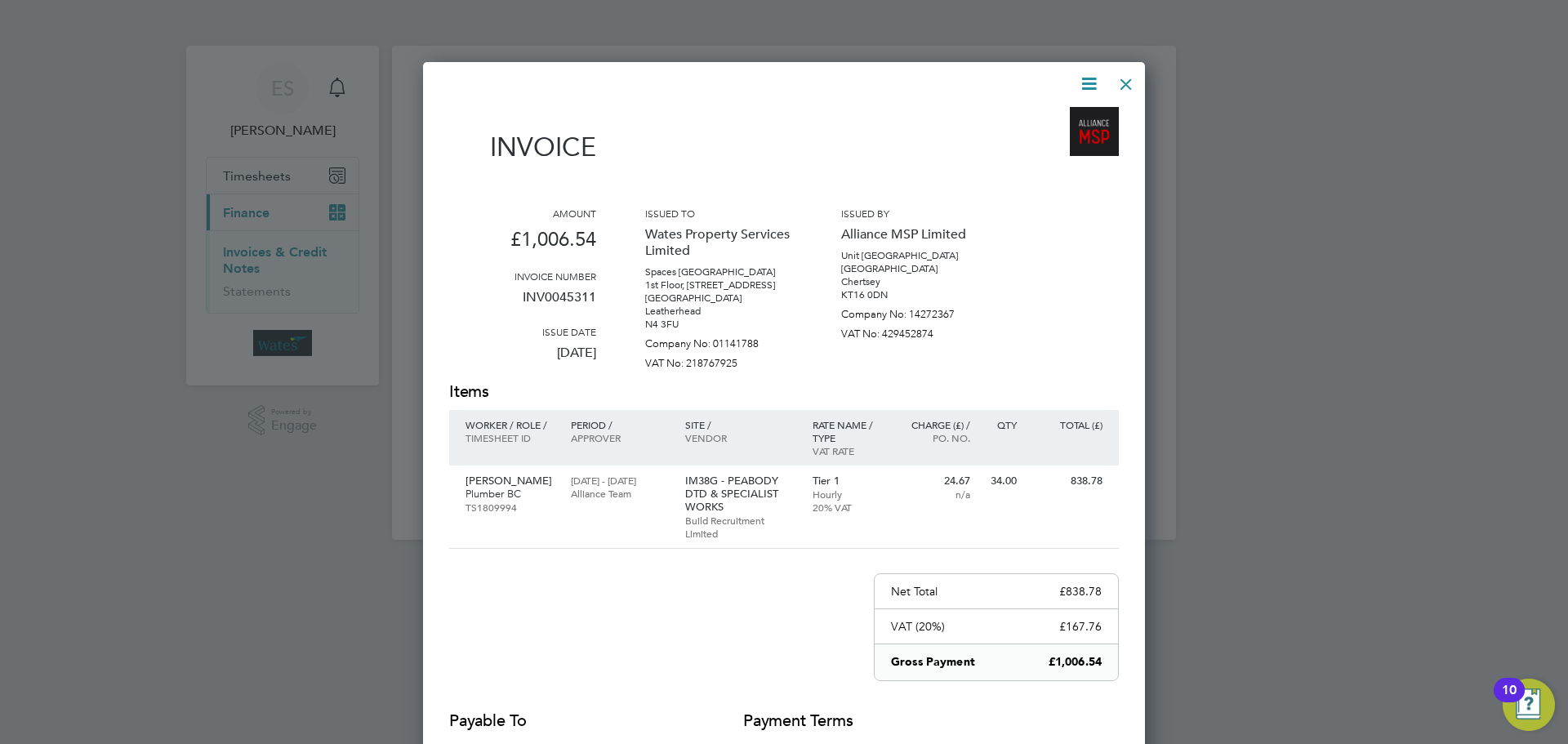
click at [1129, 76] on div at bounding box center [1127, 80] width 29 height 29
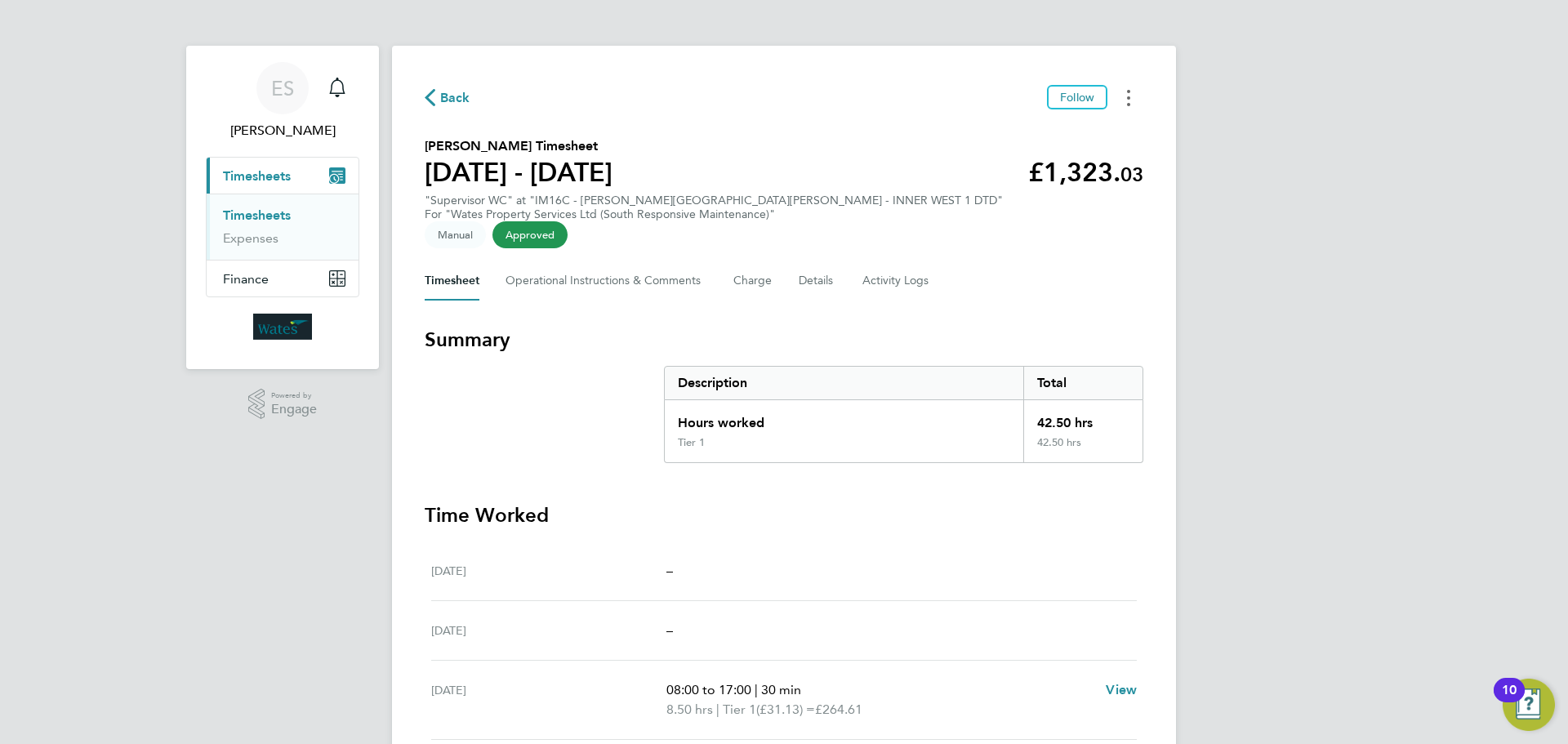
click at [1118, 90] on button "Timesheets Menu" at bounding box center [1128, 97] width 29 height 25
click at [1036, 126] on link "Download timesheet" at bounding box center [1045, 134] width 196 height 33
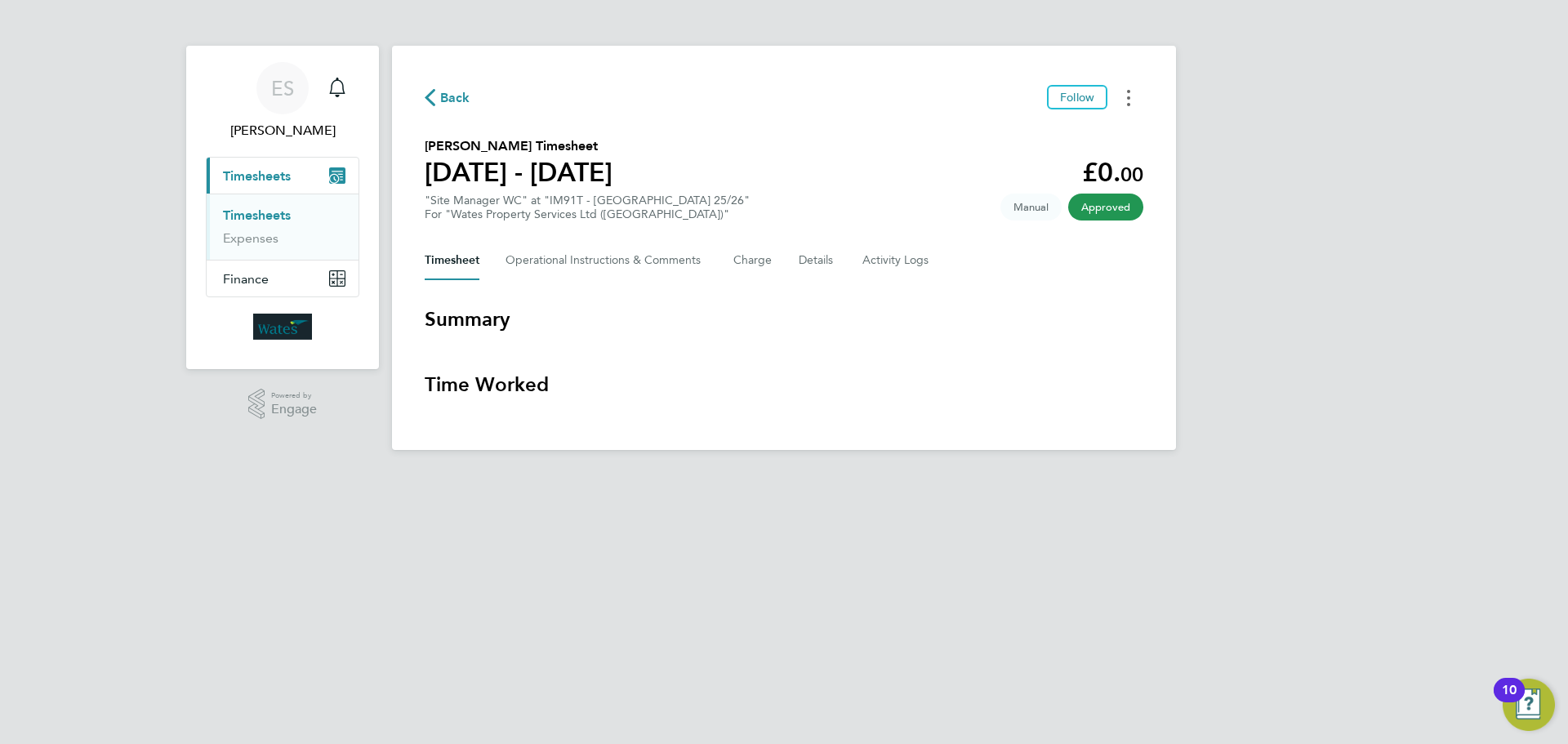
click at [1138, 92] on button "Timesheets Menu" at bounding box center [1128, 97] width 29 height 25
click at [1079, 127] on link "Download timesheet" at bounding box center [1045, 134] width 196 height 33
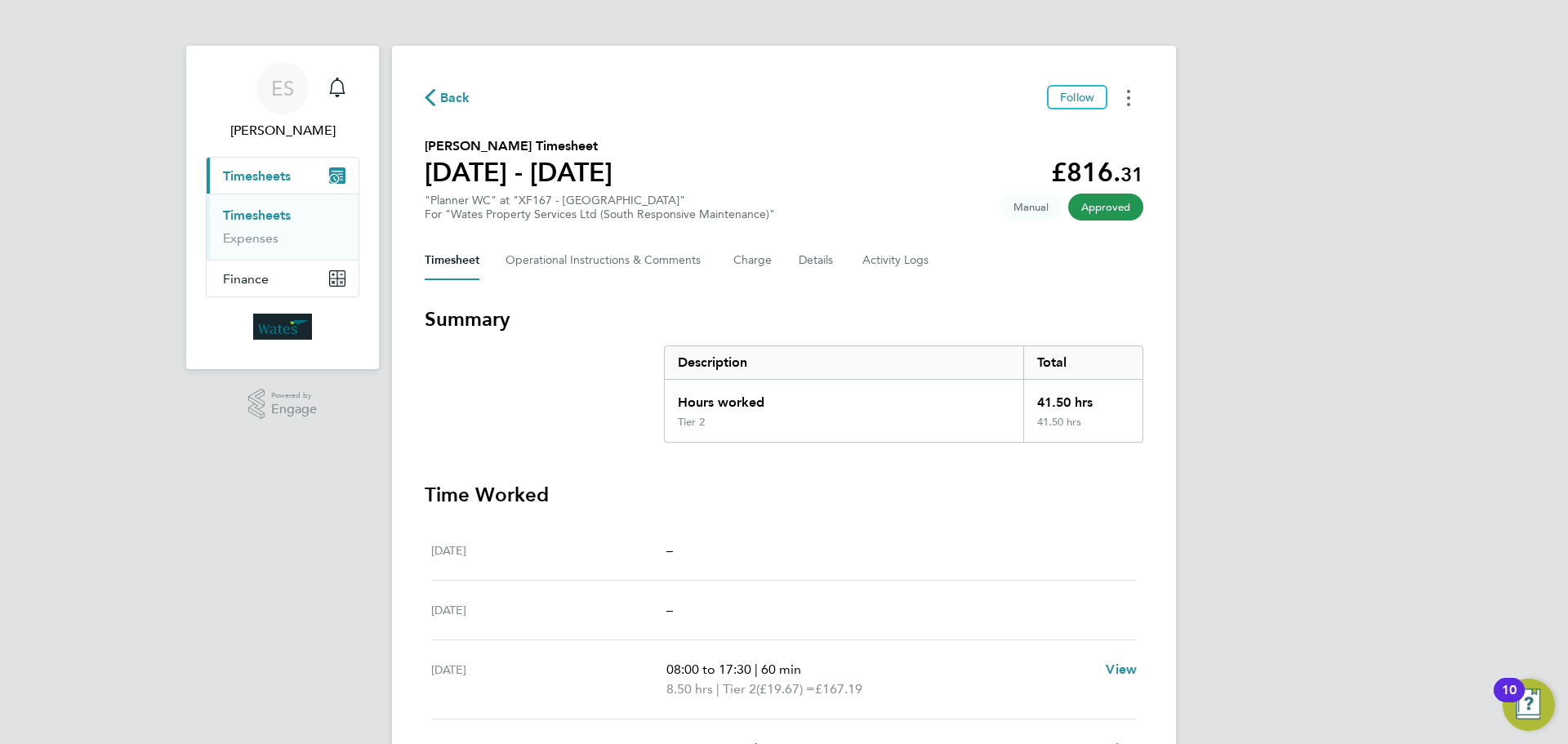
drag, startPoint x: 1137, startPoint y: 98, endPoint x: 1125, endPoint y: 104, distance: 13.4
click at [1137, 98] on button "Timesheets Menu" at bounding box center [1128, 97] width 29 height 25
click at [1062, 135] on link "Download timesheet" at bounding box center [1045, 134] width 196 height 33
click at [1127, 99] on button "Timesheets Menu" at bounding box center [1128, 97] width 29 height 25
click at [1065, 128] on link "Download timesheet" at bounding box center [1045, 134] width 196 height 33
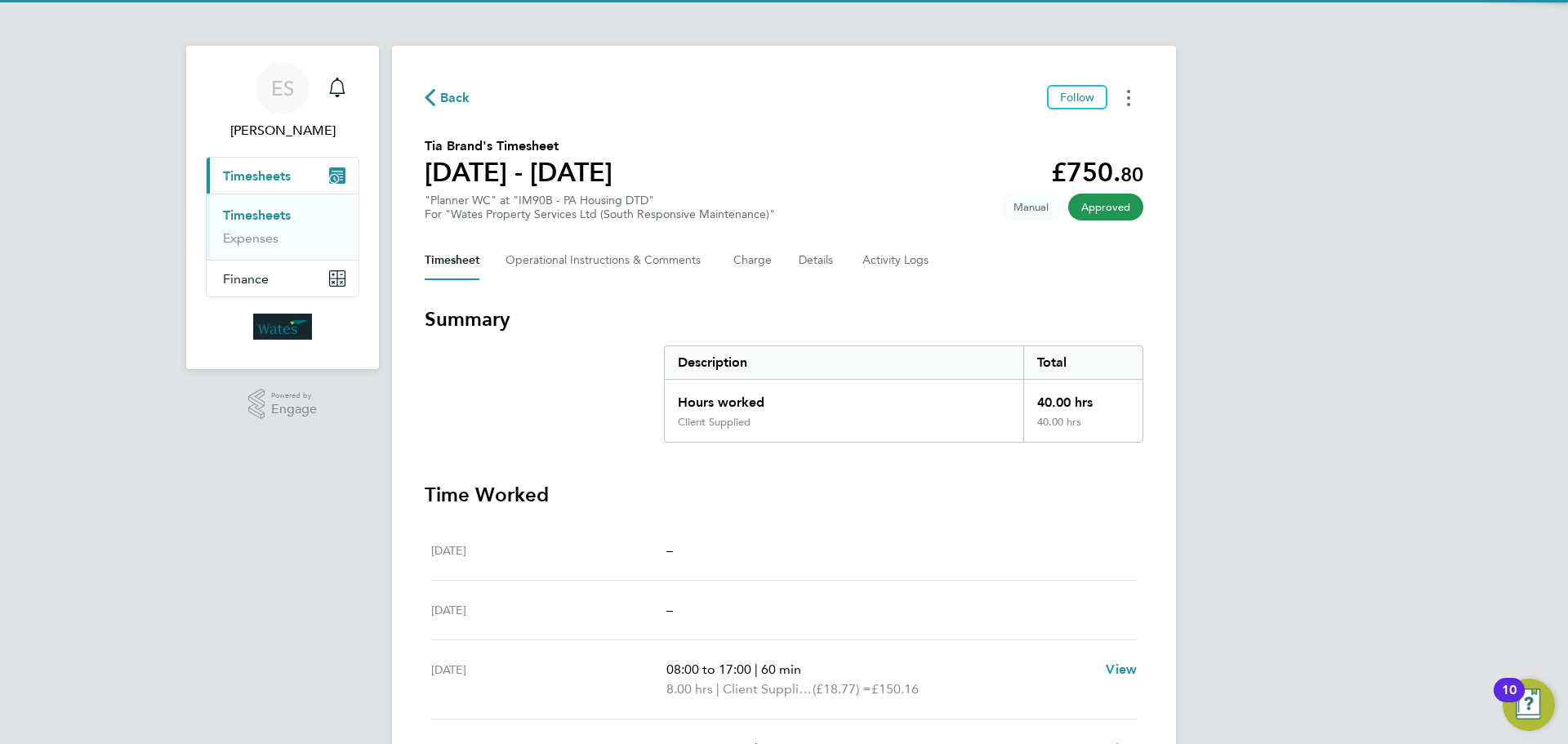
click at [1130, 104] on button "Timesheets Menu" at bounding box center [1128, 97] width 29 height 25
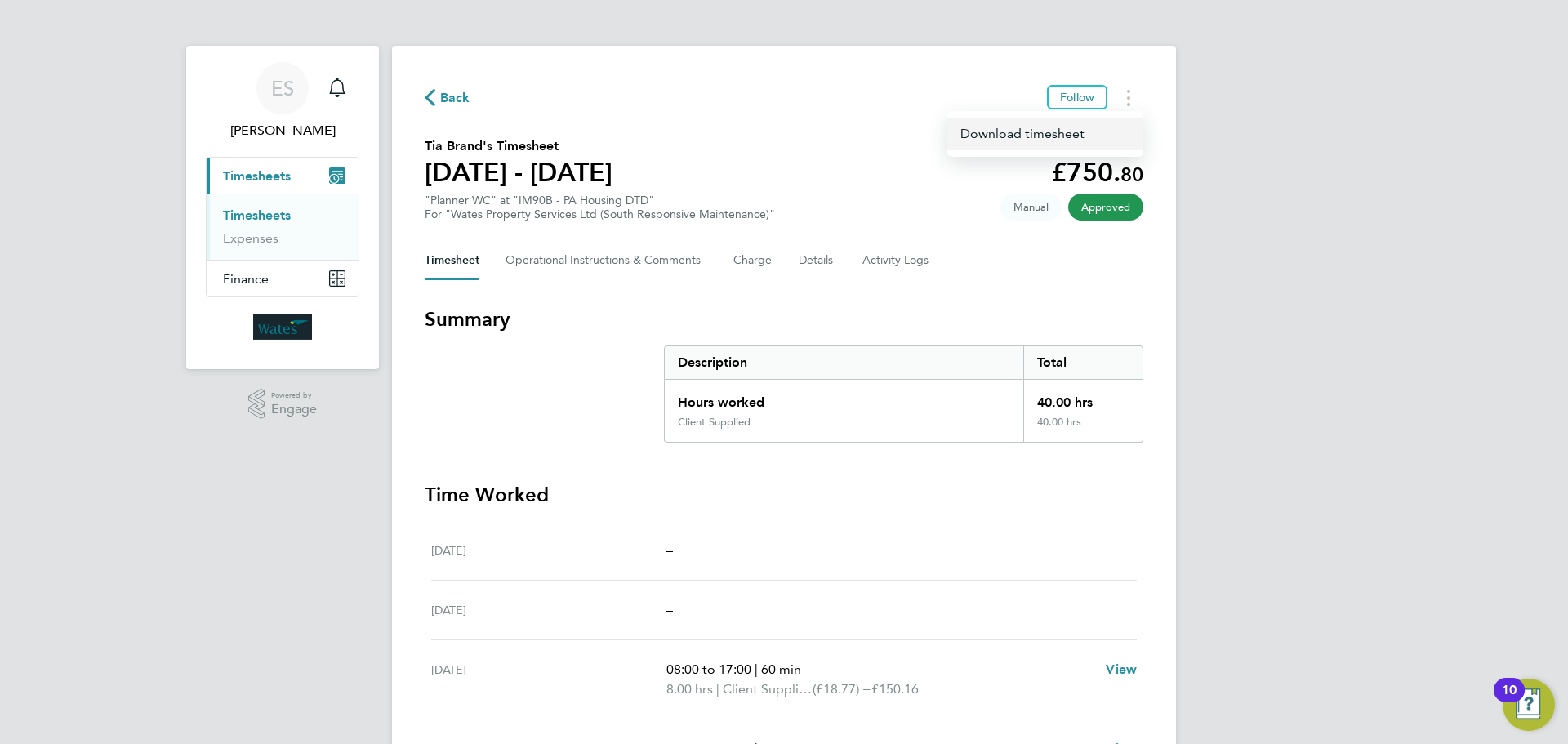
click at [1082, 130] on link "Download timesheet" at bounding box center [1045, 134] width 196 height 33
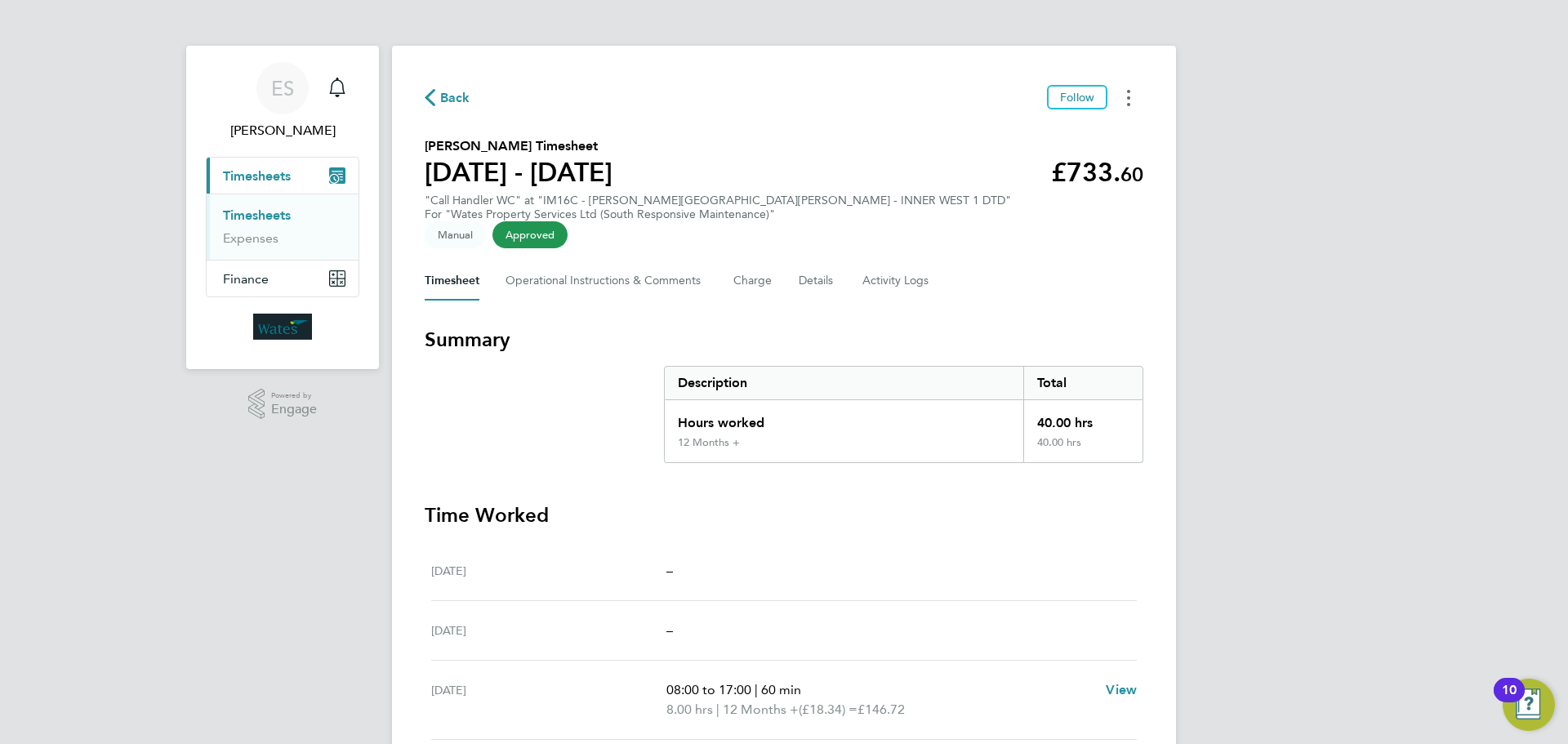
click at [1129, 91] on circle "Timesheets Menu" at bounding box center [1129, 92] width 3 height 3
click at [1079, 129] on link "Download timesheet" at bounding box center [1045, 134] width 196 height 33
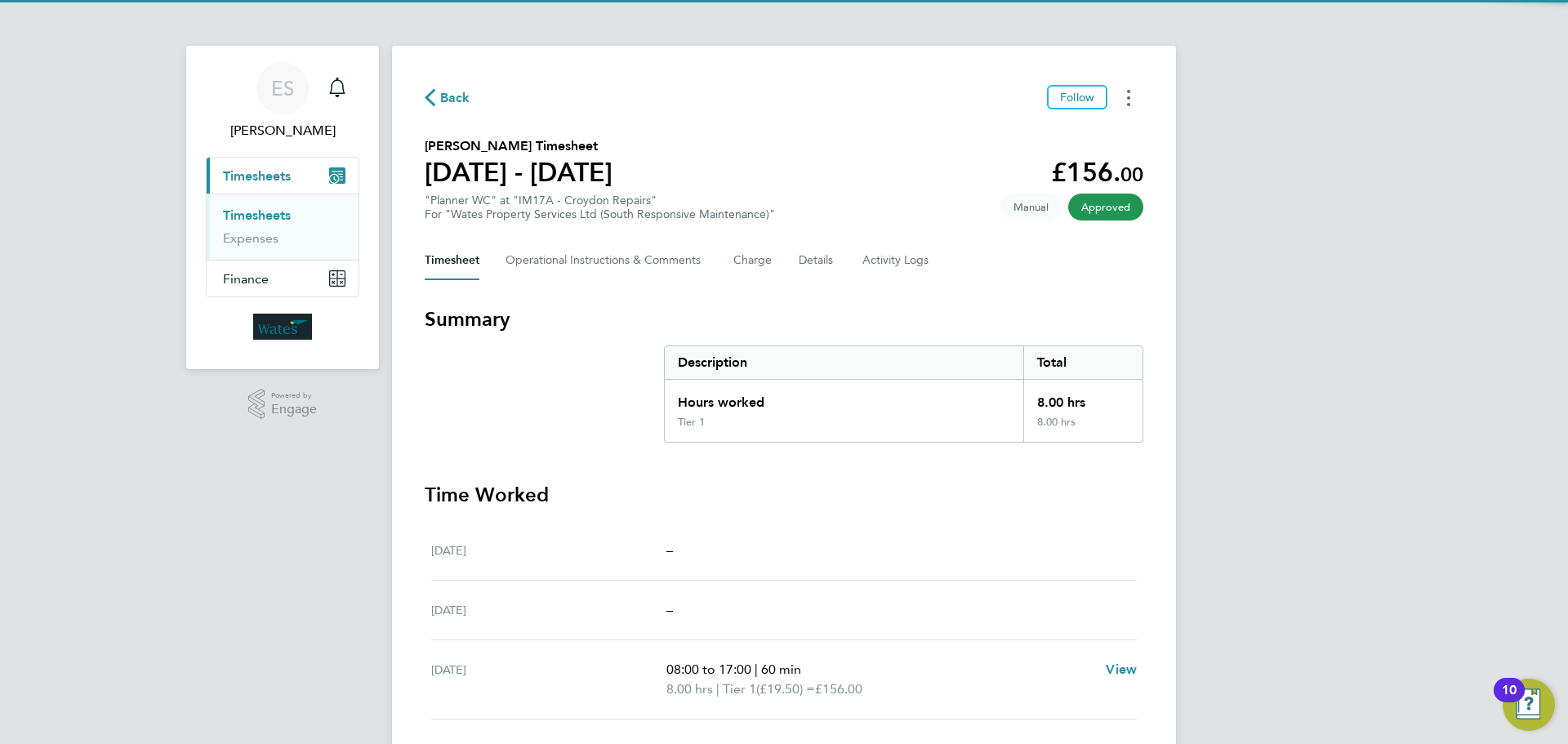
click at [1127, 95] on icon "Timesheets Menu" at bounding box center [1129, 98] width 3 height 16
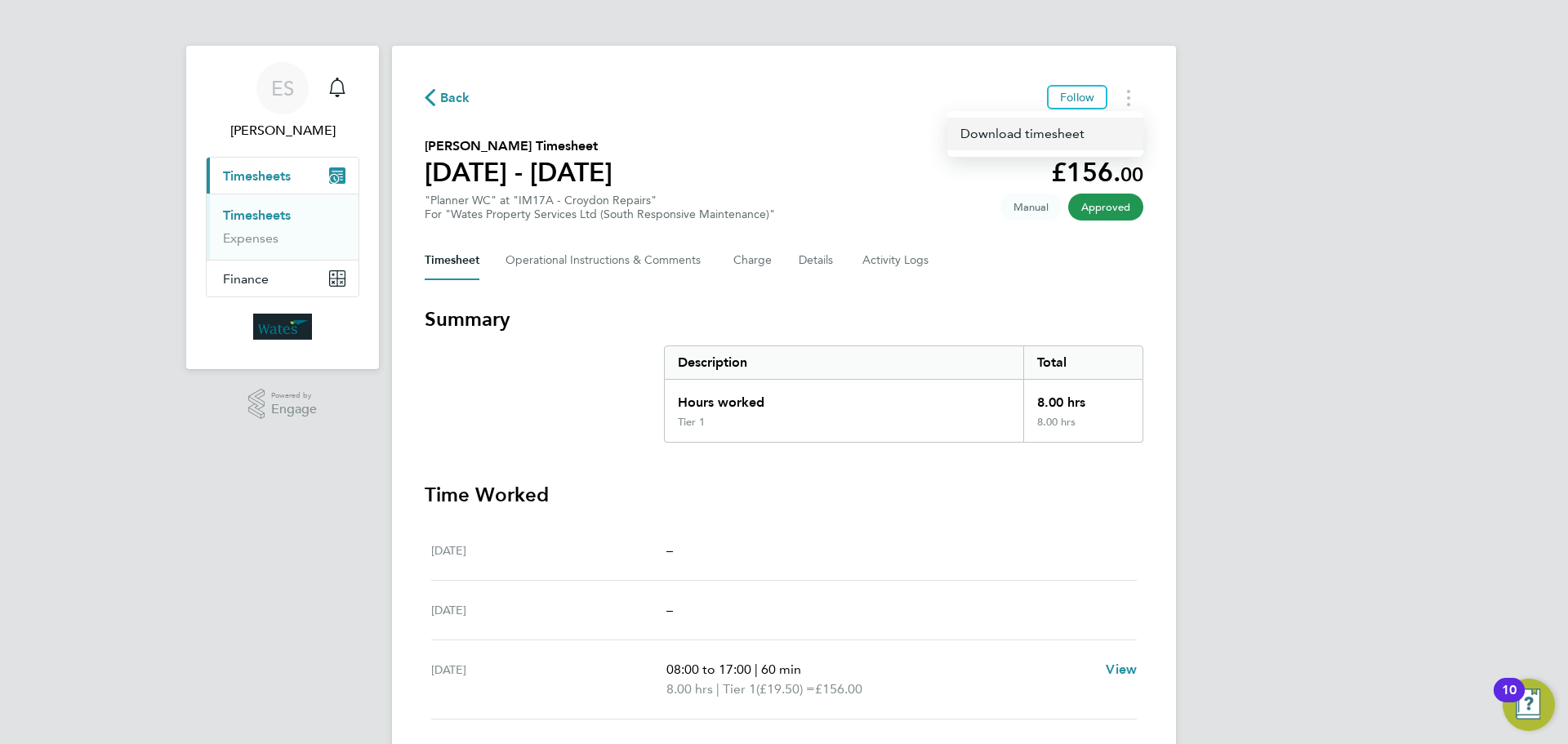
click at [1068, 134] on link "Download timesheet" at bounding box center [1045, 134] width 196 height 33
click at [1129, 94] on icon "Timesheets Menu" at bounding box center [1129, 98] width 3 height 16
click at [1081, 140] on link "Download timesheet" at bounding box center [1045, 134] width 196 height 33
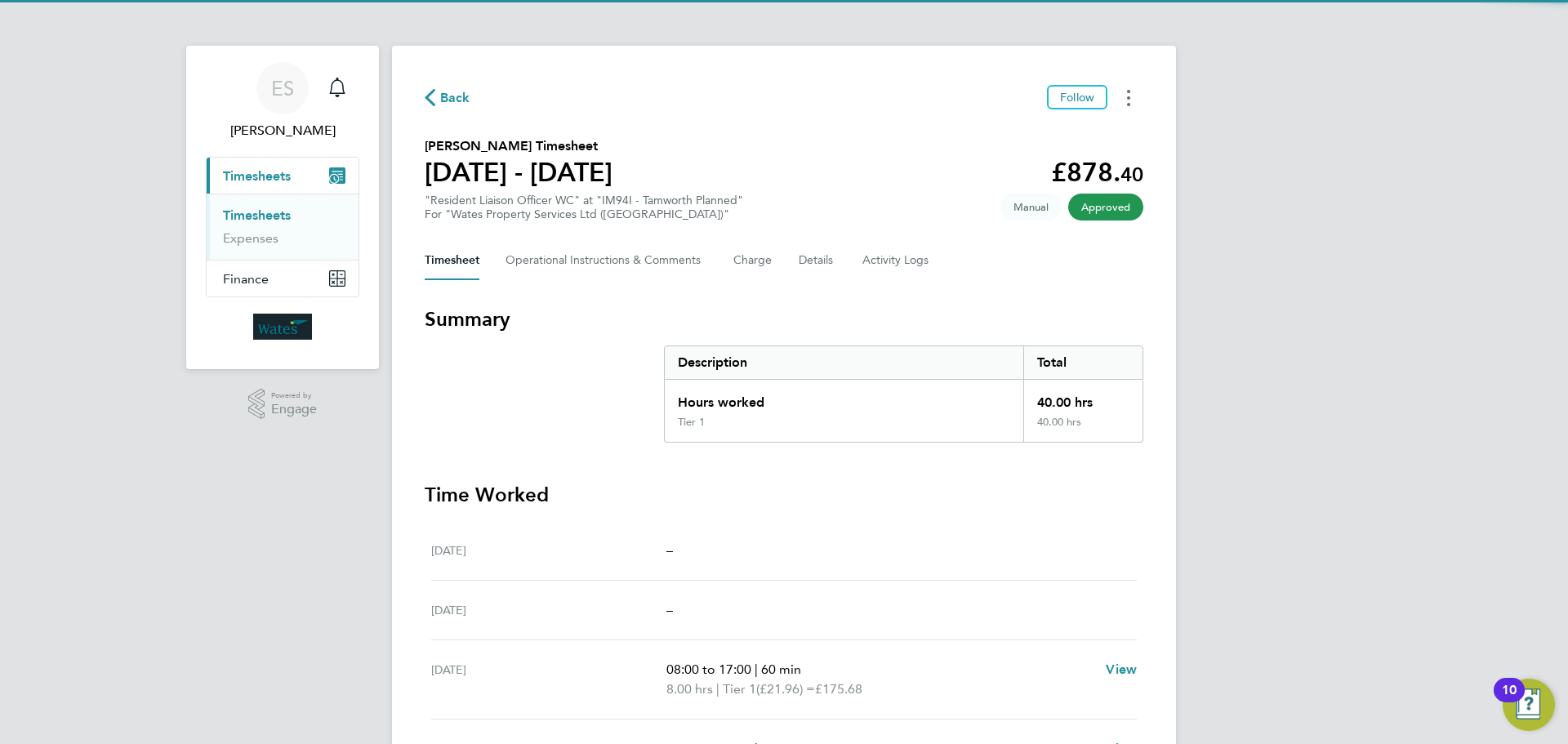
click at [1136, 100] on button "Timesheets Menu" at bounding box center [1128, 97] width 29 height 25
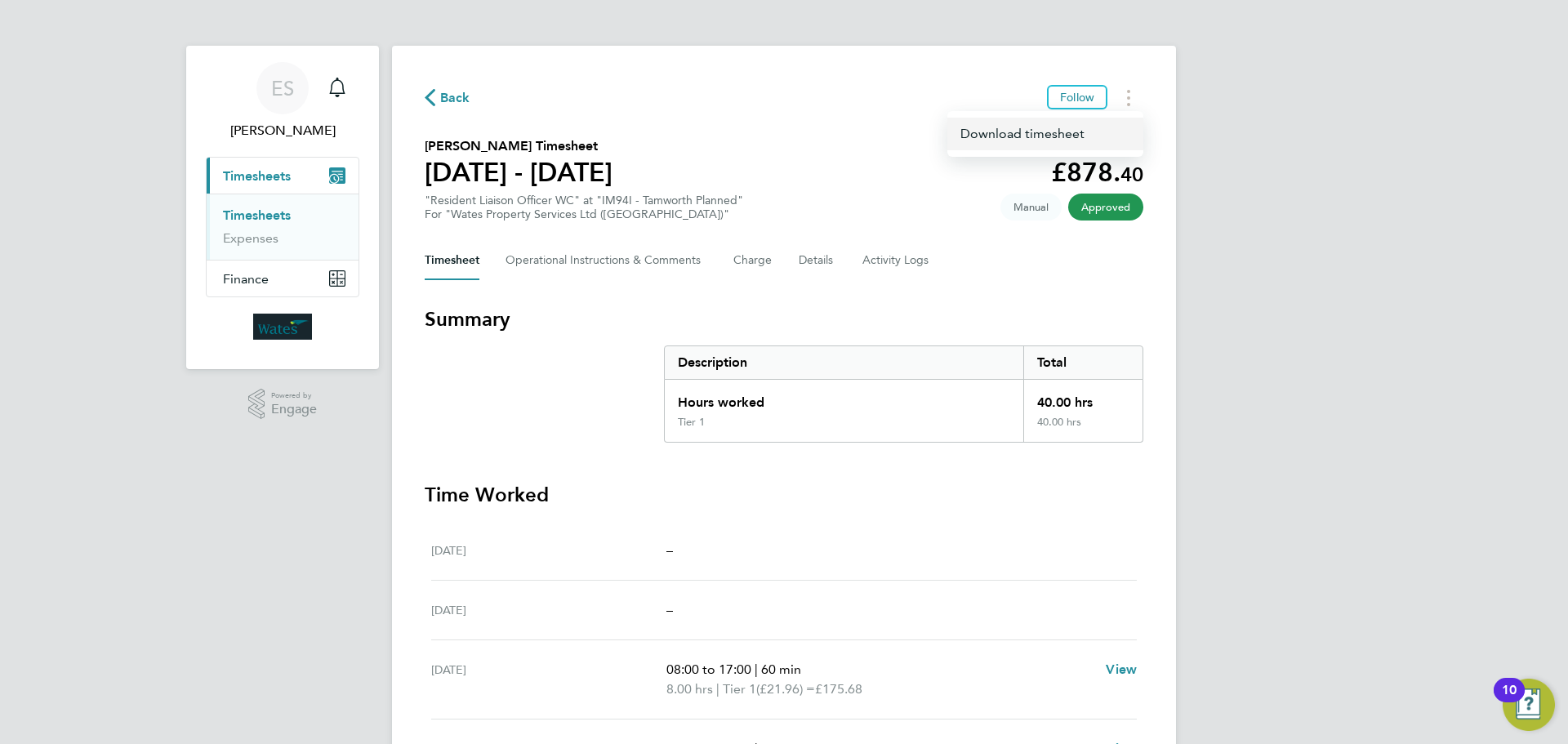
click at [1087, 125] on link "Download timesheet" at bounding box center [1045, 134] width 196 height 33
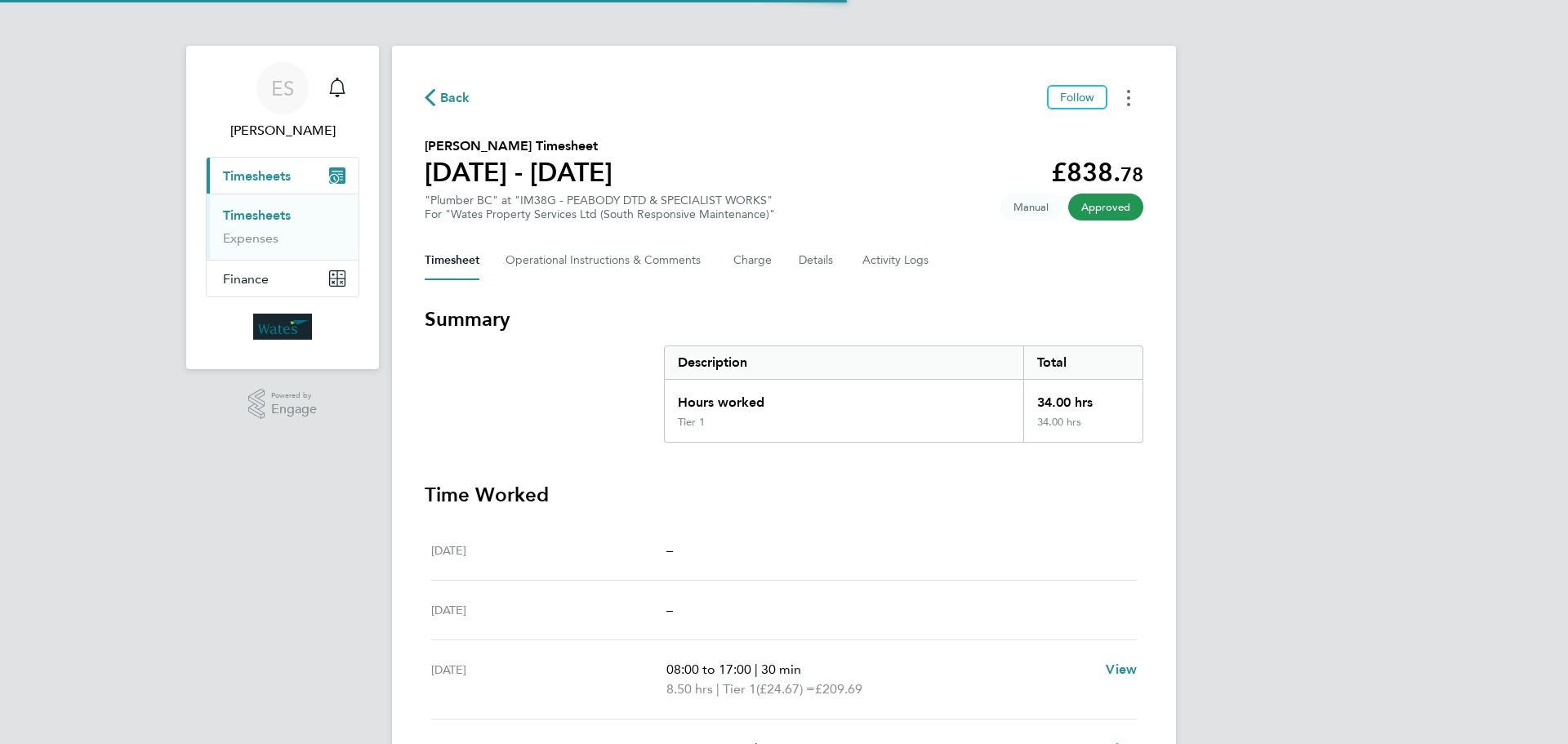
click at [1121, 88] on button "Timesheets Menu" at bounding box center [1128, 97] width 29 height 25
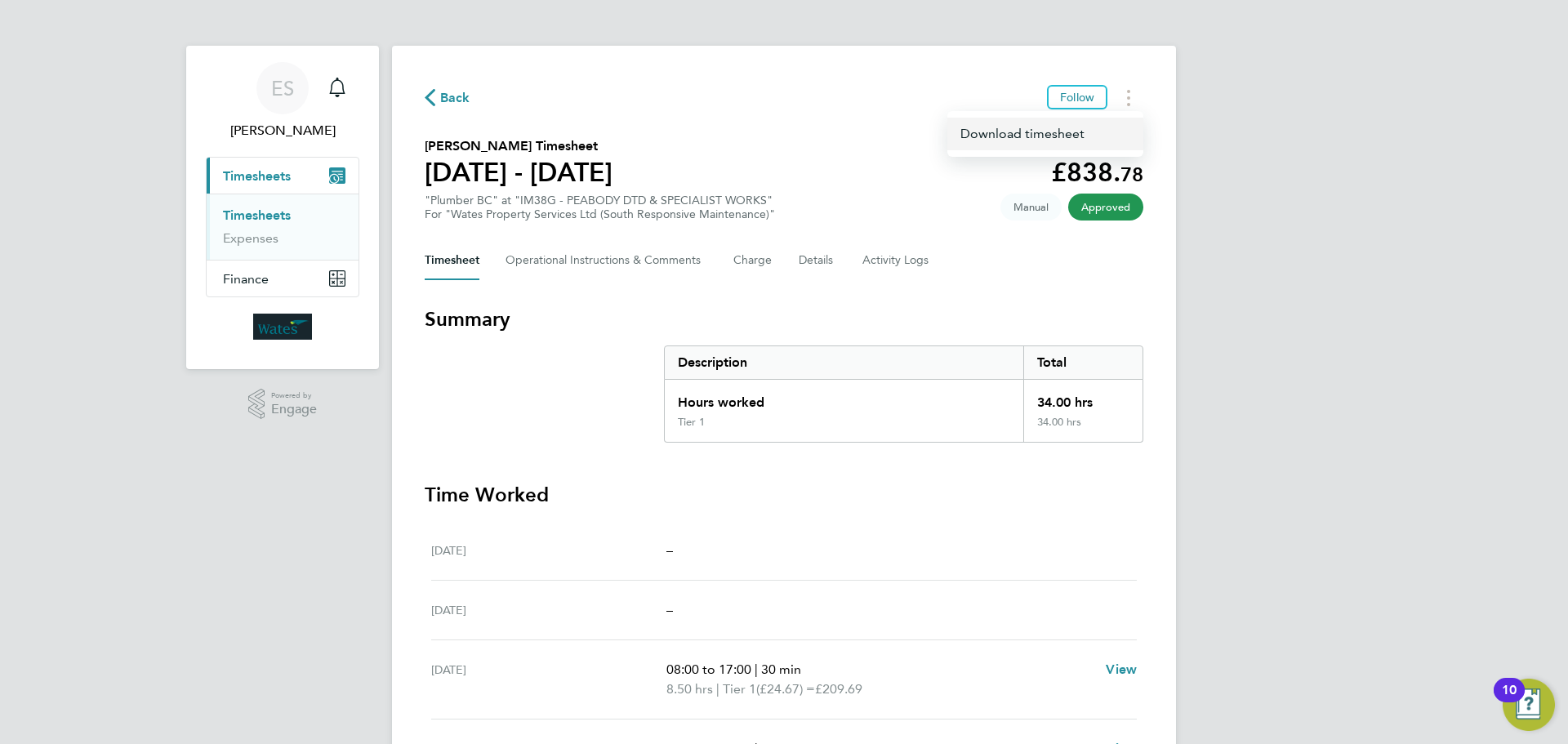
click at [994, 137] on link "Download timesheet" at bounding box center [1045, 134] width 196 height 33
